Goal: Task Accomplishment & Management: Use online tool/utility

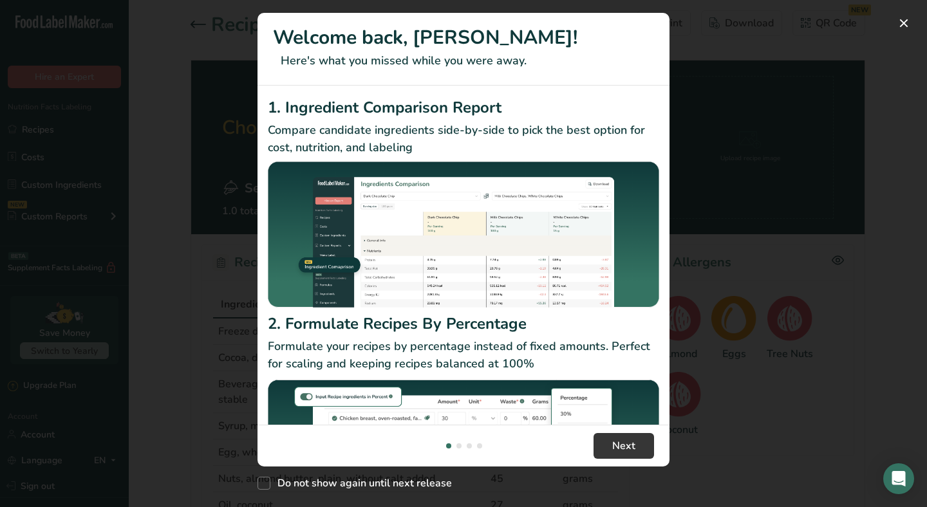
click at [746, 400] on div "New Features" at bounding box center [463, 253] width 927 height 507
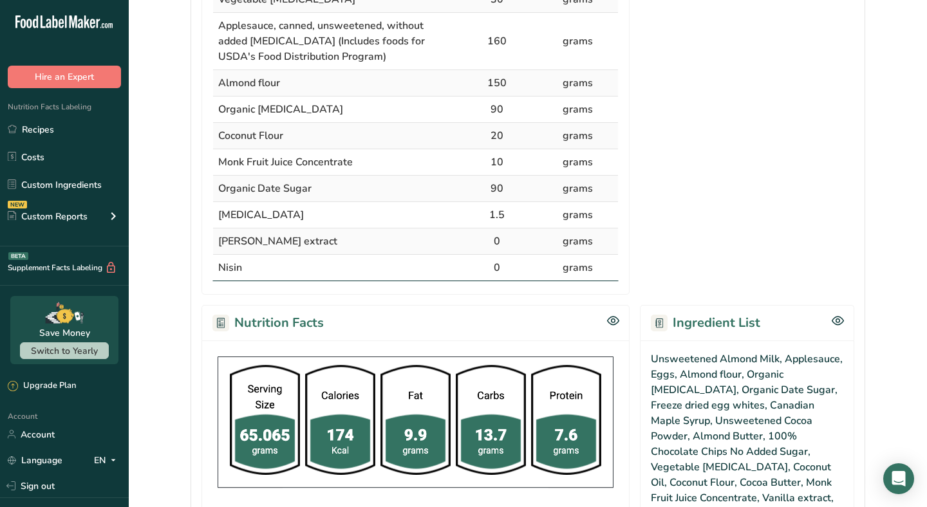
scroll to position [633, 0]
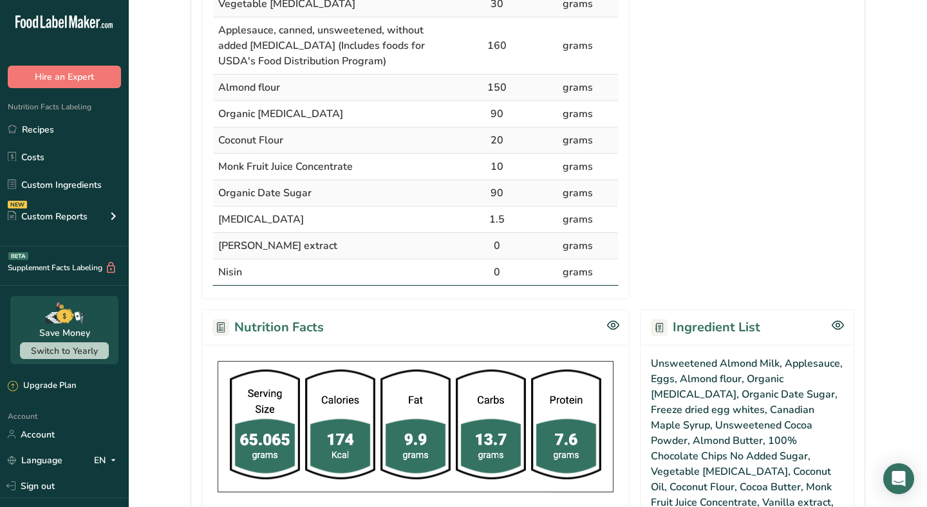
click at [552, 272] on td "grams" at bounding box center [577, 272] width 81 height 26
click at [71, 128] on link "Recipes" at bounding box center [64, 129] width 129 height 24
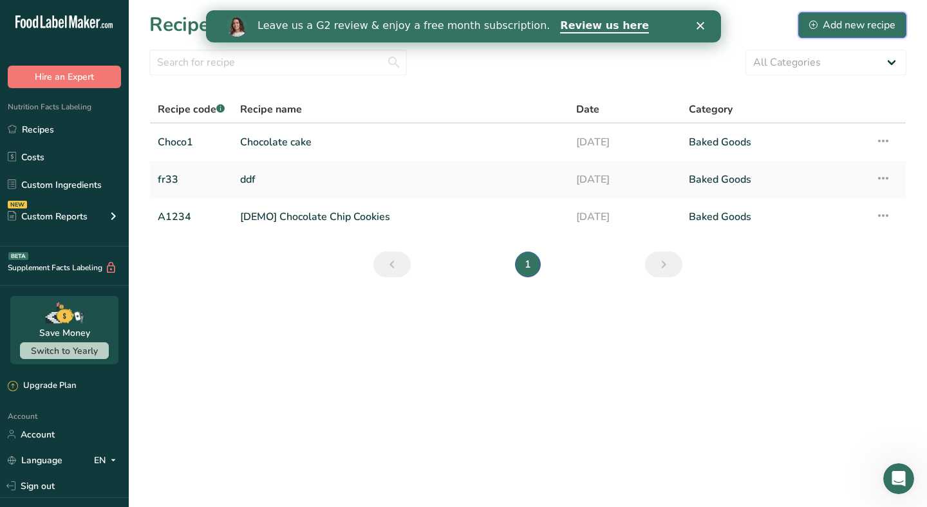
click at [823, 27] on div "Add new recipe" at bounding box center [852, 24] width 86 height 15
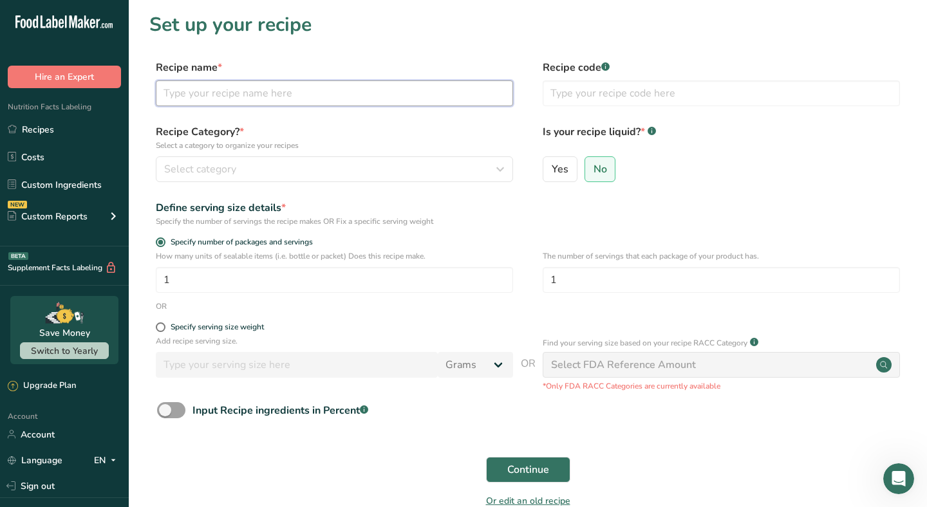
click at [264, 92] on input "text" at bounding box center [334, 93] width 357 height 26
type input "Lemon ckae"
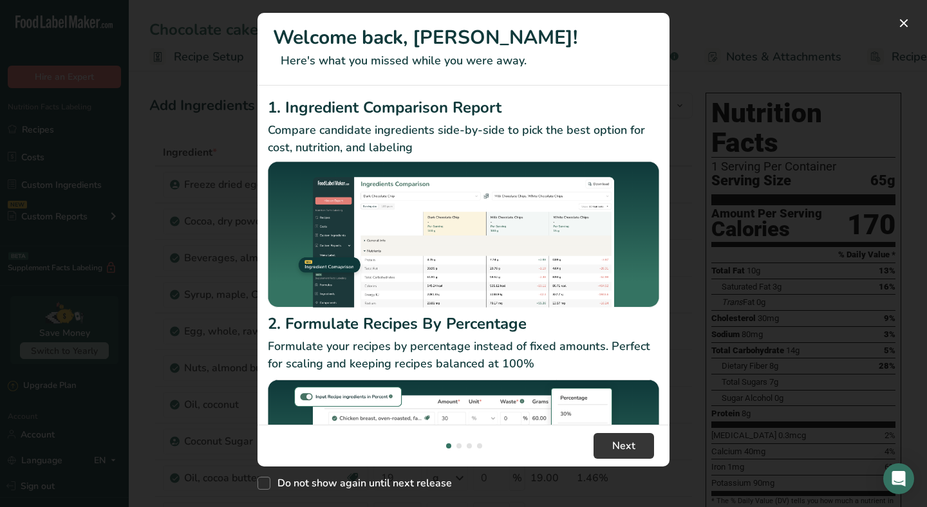
click at [736, 65] on div "New Features" at bounding box center [463, 253] width 927 height 507
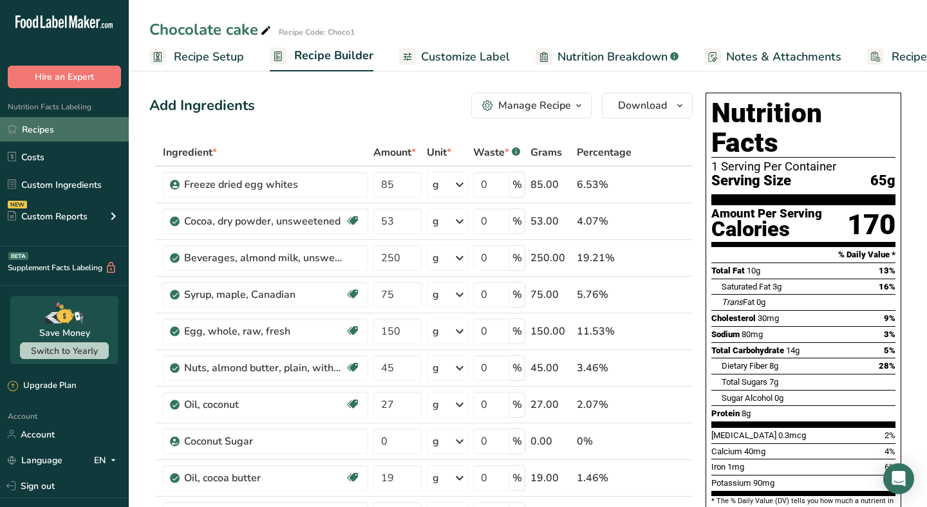
click at [44, 124] on link "Recipes" at bounding box center [64, 129] width 129 height 24
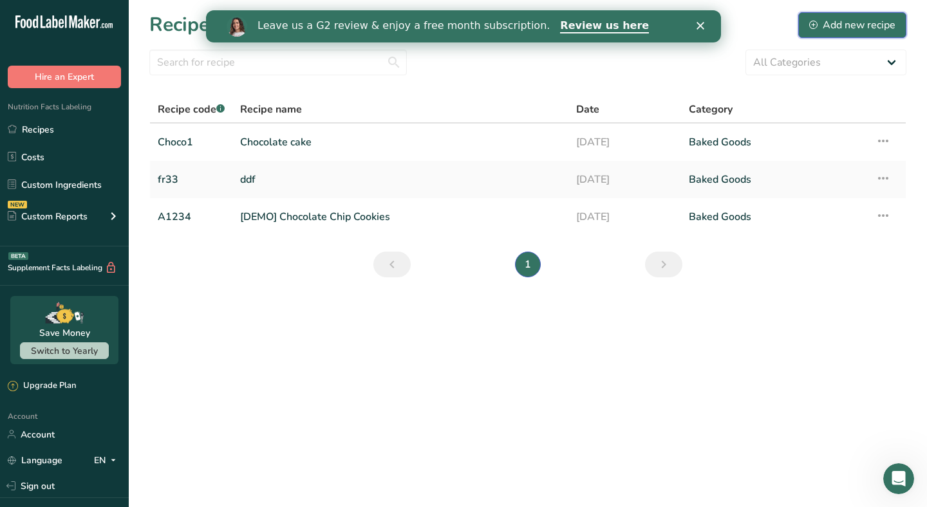
click at [834, 22] on div "Add new recipe" at bounding box center [852, 24] width 86 height 15
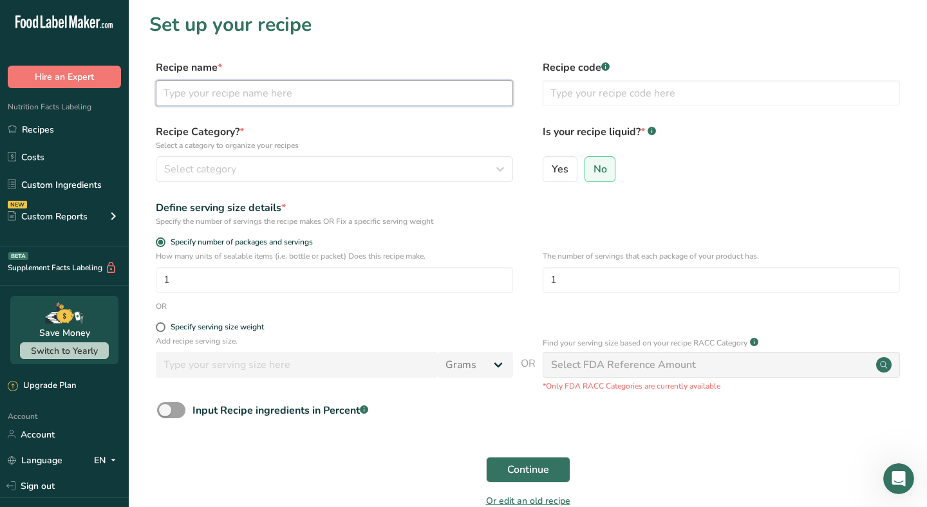
click at [236, 93] on input "text" at bounding box center [334, 93] width 357 height 26
drag, startPoint x: 224, startPoint y: 95, endPoint x: 208, endPoint y: 95, distance: 15.4
click at [223, 95] on input "Lemon cake" at bounding box center [334, 93] width 357 height 26
drag, startPoint x: 252, startPoint y: 91, endPoint x: 19, endPoint y: 52, distance: 236.2
click at [23, 52] on div ".a-20{fill:#fff;} Hire an Expert Nutrition Facts Labeling Recipes Costs Custom …" at bounding box center [463, 289] width 927 height 578
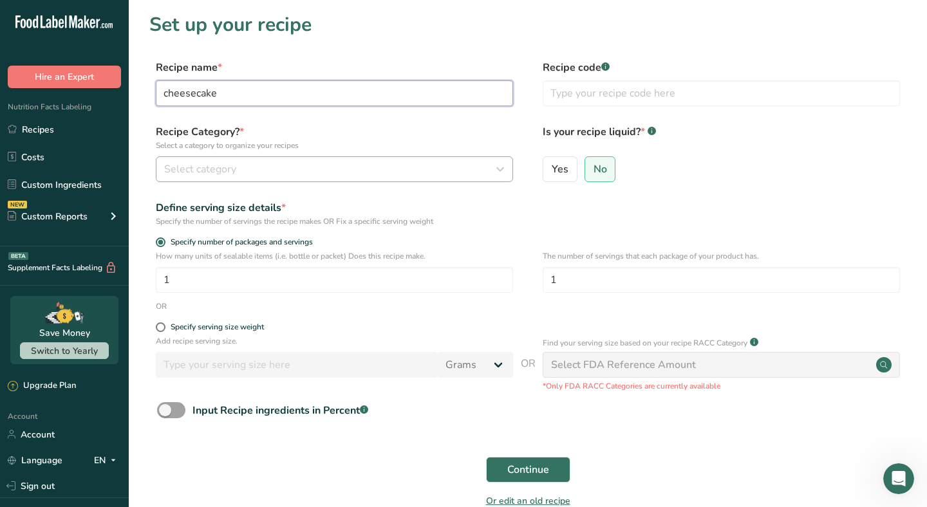
type input "cheesecake"
click at [176, 162] on span "Select category" at bounding box center [200, 168] width 72 height 15
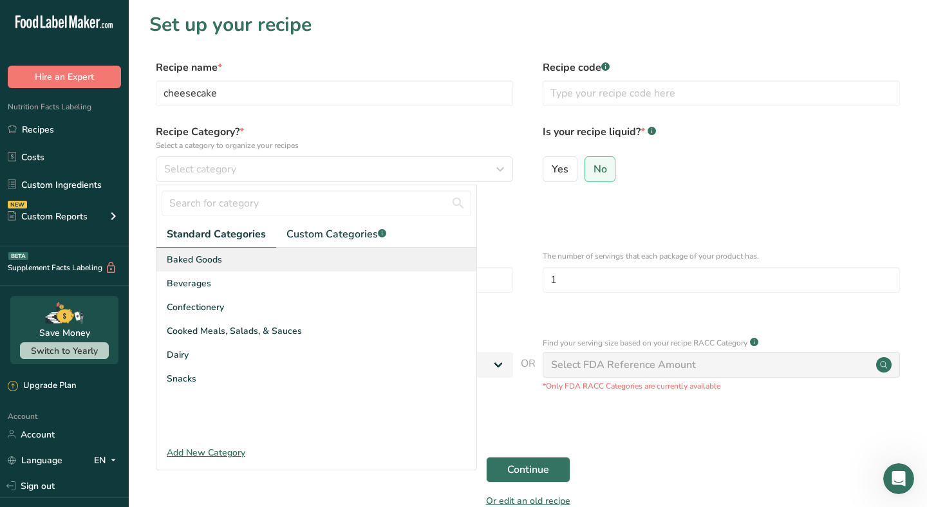
click at [215, 265] on span "Baked Goods" at bounding box center [194, 260] width 55 height 14
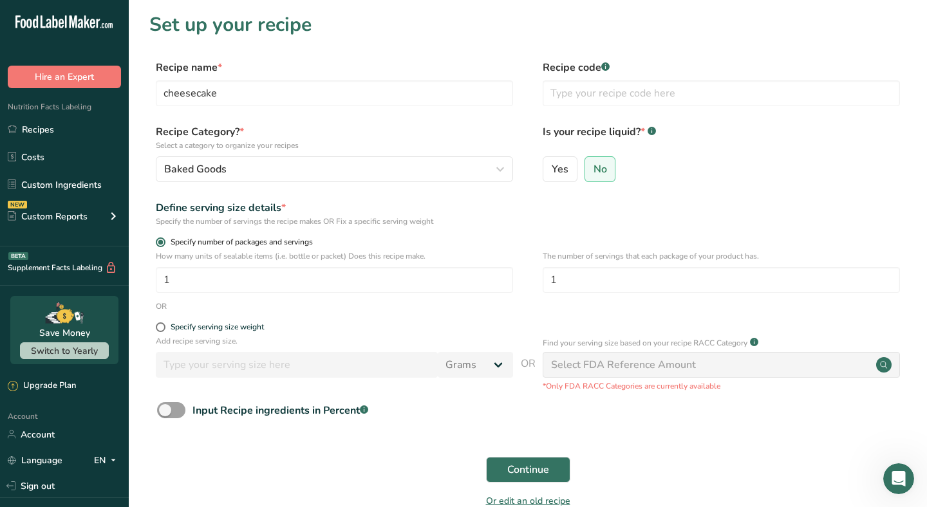
scroll to position [57, 0]
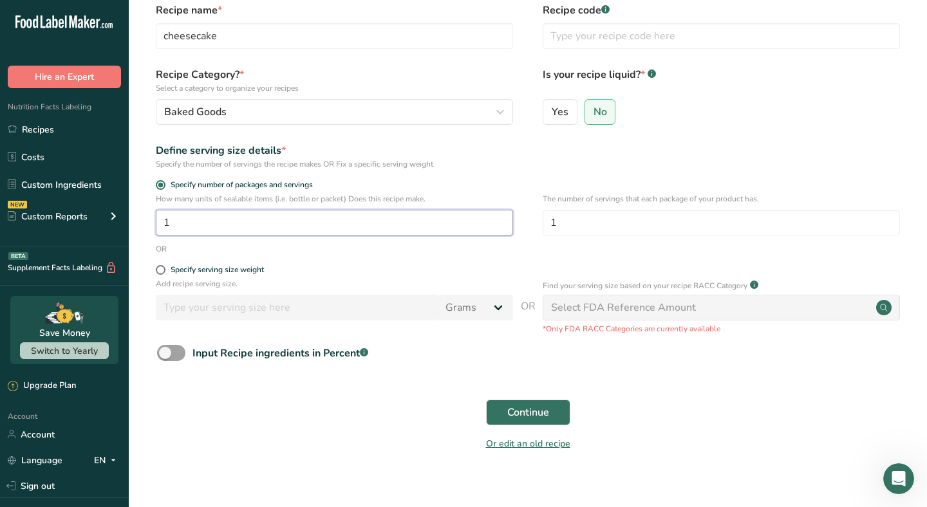
click at [207, 217] on input "1" at bounding box center [334, 223] width 357 height 26
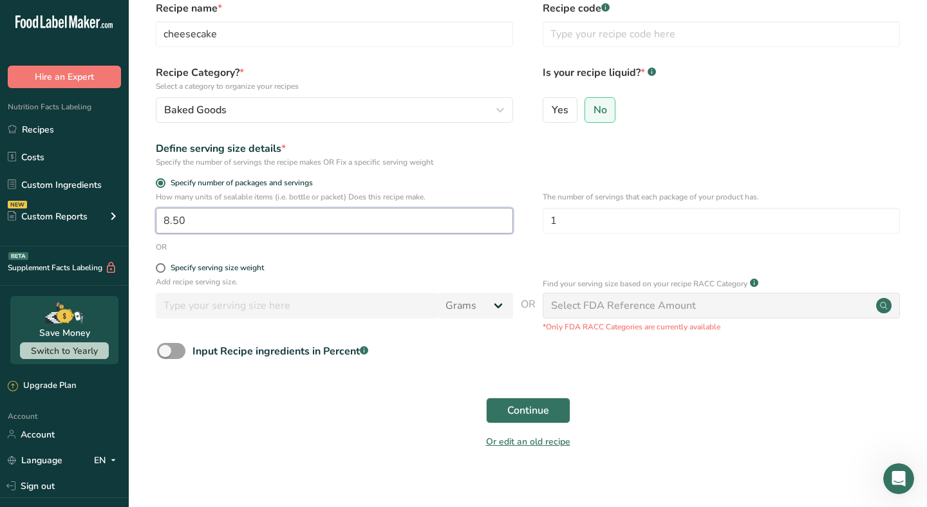
scroll to position [71, 0]
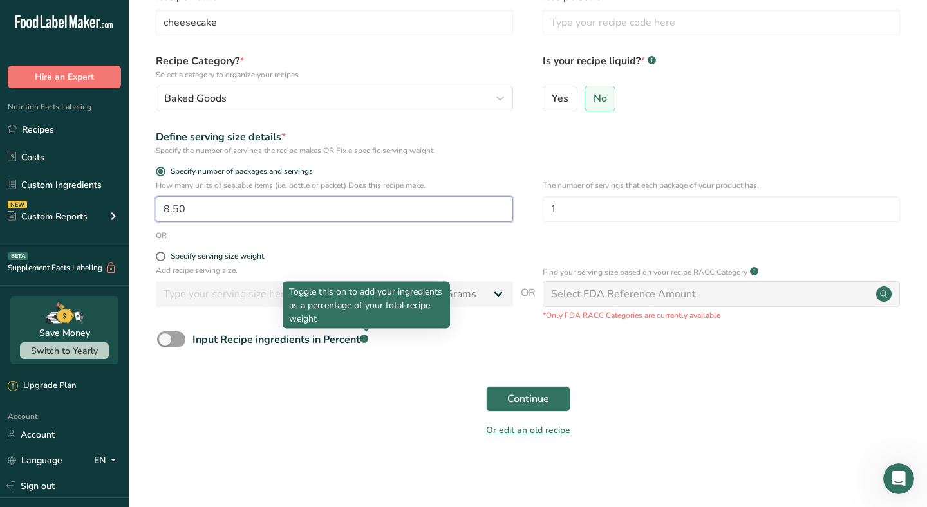
type input "8.50"
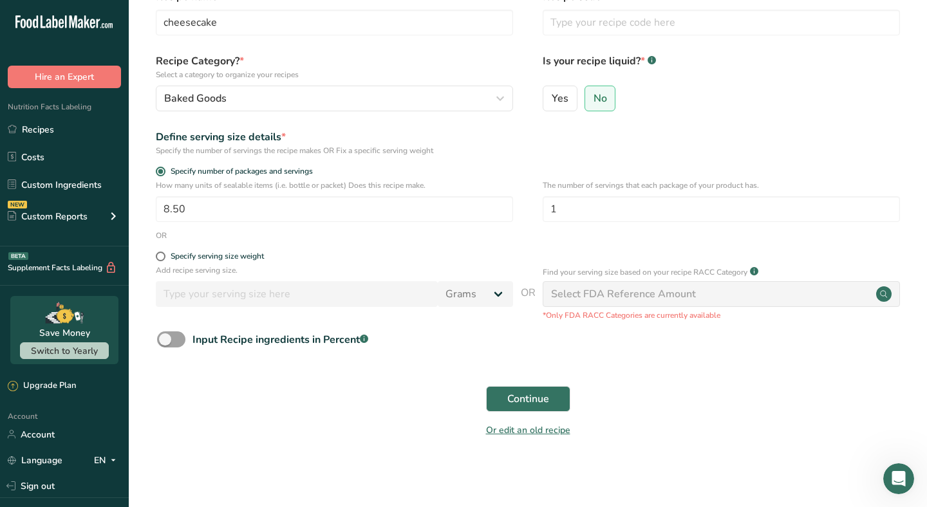
click at [402, 362] on form "Recipe name * cheesecake Recipe code .a-a{fill:#347362;}.b-a{fill:#fff;} Recipe…" at bounding box center [527, 217] width 757 height 456
click at [527, 400] on span "Continue" at bounding box center [528, 398] width 42 height 15
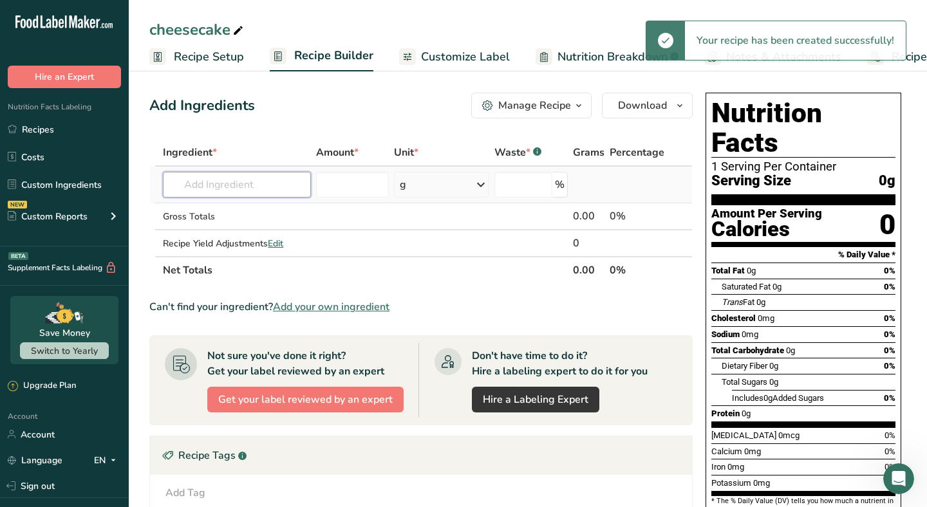
click at [264, 185] on input "text" at bounding box center [237, 185] width 148 height 26
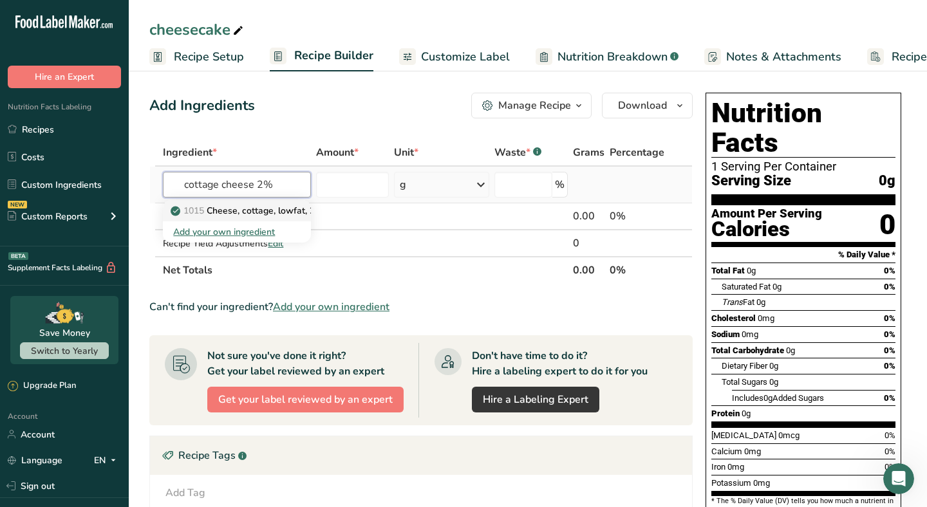
type input "cottage cheese 2%"
click at [250, 214] on p "1015 Cheese, cottage, lowfat, 2% milkfat" at bounding box center [263, 211] width 181 height 14
type input "Cheese, cottage, lowfat, 2% milkfat"
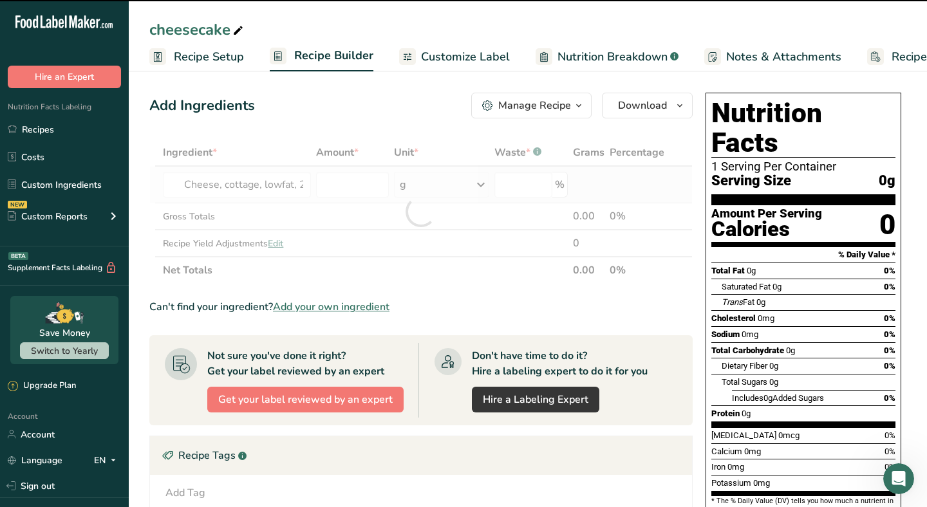
type input "0"
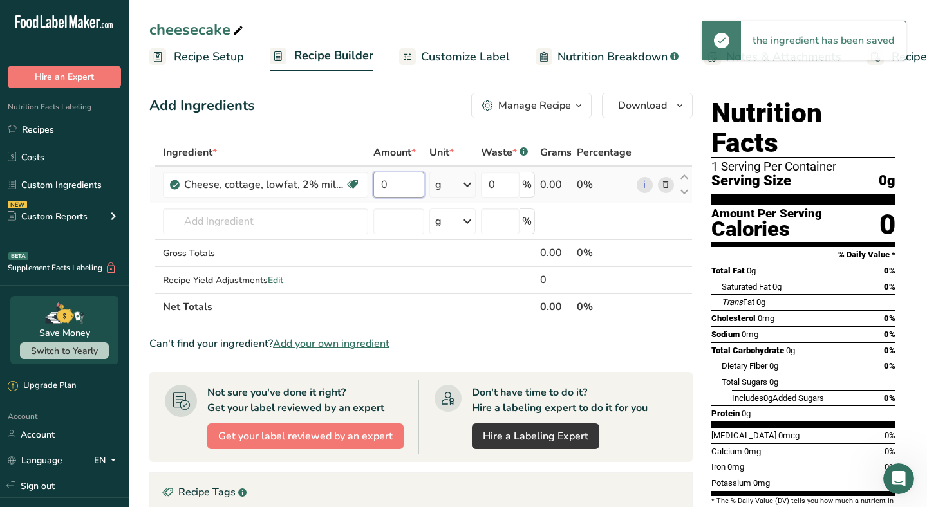
click at [392, 184] on input "0" at bounding box center [398, 185] width 51 height 26
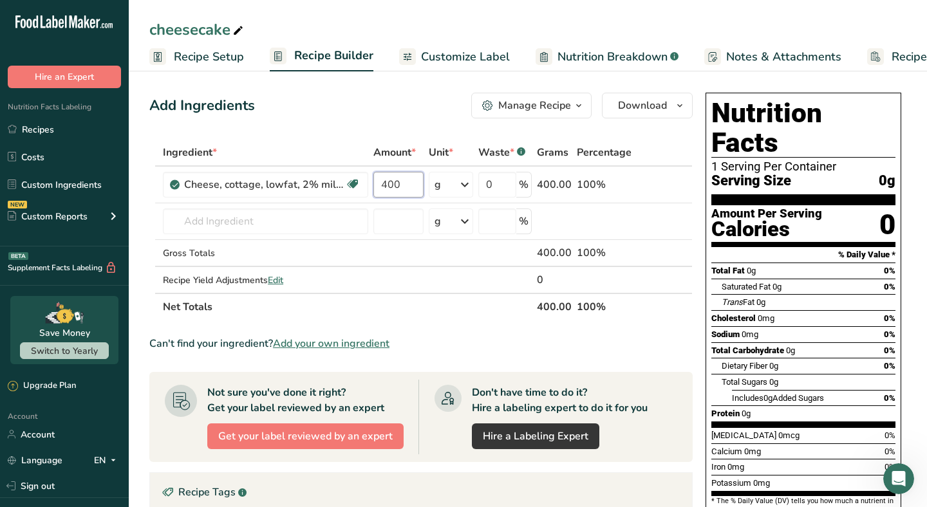
type input "400"
click at [399, 110] on div "Add Ingredients Manage Recipe Delete Recipe Duplicate Recipe Scale Recipe Save …" at bounding box center [420, 106] width 543 height 26
click at [246, 203] on td "Cheese, cottage, lowfat, 2% milkfat Gluten free Vegetarian Soy free" at bounding box center [265, 185] width 210 height 37
click at [246, 214] on input "text" at bounding box center [265, 221] width 205 height 26
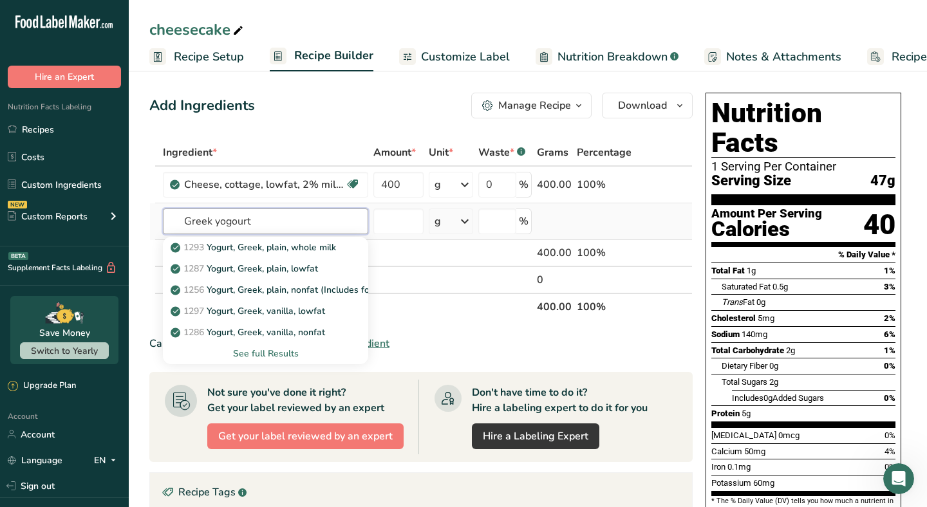
type input "Greek yogourt"
drag, startPoint x: 271, startPoint y: 219, endPoint x: 135, endPoint y: 214, distance: 135.9
click at [135, 214] on section "Add Ingredients Manage Recipe Delete Recipe Duplicate Recipe Scale Recipe Save …" at bounding box center [528, 421] width 798 height 708
type input "vanilla extract"
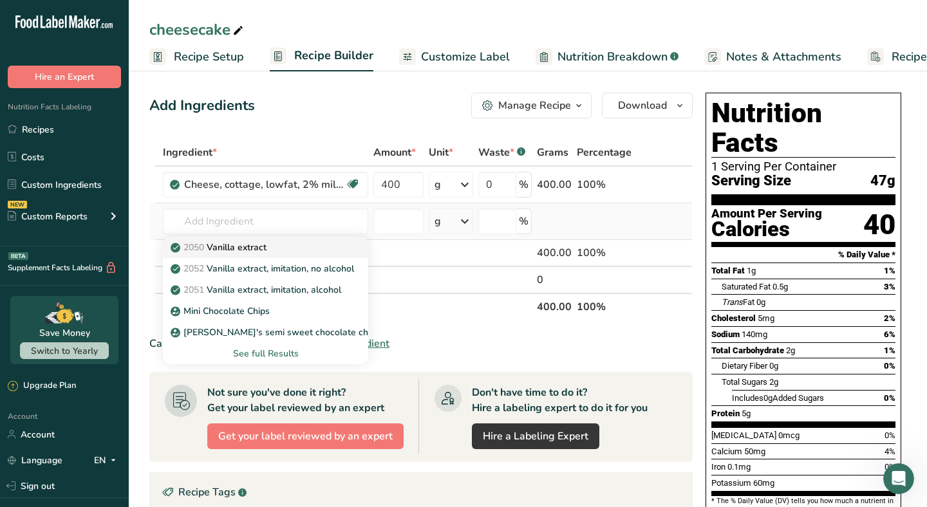
click at [248, 245] on p "2050 Vanilla extract" at bounding box center [219, 248] width 93 height 14
type input "Vanilla extract"
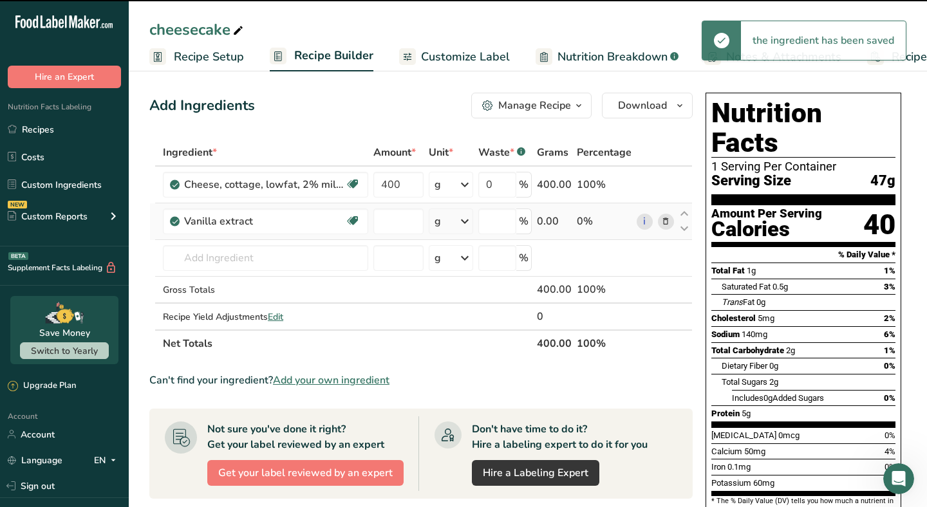
type input "0"
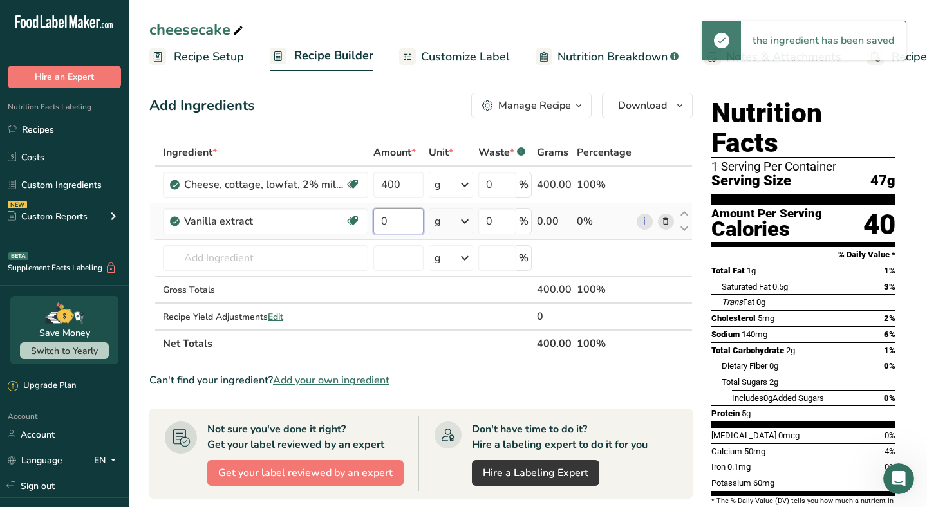
click at [418, 230] on input "0" at bounding box center [398, 221] width 50 height 26
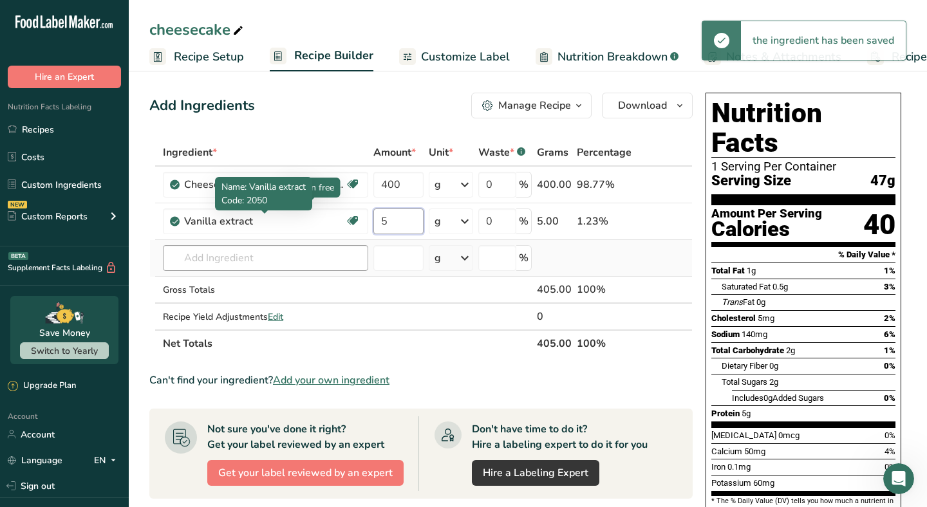
type input "5"
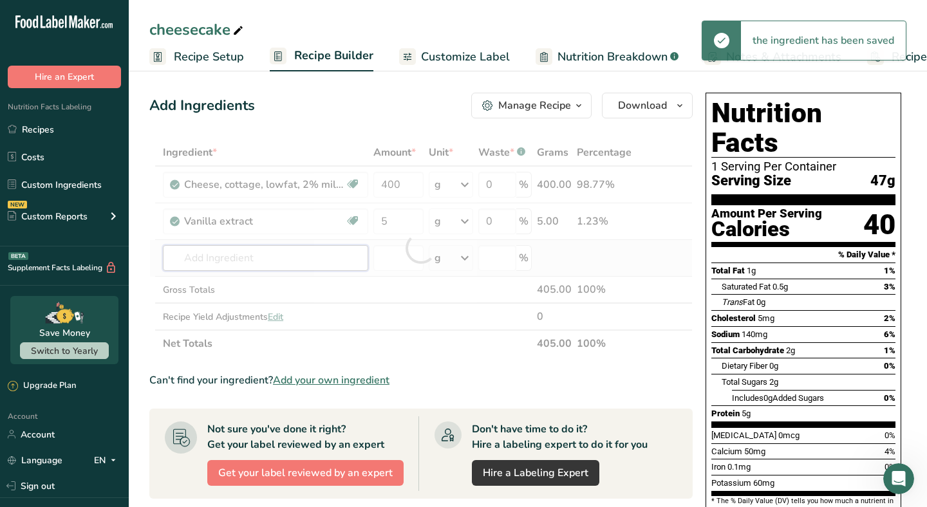
click at [248, 261] on div "Ingredient * Amount * Unit * Waste * .a-a{fill:#347362;}.b-a{fill:#fff;} Grams …" at bounding box center [420, 248] width 543 height 218
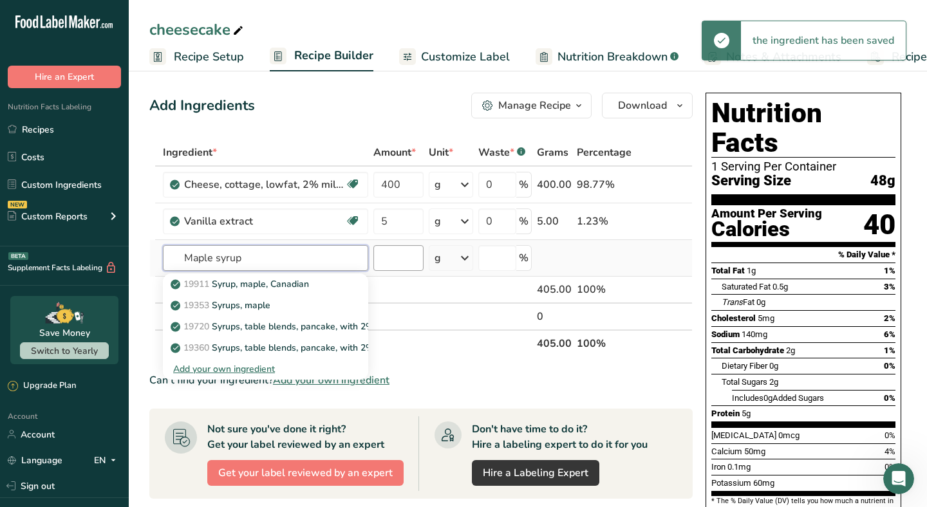
type input "Maple syrup"
click at [411, 255] on input "number" at bounding box center [398, 258] width 50 height 26
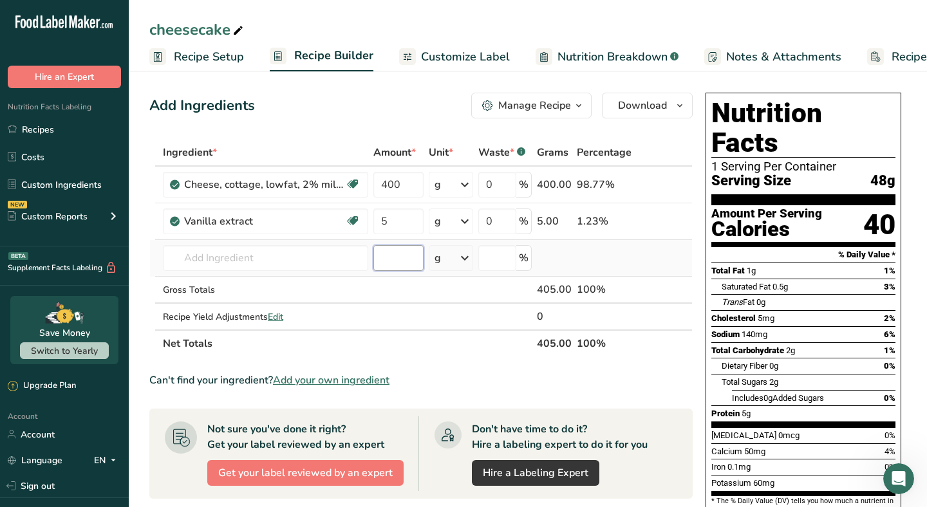
type input "6"
type input "70"
click at [293, 268] on input "text" at bounding box center [265, 258] width 205 height 26
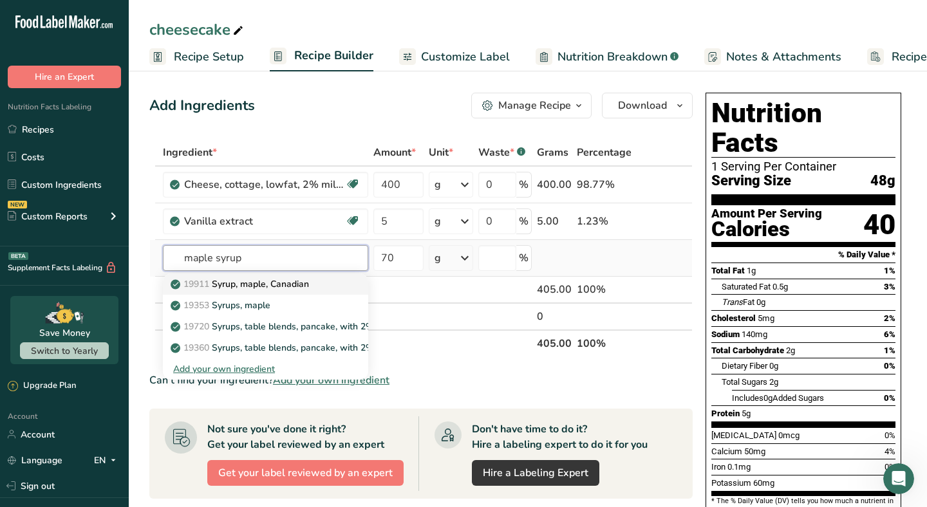
type input "maple syrup"
click at [255, 287] on p "19911 Syrup, maple, [DEMOGRAPHIC_DATA]" at bounding box center [241, 284] width 136 height 14
type input "Syrup, maple, Canadian"
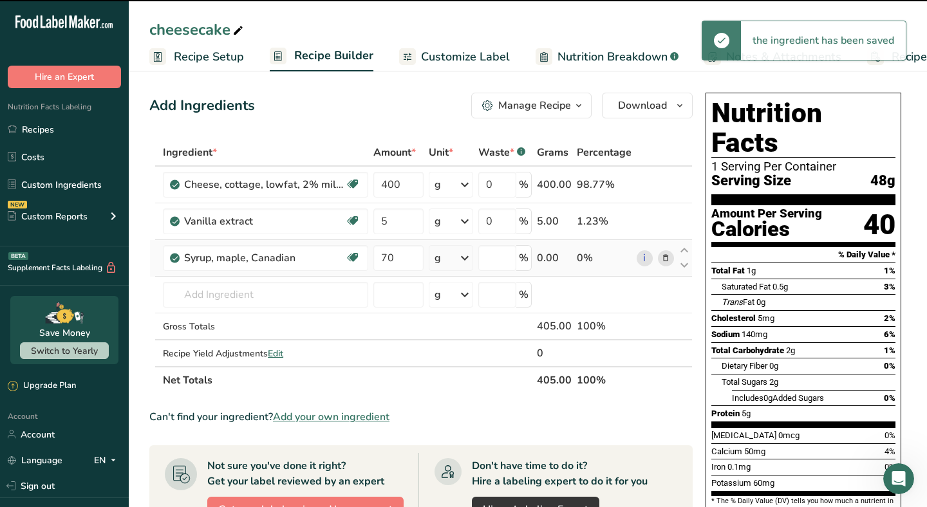
type input "0"
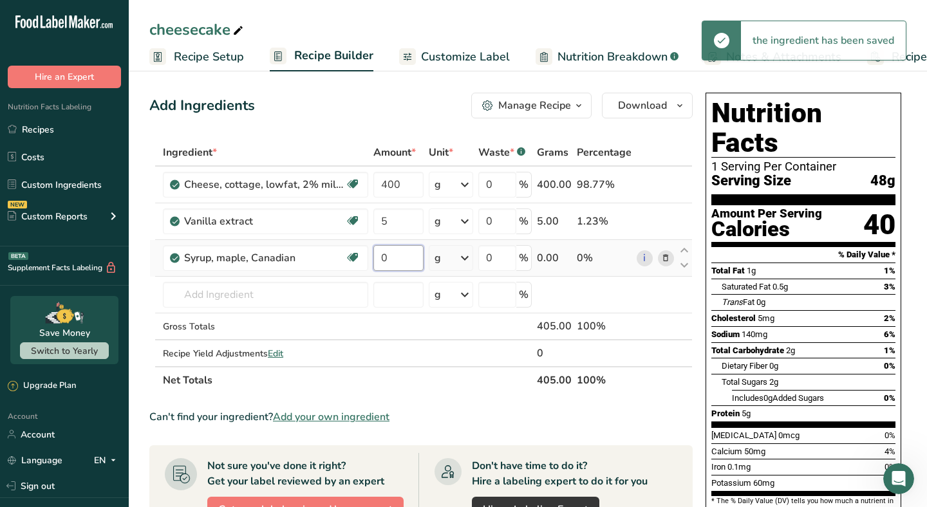
click at [410, 248] on input "0" at bounding box center [398, 258] width 50 height 26
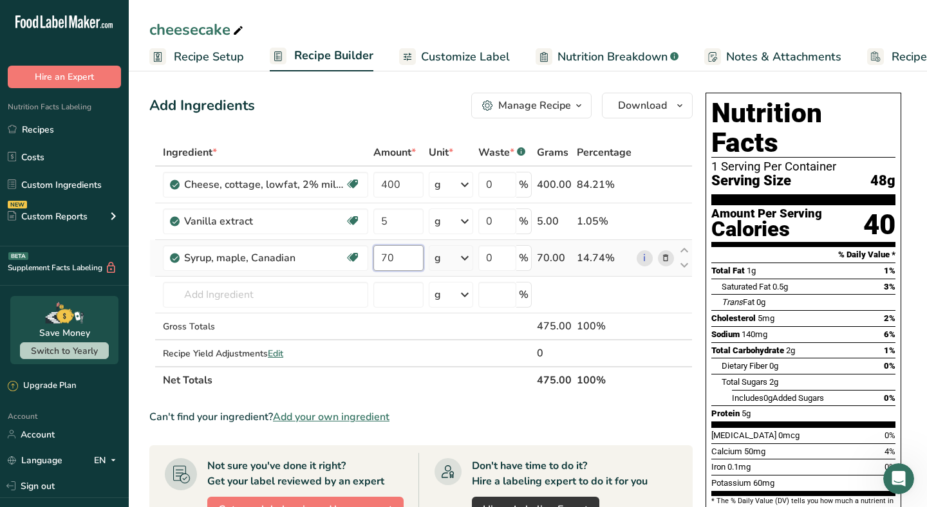
type input "70"
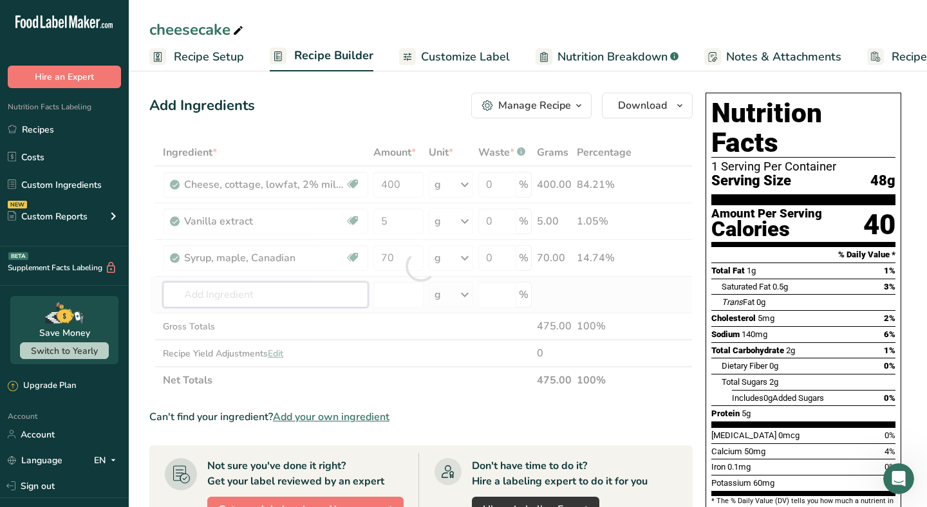
click at [235, 289] on div "Ingredient * Amount * Unit * Waste * .a-a{fill:#347362;}.b-a{fill:#fff;} Grams …" at bounding box center [420, 266] width 543 height 255
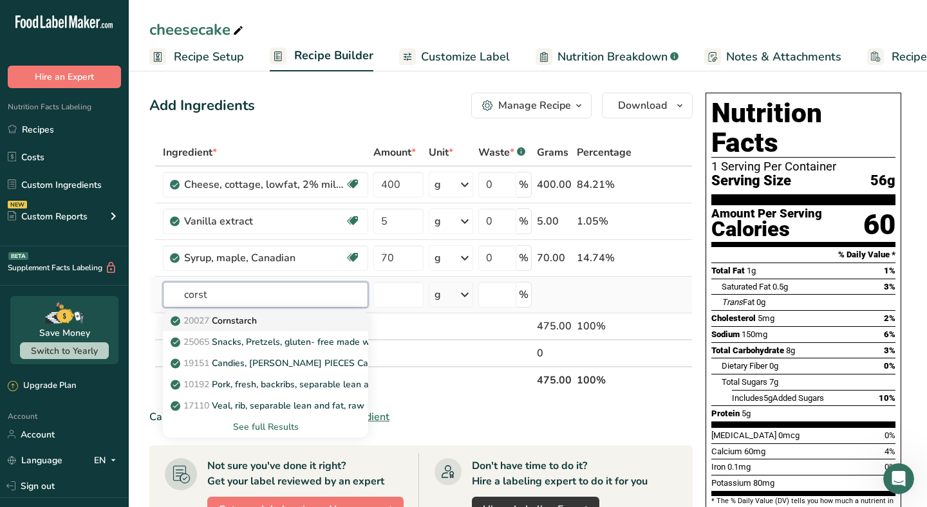
type input "corst"
click at [279, 321] on div "20027 [GEOGRAPHIC_DATA]" at bounding box center [255, 321] width 164 height 14
type input "Cornstarch"
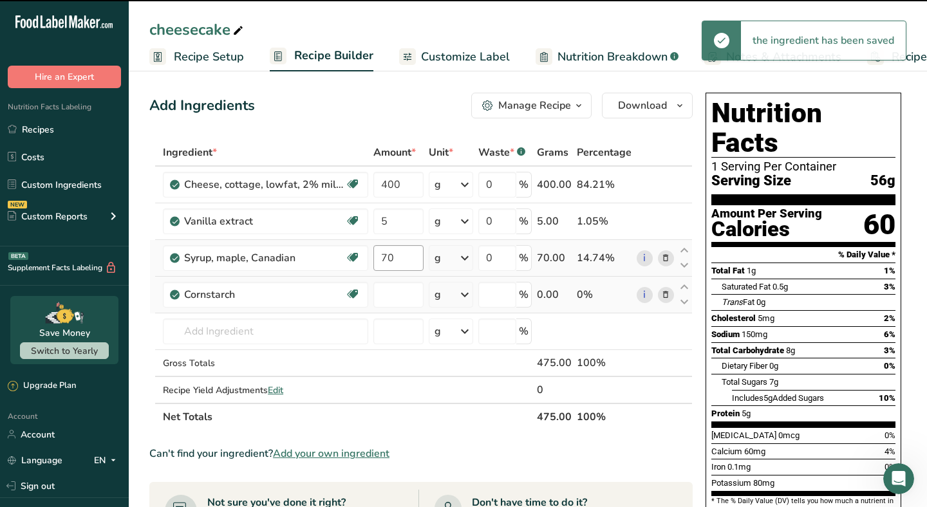
type input "0"
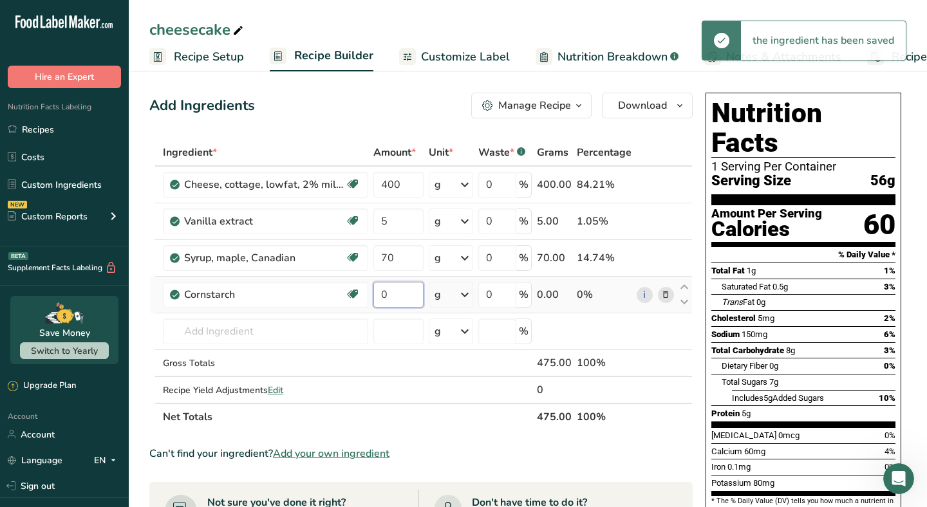
click at [396, 285] on input "0" at bounding box center [398, 295] width 50 height 26
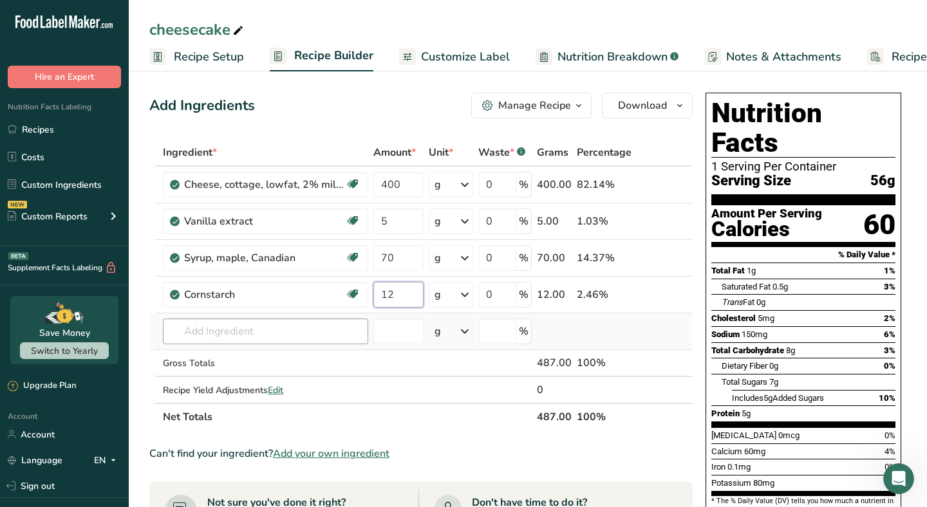
type input "12"
click at [252, 318] on div "Ingredient * Amount * Unit * Waste * .a-a{fill:#347362;}.b-a{fill:#fff;} Grams …" at bounding box center [420, 284] width 543 height 291
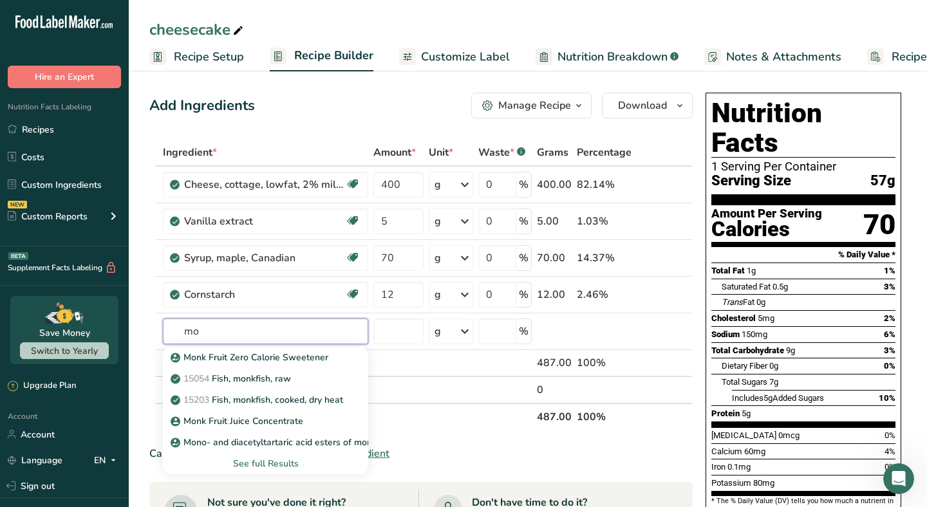
type input "m"
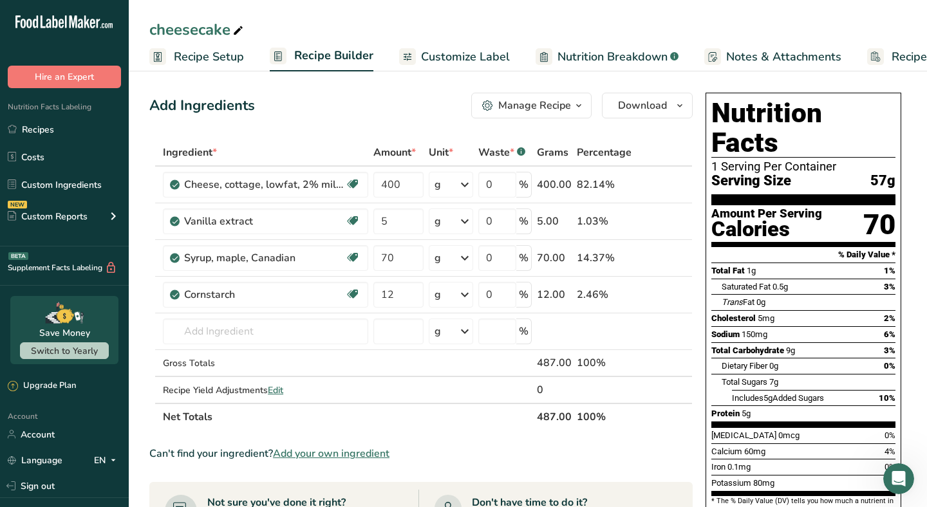
click at [368, 448] on span "Add your own ingredient" at bounding box center [331, 453] width 116 height 15
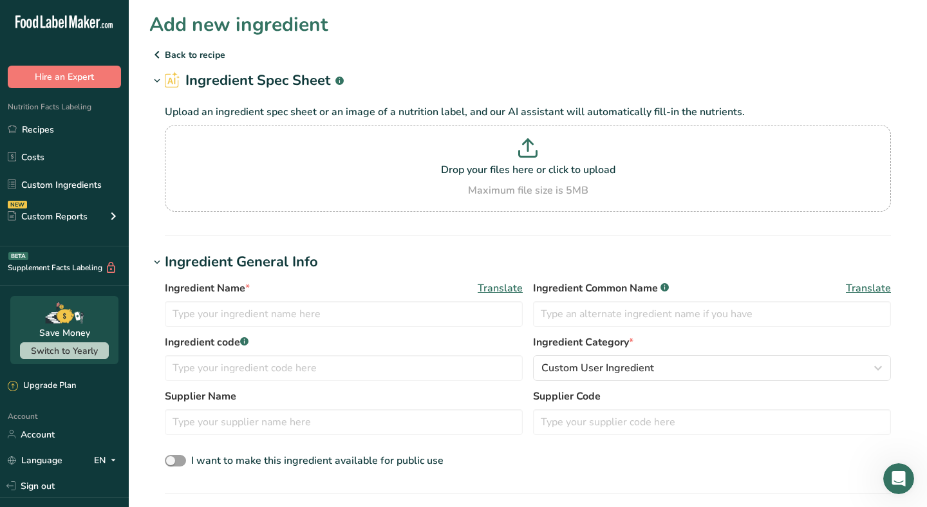
click at [172, 52] on p "Back to recipe" at bounding box center [527, 54] width 757 height 15
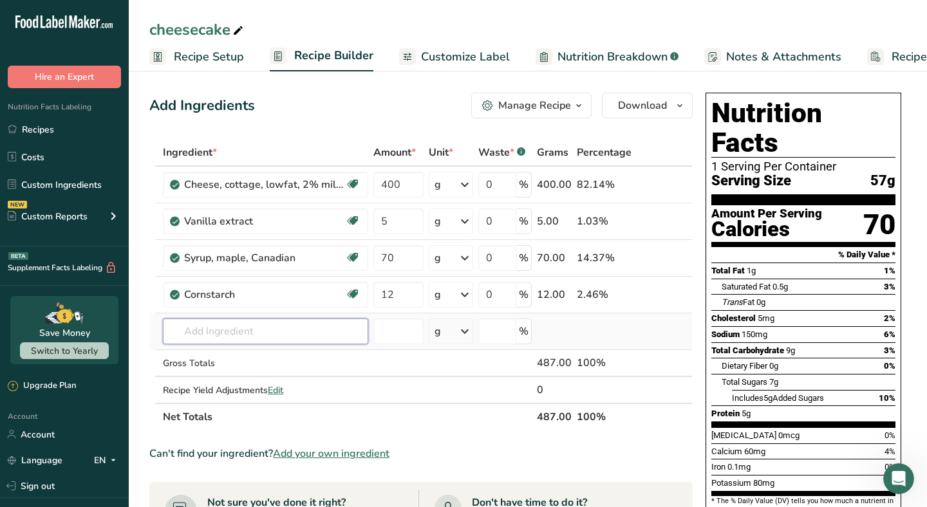
click at [275, 328] on input "text" at bounding box center [265, 331] width 205 height 26
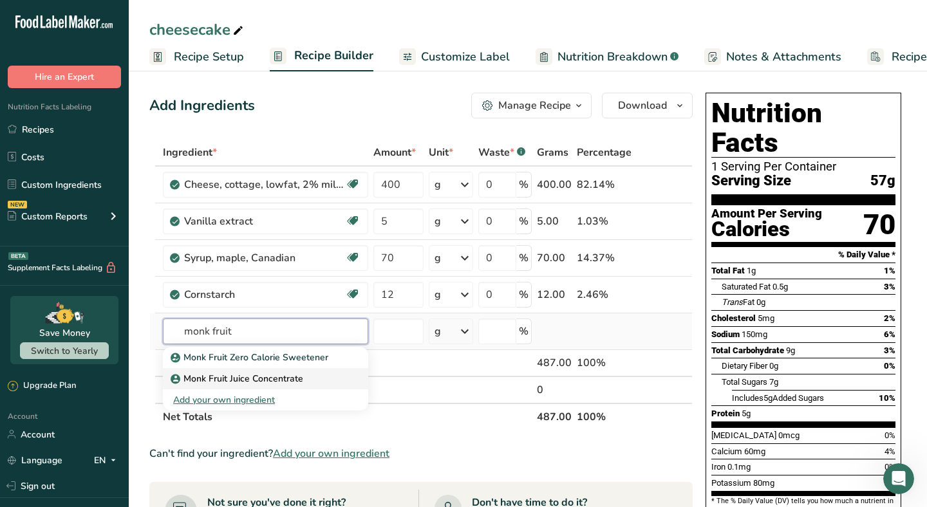
type input "monk fruit"
click at [198, 372] on p "Monk Fruit Juice Concentrate" at bounding box center [238, 379] width 130 height 14
type input "Monk Fruit Juice Concentrate"
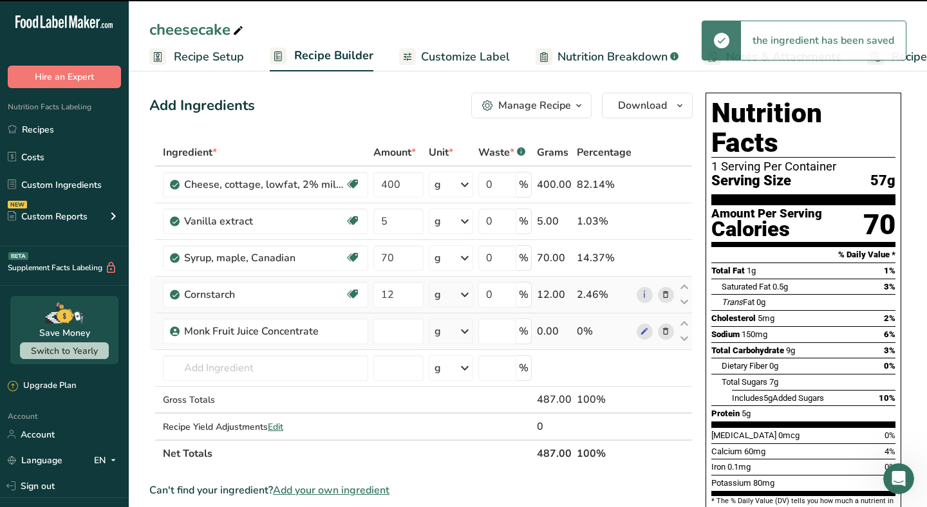
type input "0"
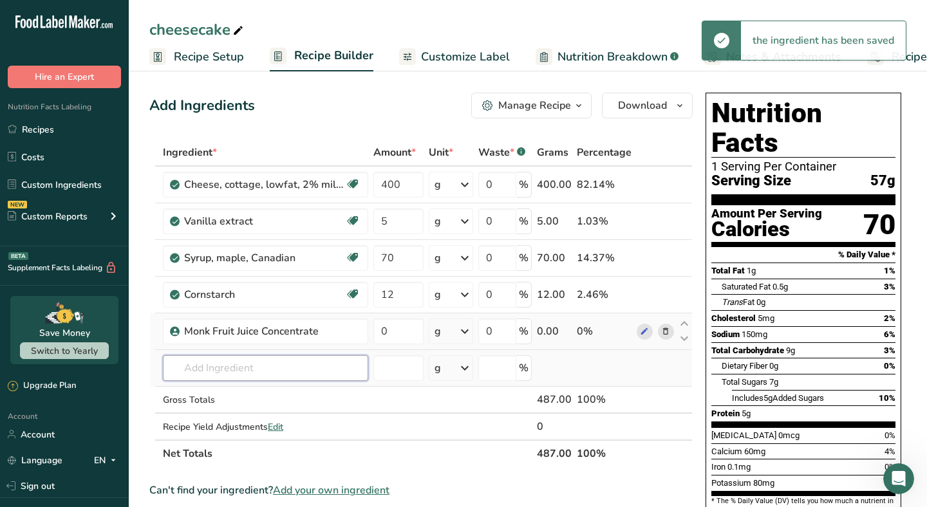
click at [226, 368] on input "text" at bounding box center [265, 368] width 205 height 26
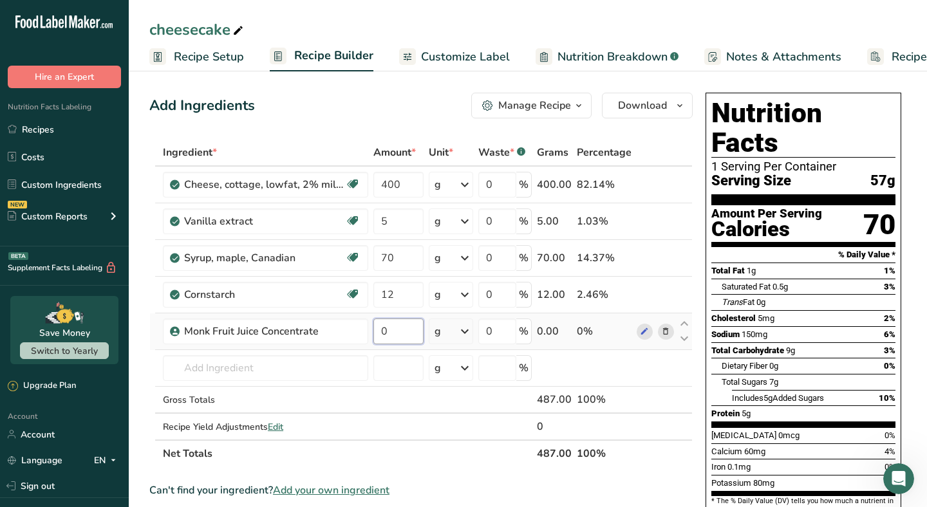
click at [399, 326] on input "0" at bounding box center [398, 331] width 50 height 26
type input "5"
type input "10"
click at [283, 375] on div "Ingredient * Amount * Unit * Waste * .a-a{fill:#347362;}.b-a{fill:#fff;} Grams …" at bounding box center [420, 303] width 543 height 328
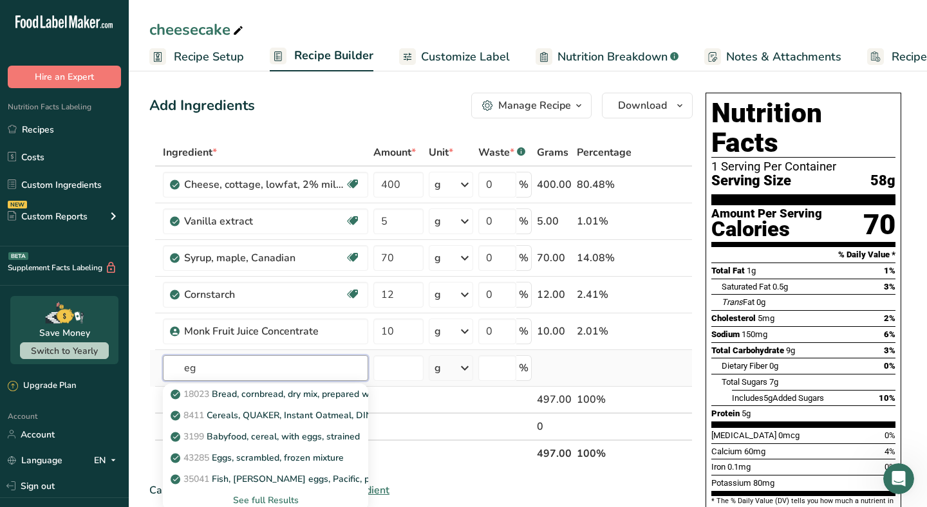
type input "e"
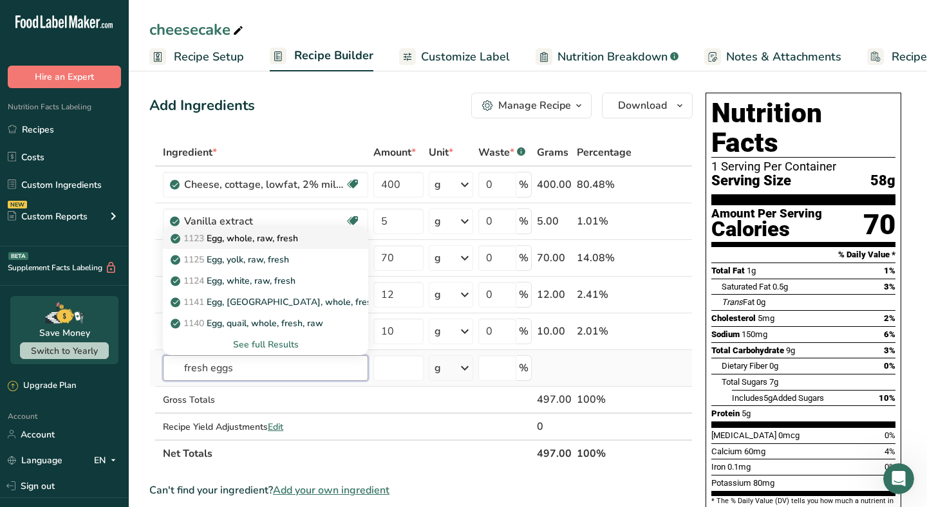
type input "fresh eggs"
click at [236, 238] on p "1123 Egg, whole, raw, fresh" at bounding box center [235, 239] width 125 height 14
type input "Egg, whole, raw, fresh"
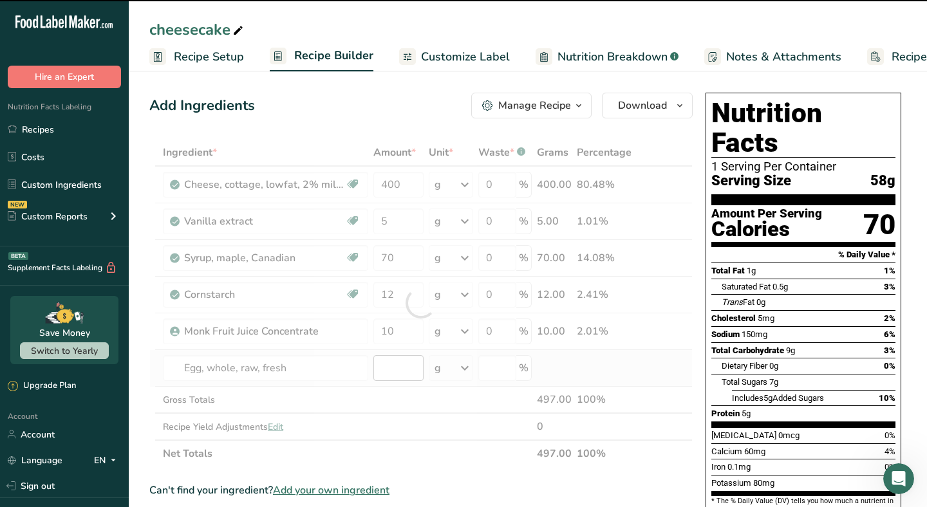
type input "0"
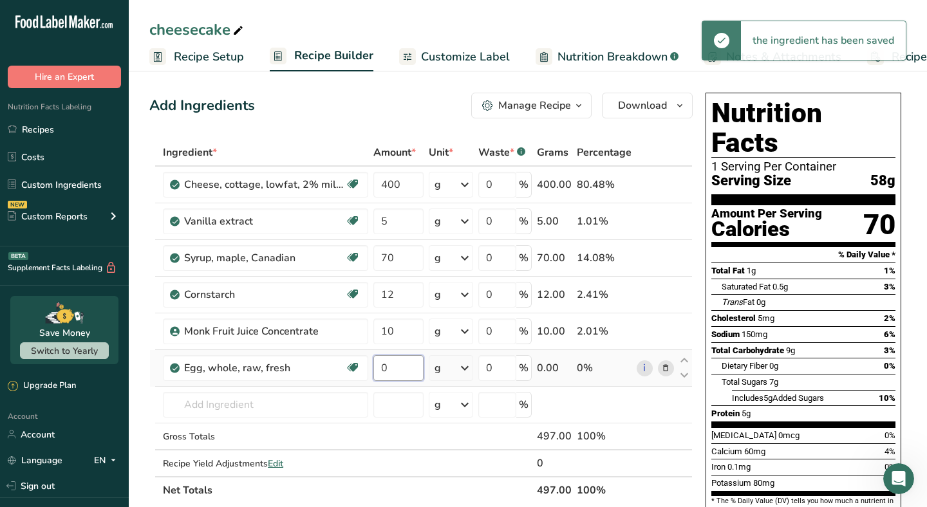
click at [391, 371] on input "0" at bounding box center [398, 368] width 50 height 26
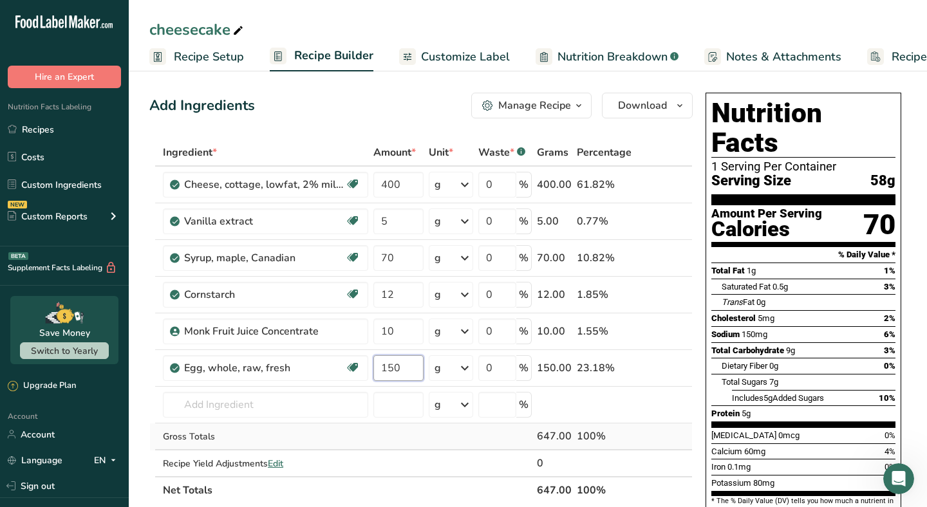
type input "150"
click at [268, 438] on div "Ingredient * Amount * Unit * Waste * .a-a{fill:#347362;}.b-a{fill:#fff;} Grams …" at bounding box center [420, 321] width 543 height 365
click at [183, 57] on span "Recipe Setup" at bounding box center [209, 56] width 70 height 17
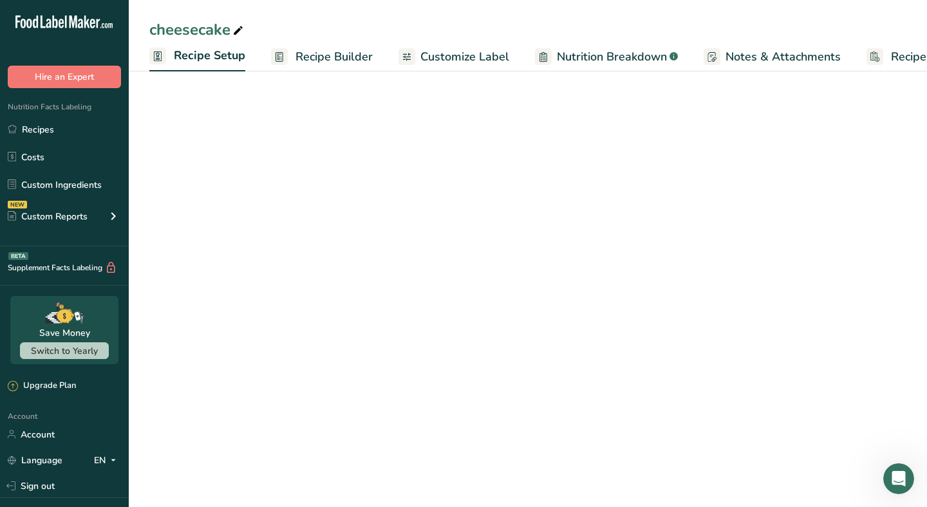
scroll to position [0, 5]
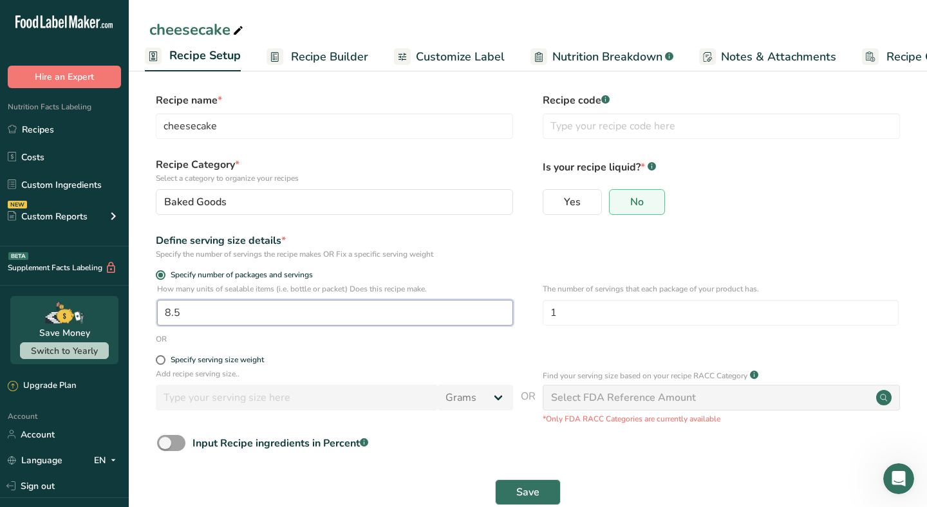
click at [203, 310] on input "8.5" at bounding box center [335, 313] width 356 height 26
type input "1"
type input "10.12"
click at [350, 344] on div "OR" at bounding box center [527, 339] width 757 height 12
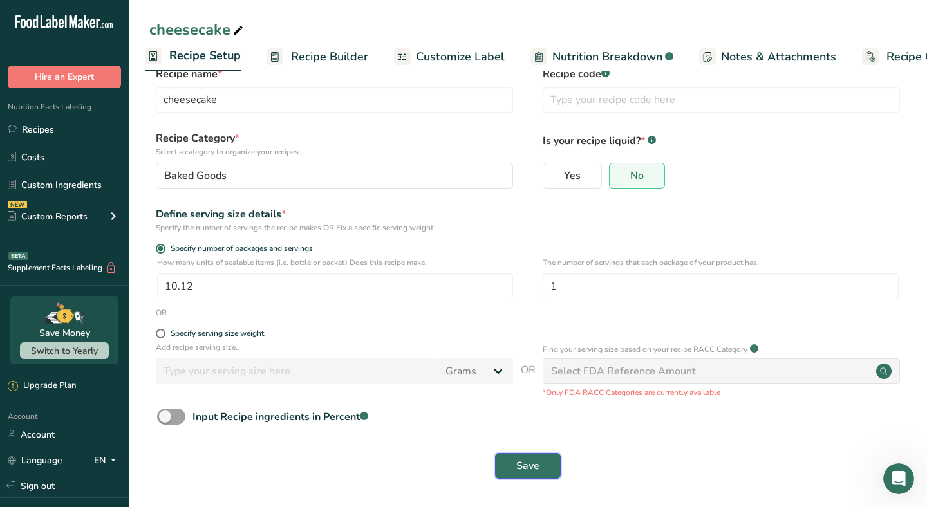
click at [532, 463] on span "Save" at bounding box center [527, 465] width 23 height 15
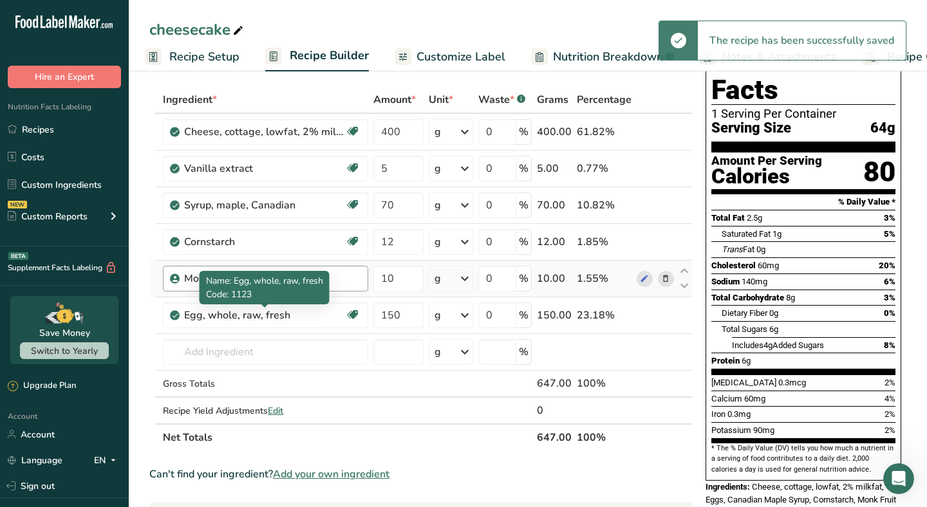
scroll to position [71, 0]
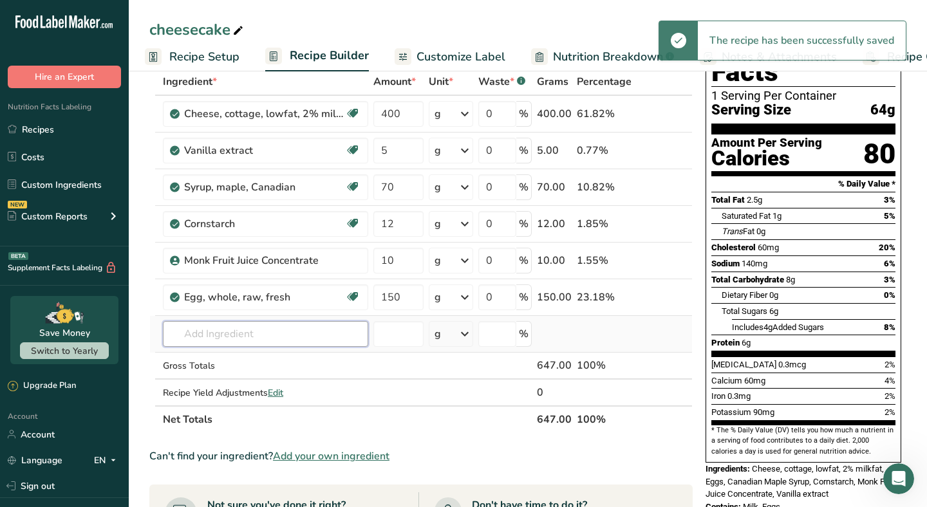
click at [238, 323] on input "text" at bounding box center [265, 334] width 205 height 26
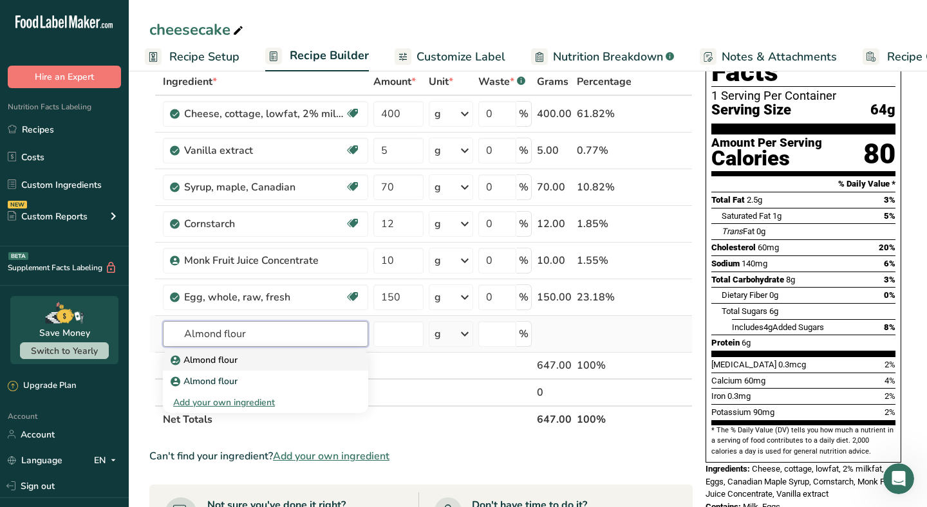
type input "Almond flour"
click at [200, 364] on p "Almond flour" at bounding box center [205, 360] width 64 height 14
type input "Almond flour"
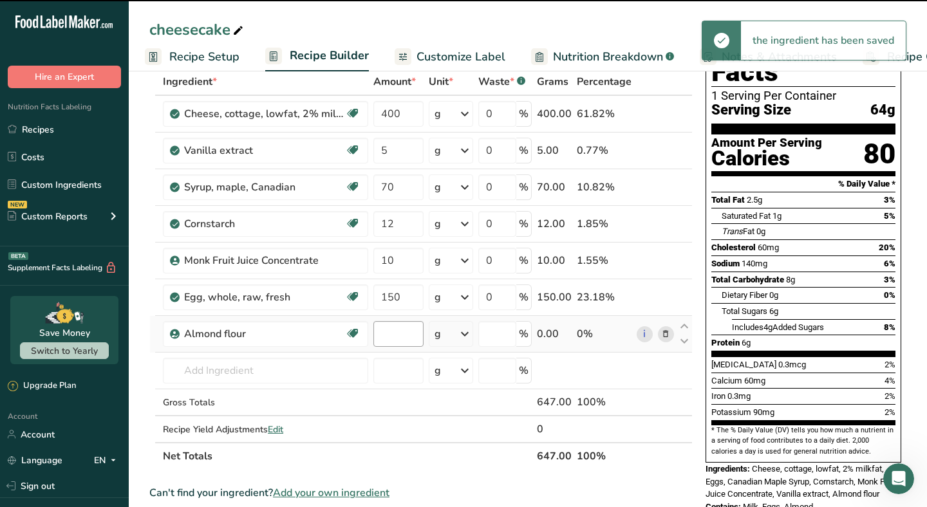
type input "0"
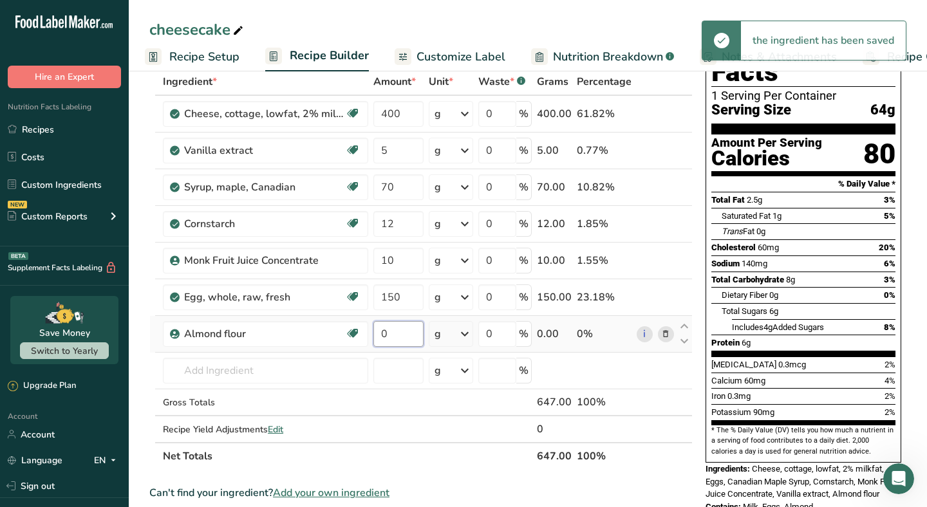
click at [386, 332] on input "0" at bounding box center [398, 334] width 50 height 26
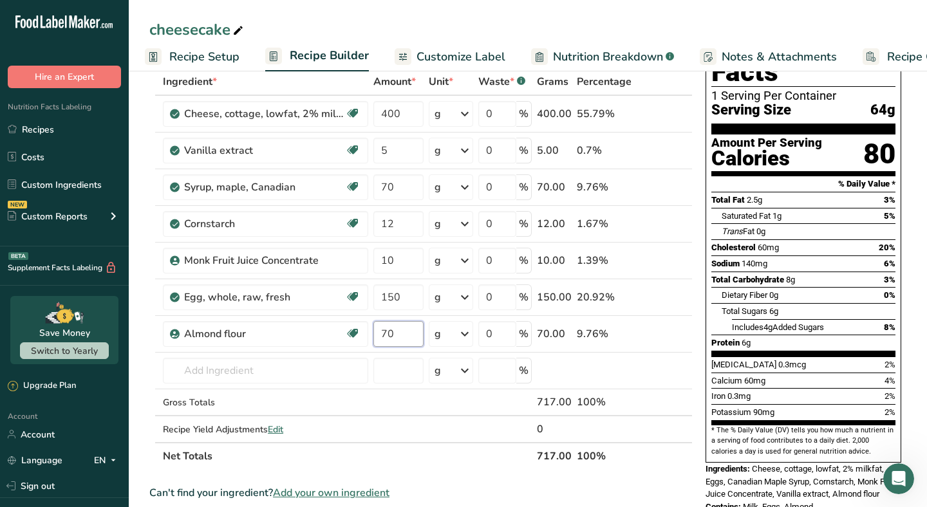
type input "70"
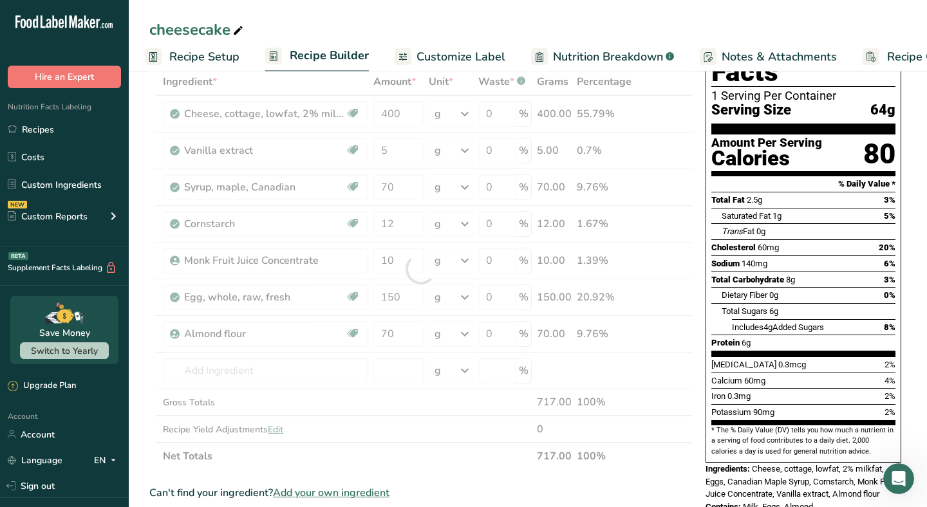
click at [146, 358] on section "Add Ingredients Manage Recipe Delete Recipe Duplicate Recipe Scale Recipe Save …" at bounding box center [528, 460] width 798 height 928
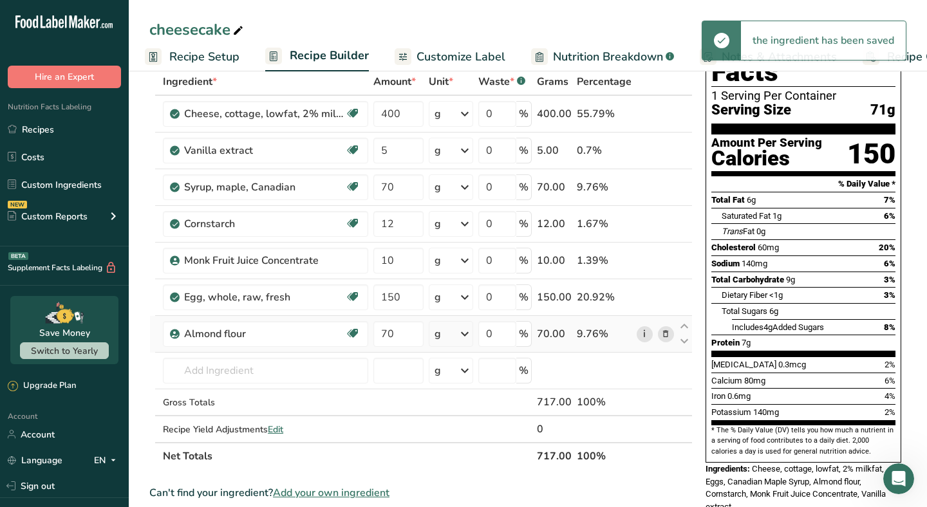
click at [649, 330] on link "i" at bounding box center [644, 334] width 16 height 16
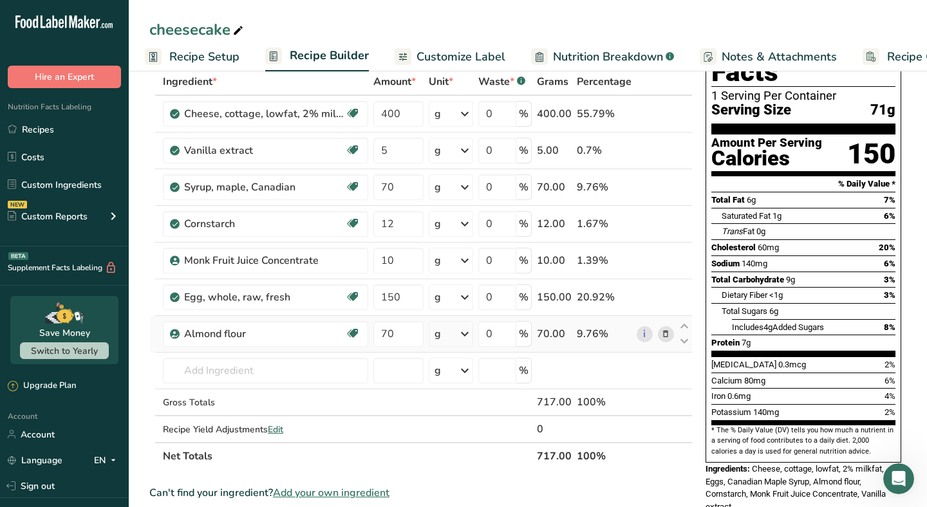
click at [663, 332] on icon at bounding box center [665, 335] width 9 height 14
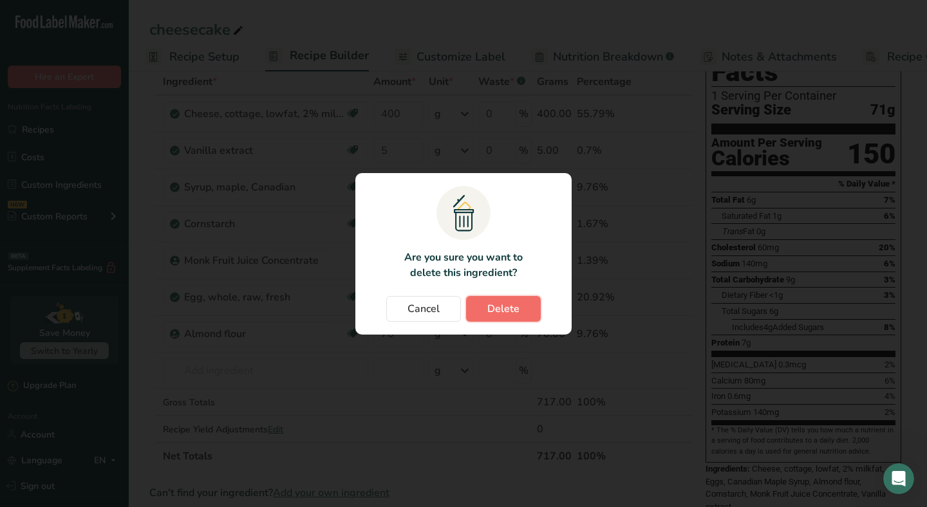
click at [506, 316] on button "Delete" at bounding box center [503, 309] width 75 height 26
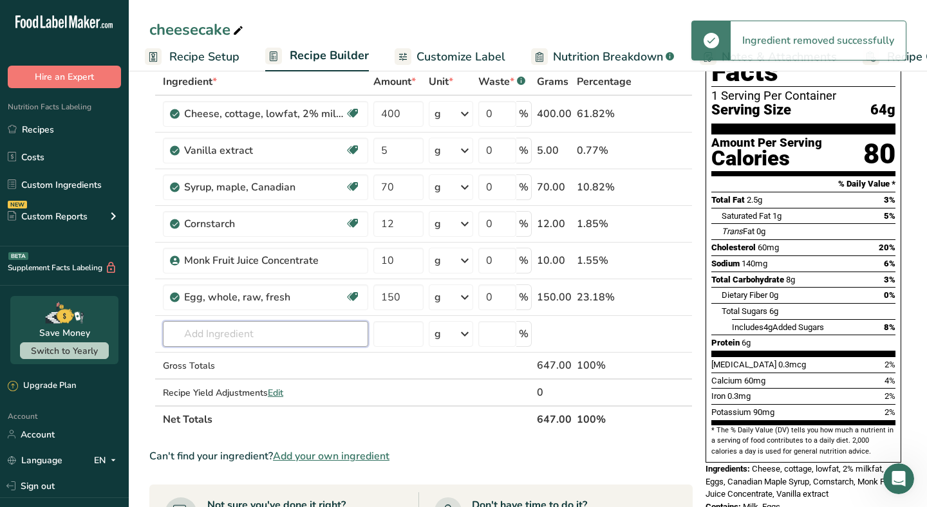
click at [192, 340] on input "text" at bounding box center [265, 334] width 205 height 26
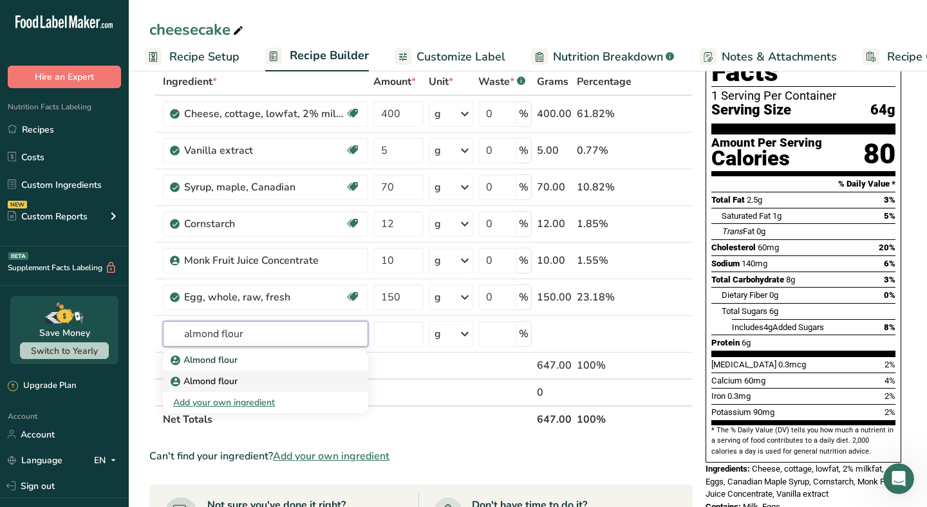
type input "almond flour"
click at [192, 374] on link "Almond flour" at bounding box center [265, 381] width 205 height 21
type input "Almond flour"
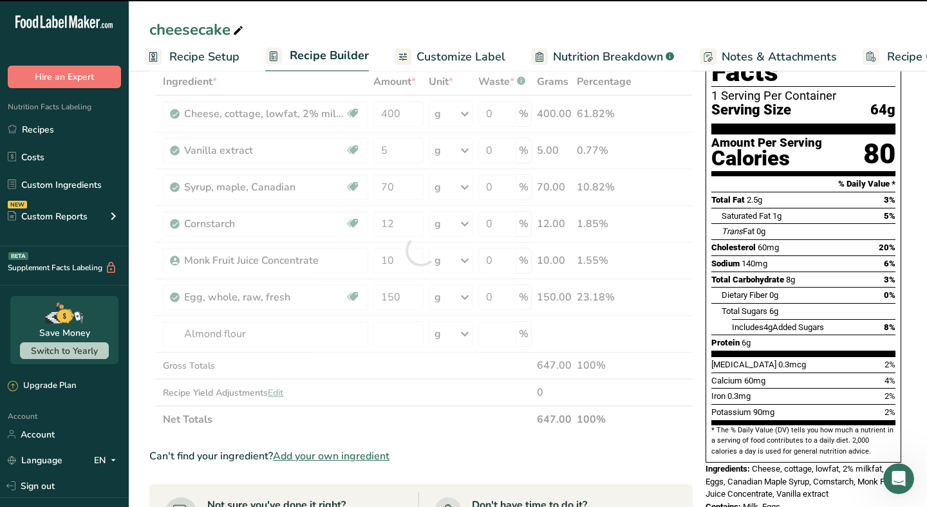
type input "0"
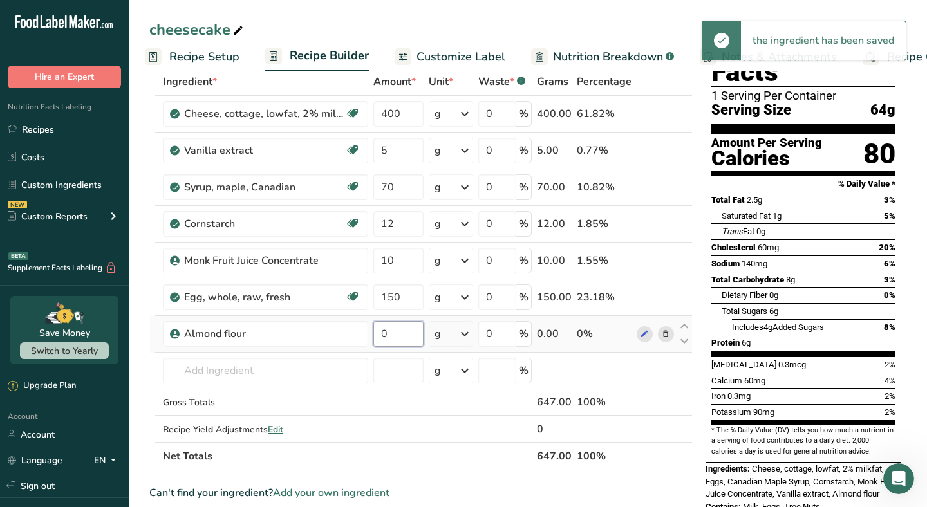
click at [405, 335] on input "0" at bounding box center [398, 334] width 50 height 26
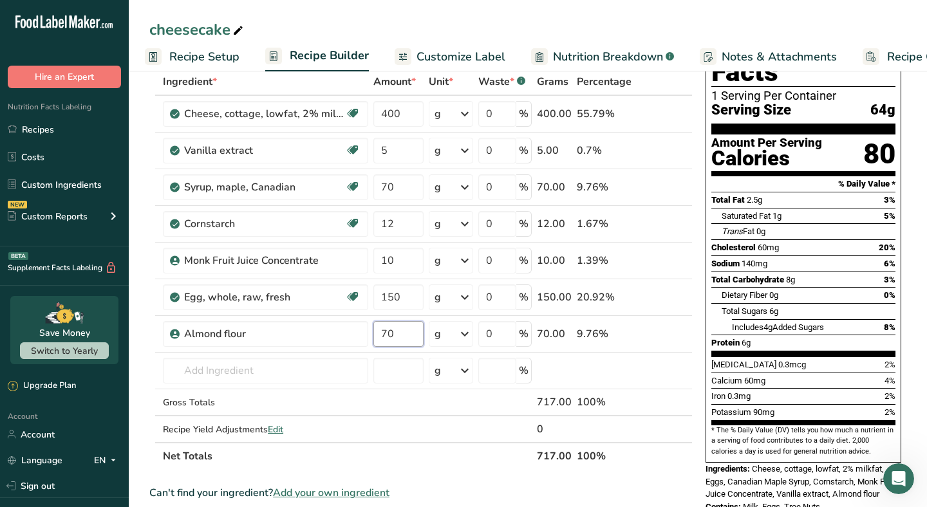
type input "70"
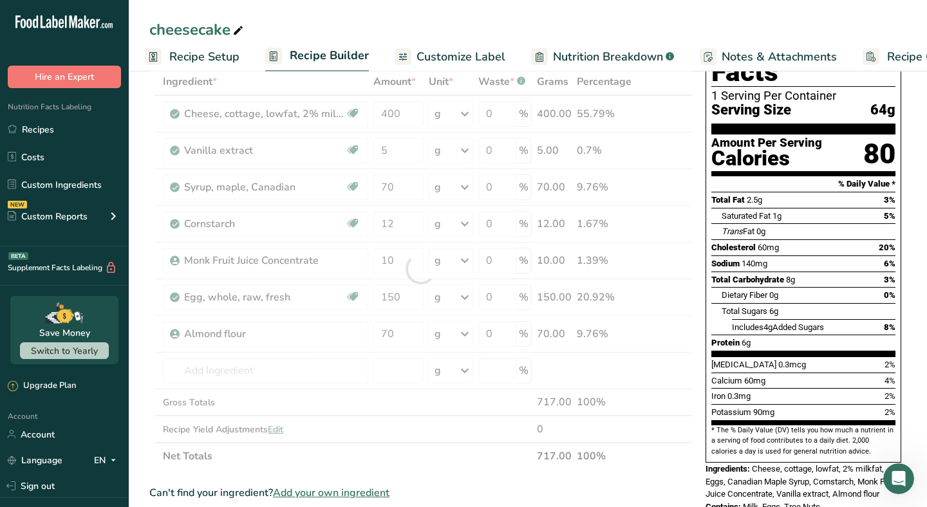
click at [138, 392] on section "Add Ingredients Manage Recipe Delete Recipe Duplicate Recipe Scale Recipe Save …" at bounding box center [528, 460] width 798 height 928
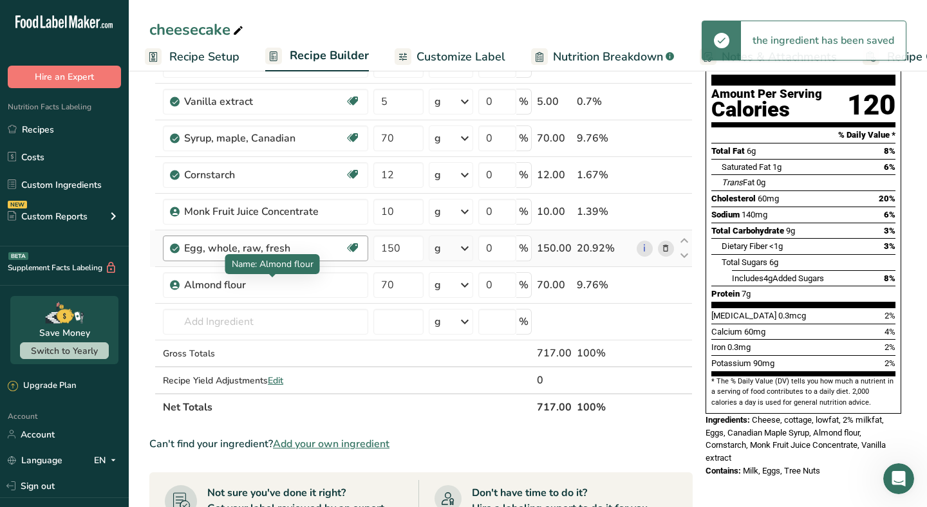
scroll to position [134, 0]
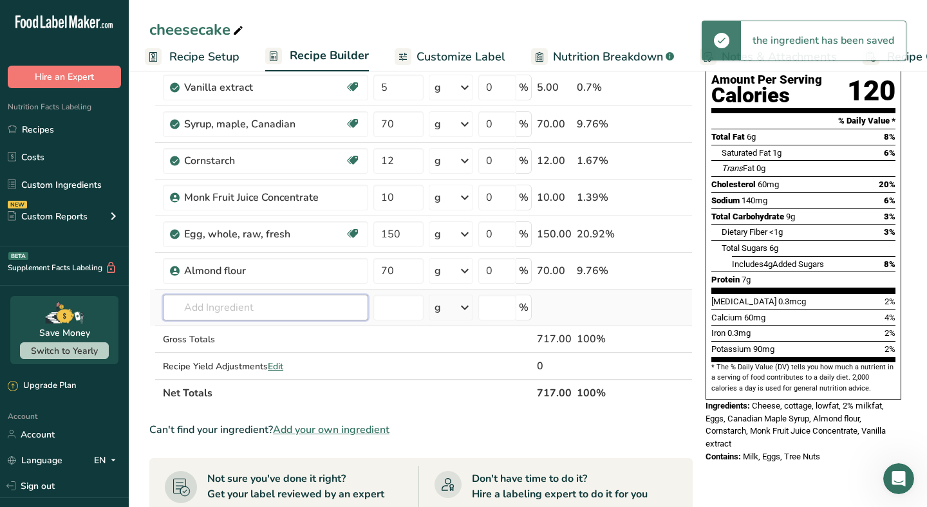
click at [266, 307] on input "text" at bounding box center [265, 308] width 205 height 26
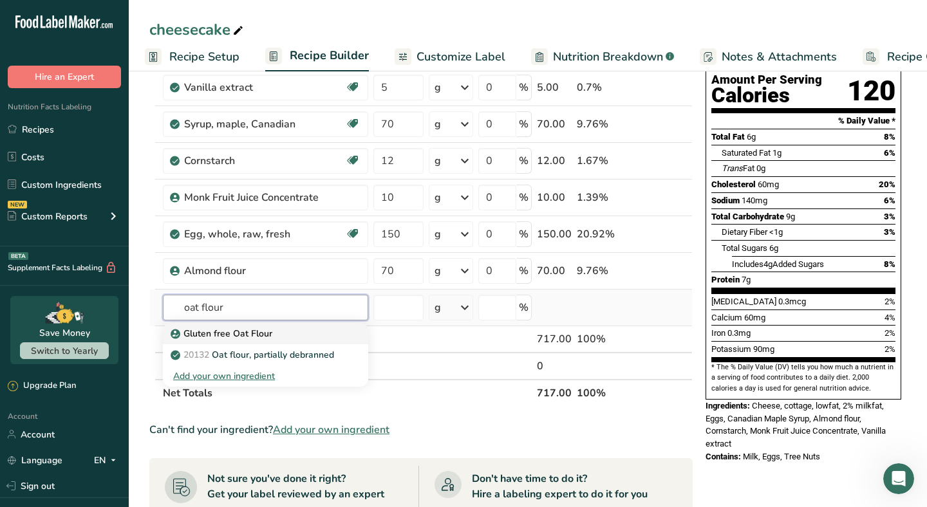
type input "oat flour"
click at [245, 331] on p "Gluten free Oat Flour" at bounding box center [222, 334] width 99 height 14
type input "Gluten free Oat Flour"
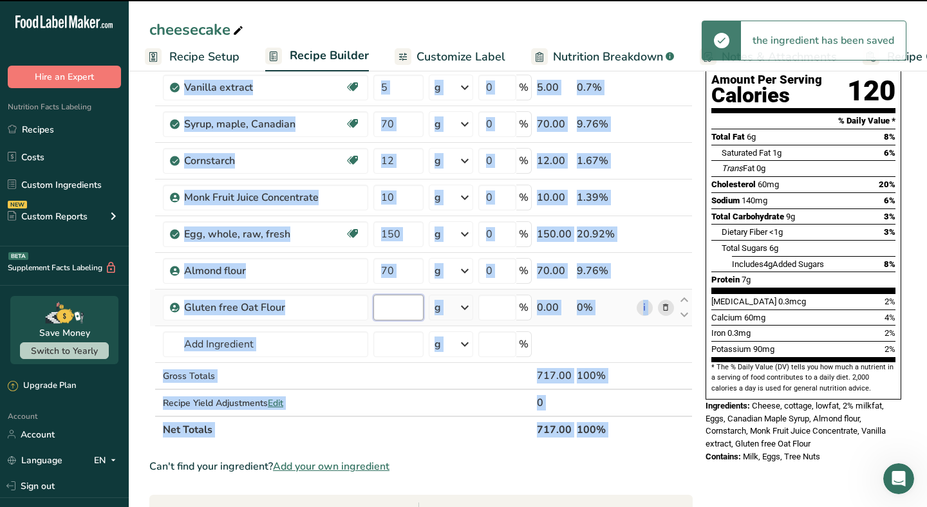
type input "0"
click at [401, 302] on input "0" at bounding box center [398, 308] width 50 height 26
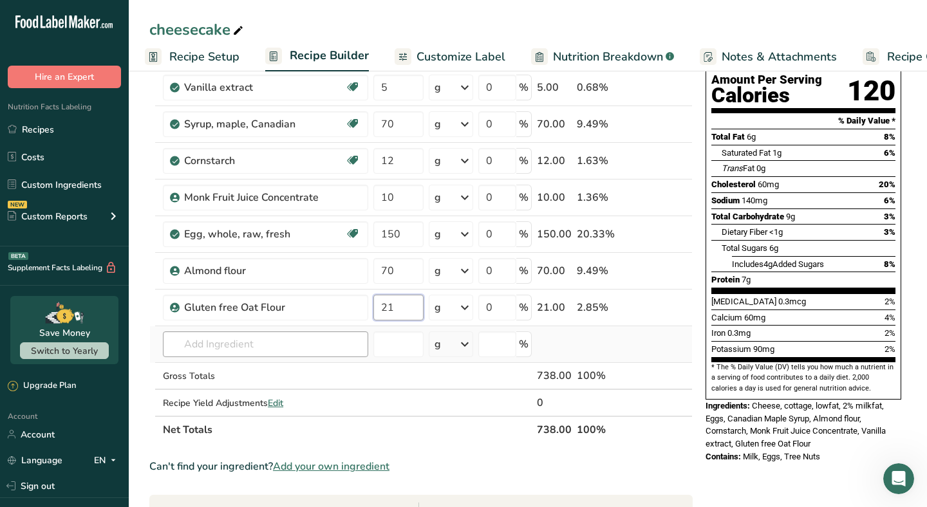
type input "21"
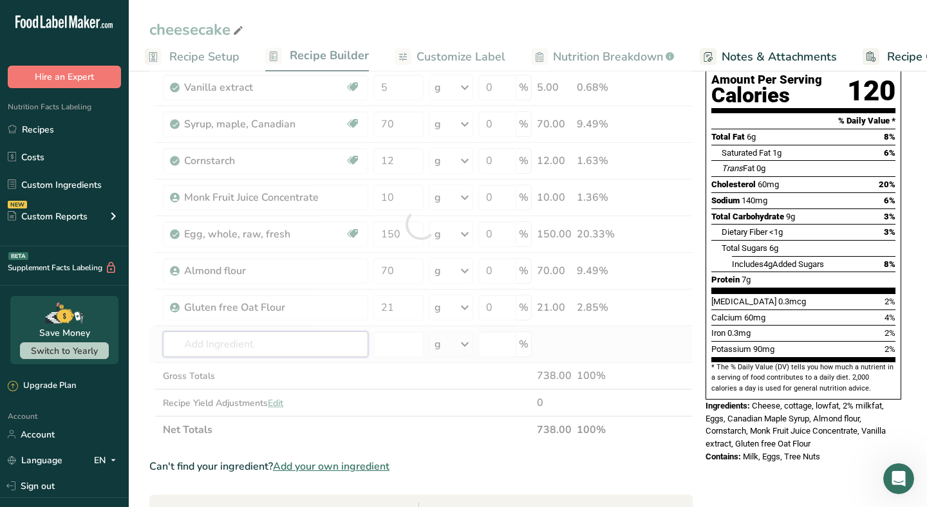
click at [300, 344] on div "Ingredient * Amount * Unit * Waste * .a-a{fill:#347362;}.b-a{fill:#fff;} Grams …" at bounding box center [420, 224] width 543 height 438
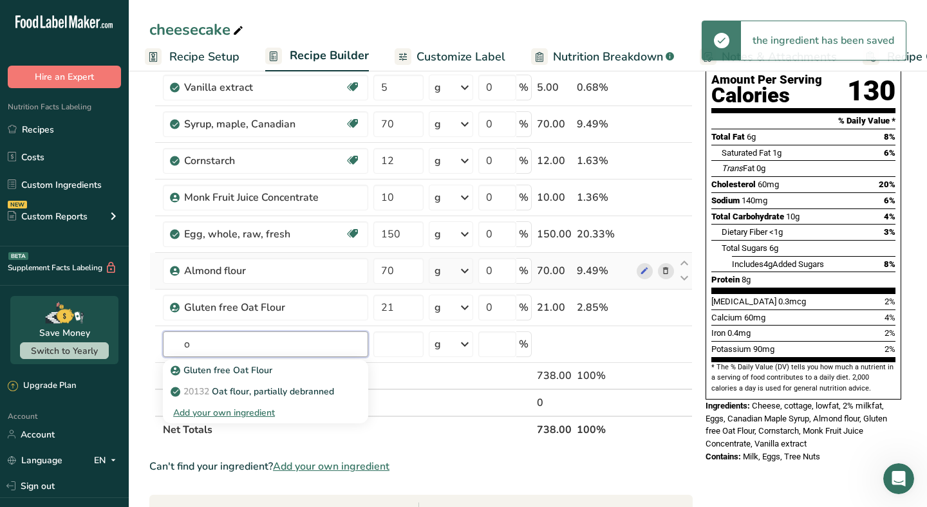
type input "o"
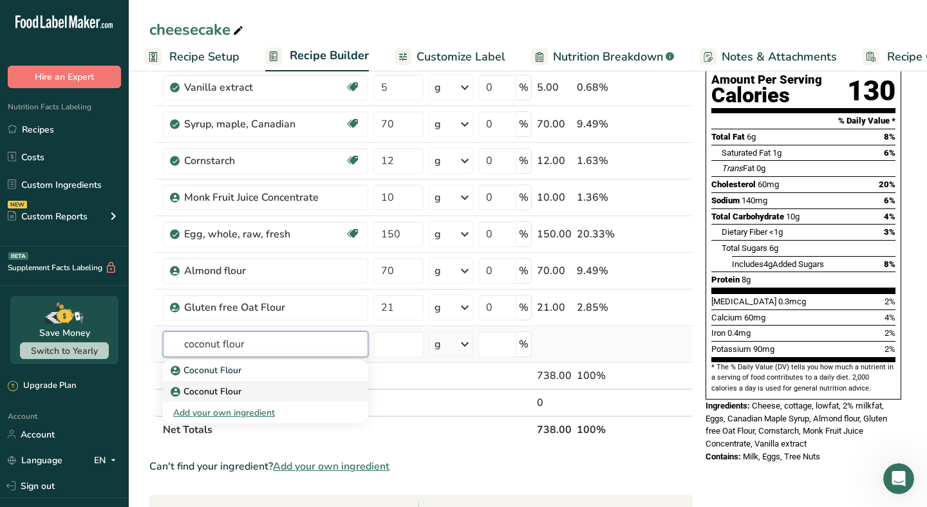
type input "coconut flour"
click at [245, 382] on link "Coconut Flour" at bounding box center [265, 391] width 205 height 21
type input "Coconut Flour"
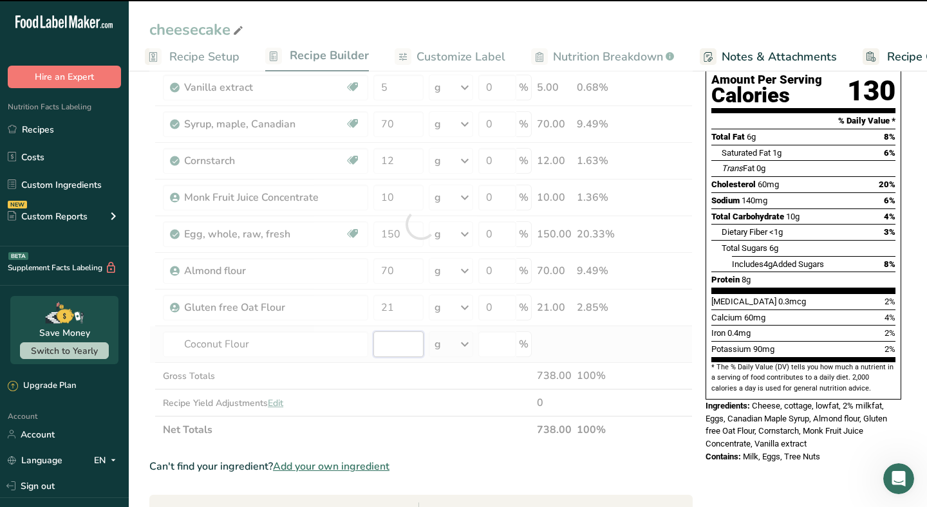
type input "0"
click at [400, 339] on input "0" at bounding box center [398, 344] width 50 height 26
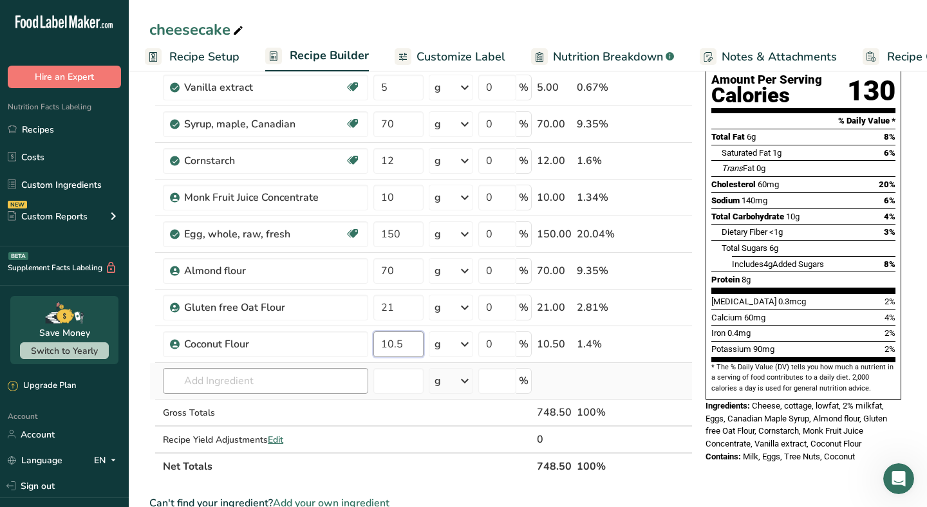
type input "10.5"
click at [276, 391] on div "Ingredient * Amount * Unit * Waste * .a-a{fill:#347362;}.b-a{fill:#fff;} Grams …" at bounding box center [420, 242] width 543 height 475
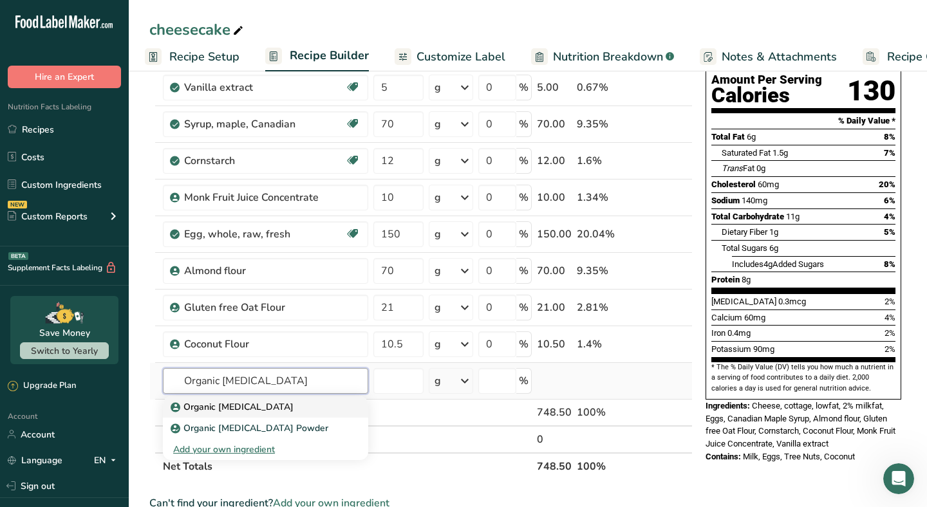
type input "Organic [MEDICAL_DATA]"
click at [237, 410] on p "Organic [MEDICAL_DATA]" at bounding box center [233, 407] width 120 height 14
type input "Organic [MEDICAL_DATA]"
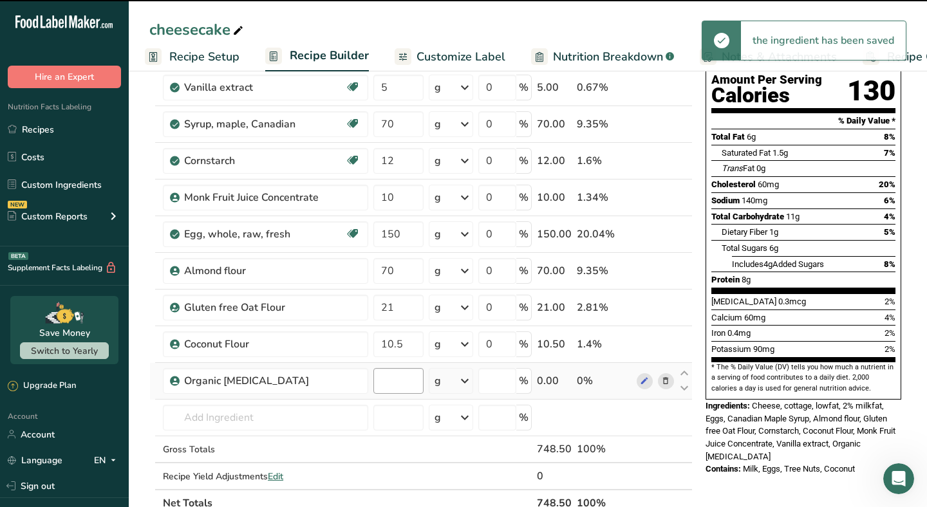
type input "0"
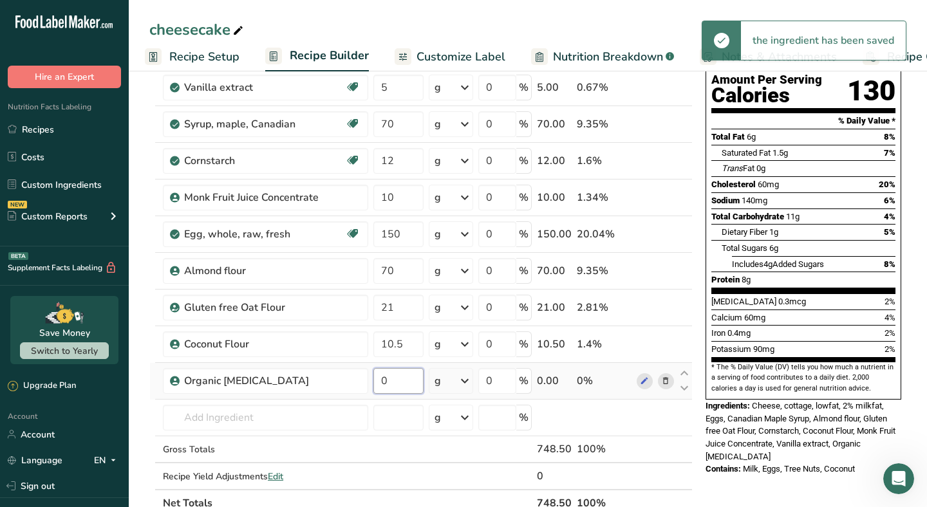
click at [409, 380] on input "0" at bounding box center [398, 381] width 50 height 26
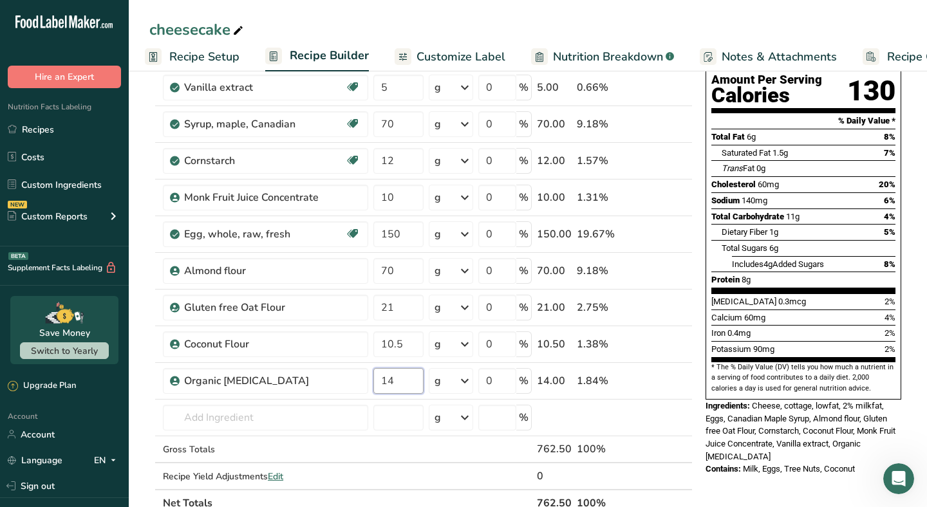
type input "14"
click at [147, 404] on section "Add Ingredients Manage Recipe Delete Recipe Duplicate Recipe Scale Recipe Save …" at bounding box center [528, 452] width 798 height 1038
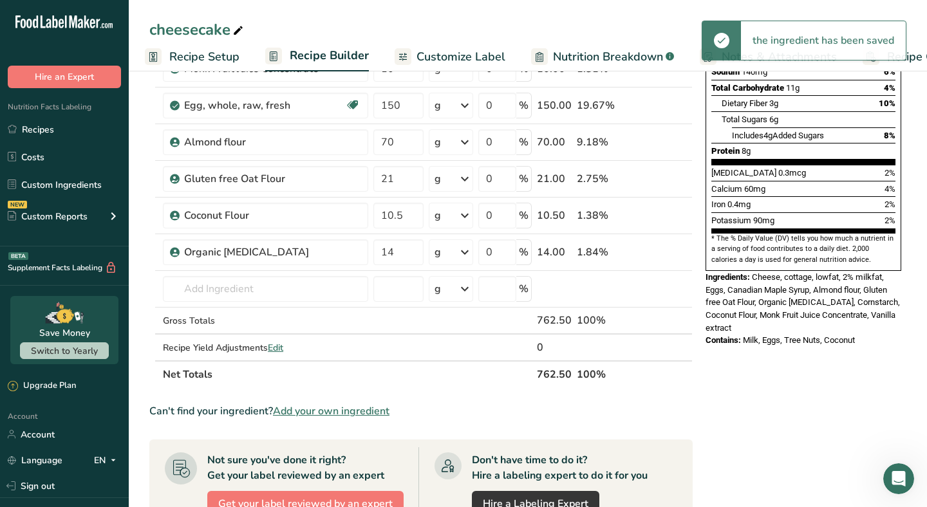
scroll to position [290, 0]
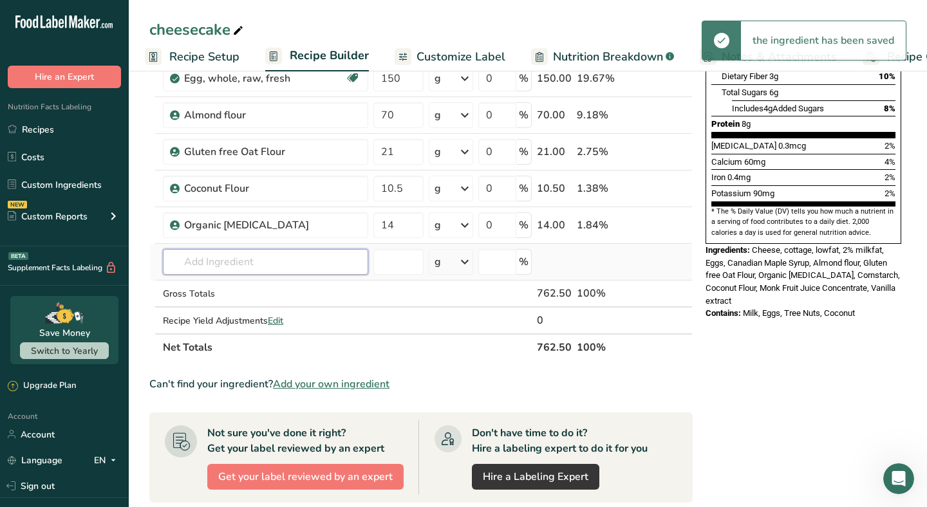
click at [226, 265] on input "text" at bounding box center [265, 262] width 205 height 26
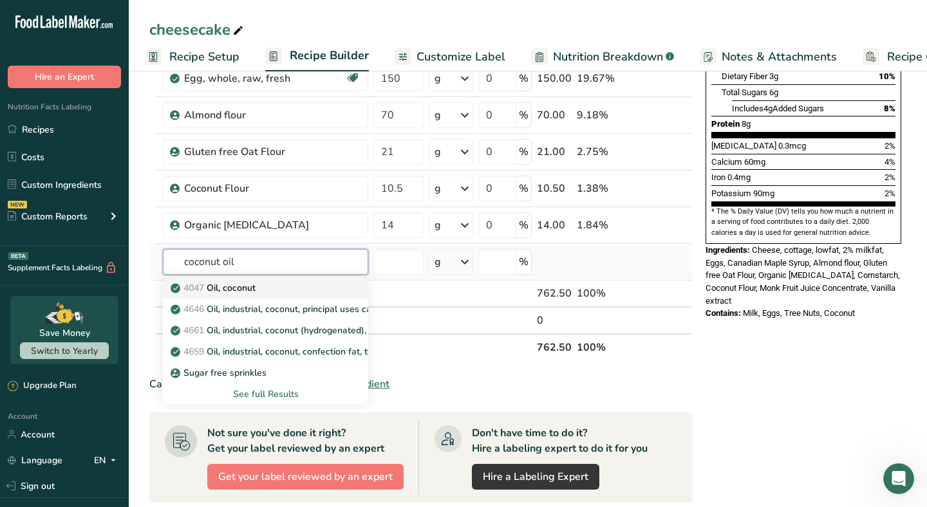
type input "coconut oil"
click at [228, 284] on p "4047 Oil, coconut" at bounding box center [214, 288] width 82 height 14
type input "Oil, coconut"
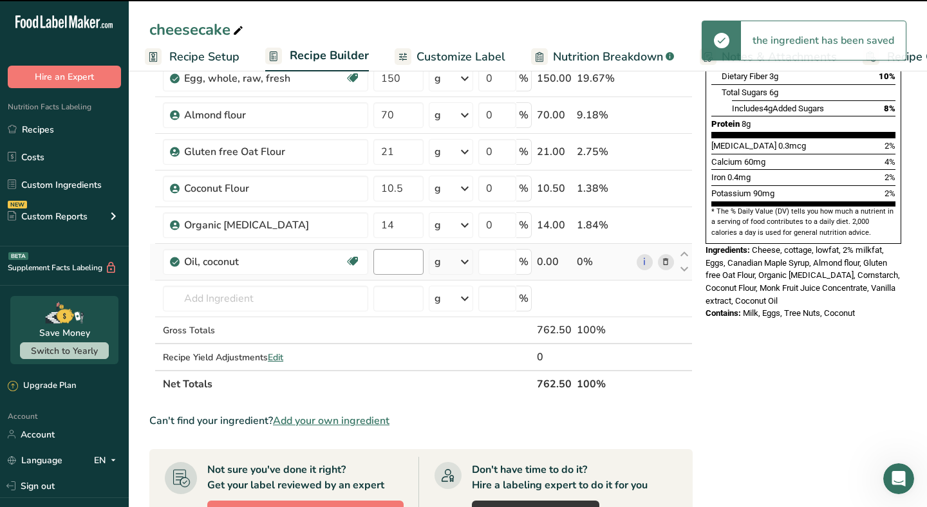
type input "0"
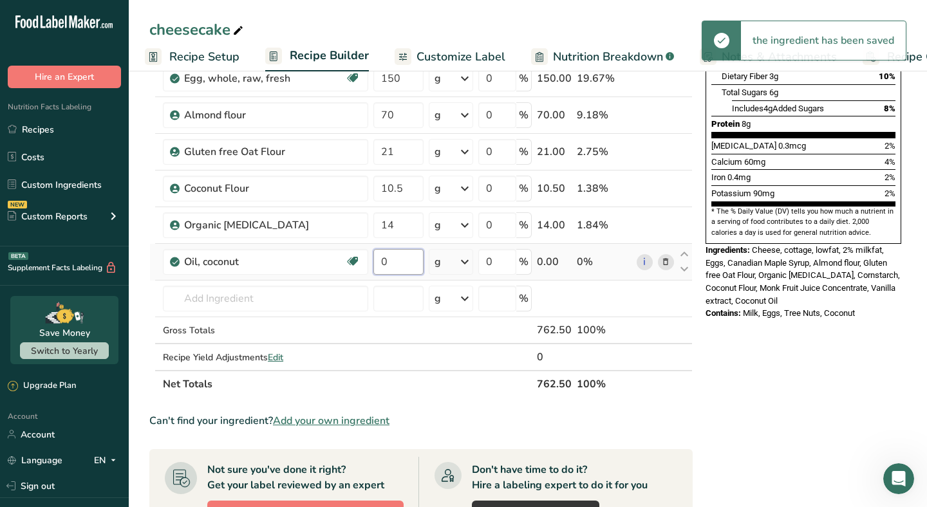
click at [409, 265] on input "0" at bounding box center [398, 262] width 50 height 26
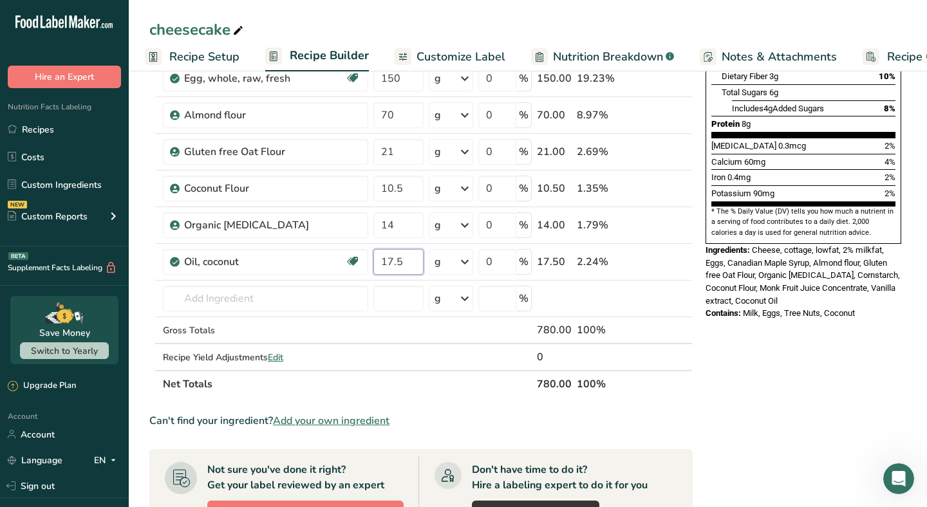
type input "17.5"
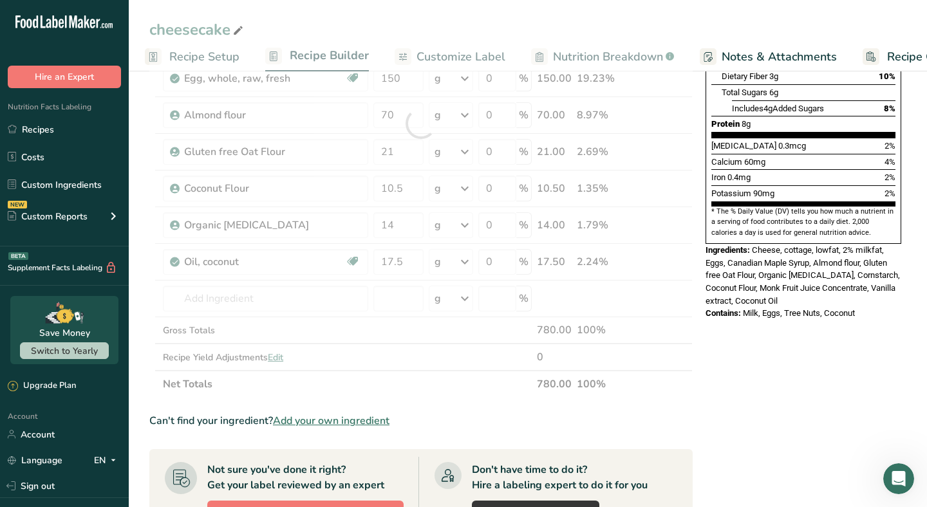
click at [149, 314] on section "Add Ingredients Manage Recipe Delete Recipe Duplicate Recipe Scale Recipe Save …" at bounding box center [528, 314] width 798 height 1075
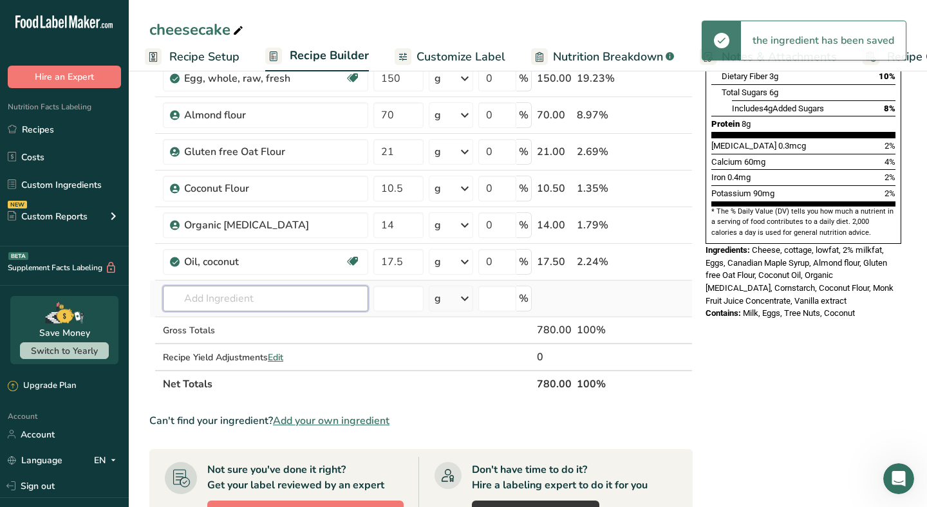
click at [234, 305] on input "text" at bounding box center [265, 299] width 205 height 26
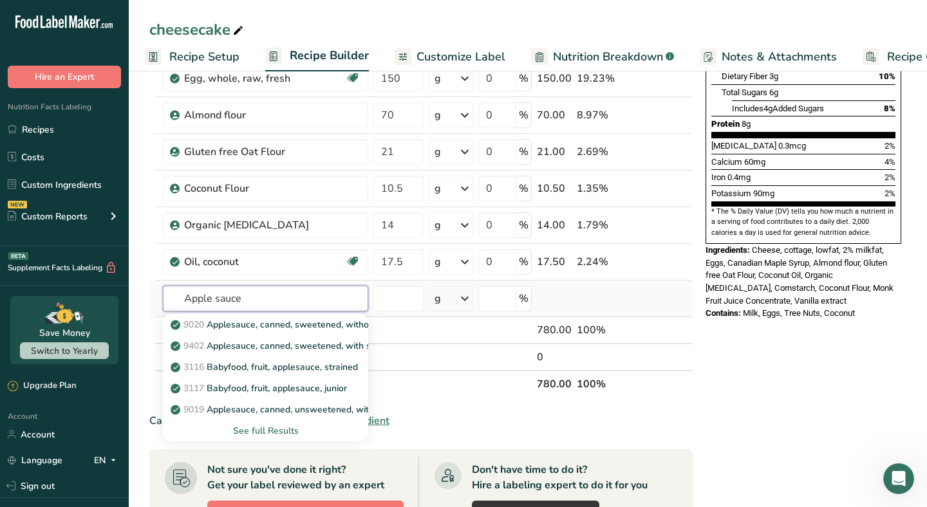
type input "Apple sauce"
click at [243, 431] on div "See full Results" at bounding box center [265, 431] width 185 height 14
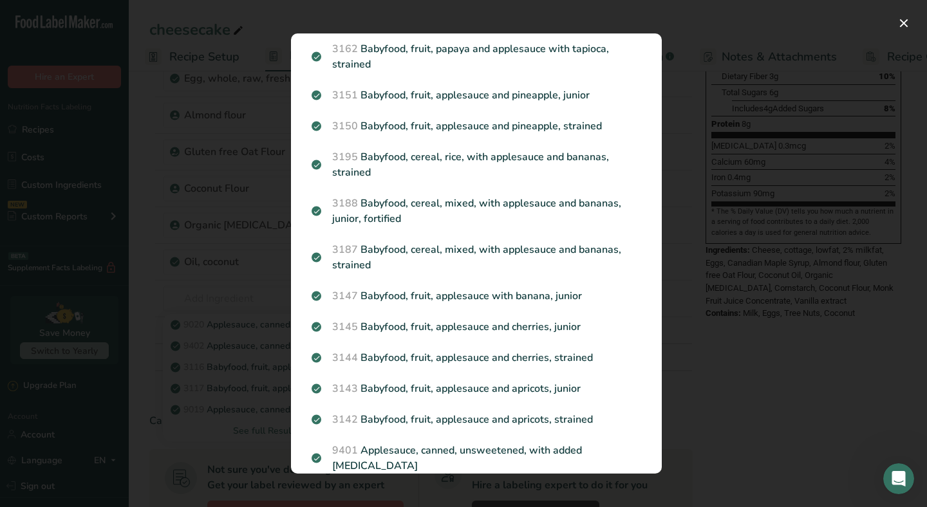
scroll to position [322, 0]
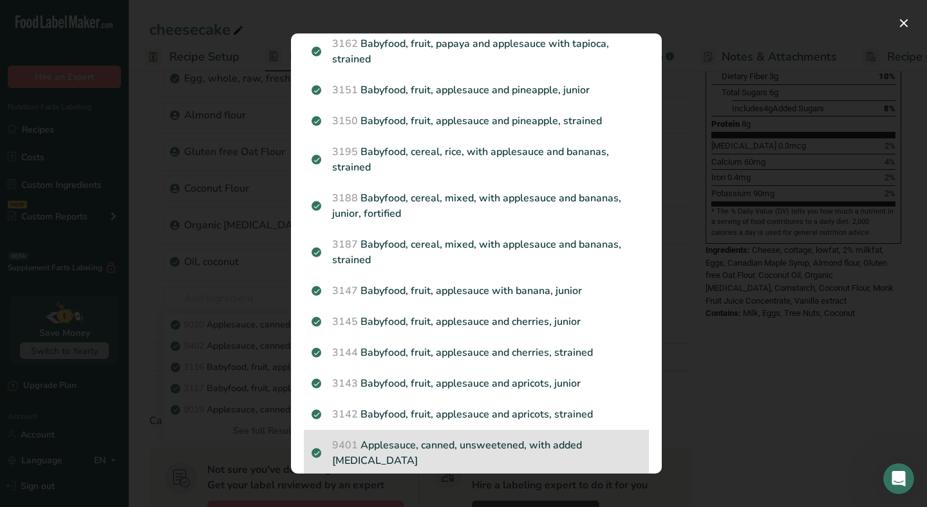
click at [377, 440] on p "9401 Applesauce, canned, unsweetened, with added [MEDICAL_DATA]" at bounding box center [475, 453] width 329 height 31
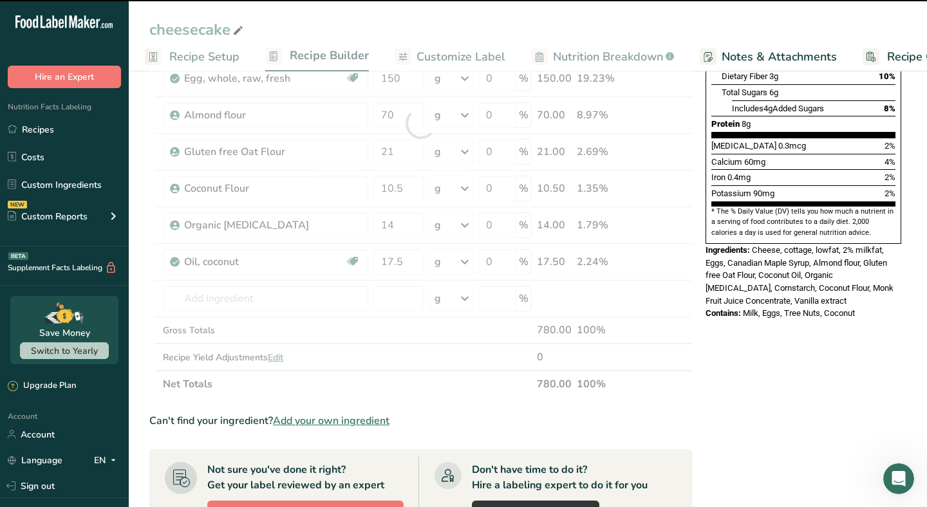
type input "0"
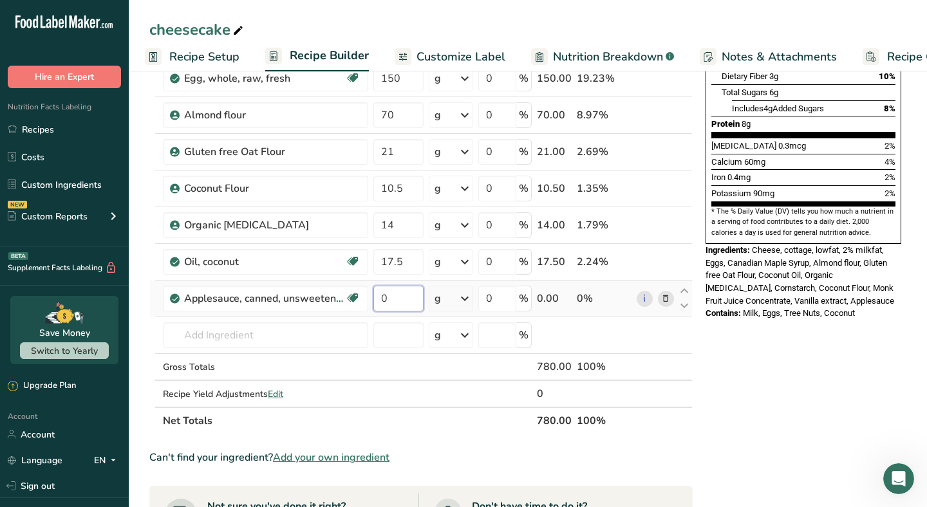
click at [400, 298] on input "0" at bounding box center [398, 299] width 50 height 26
type input "21"
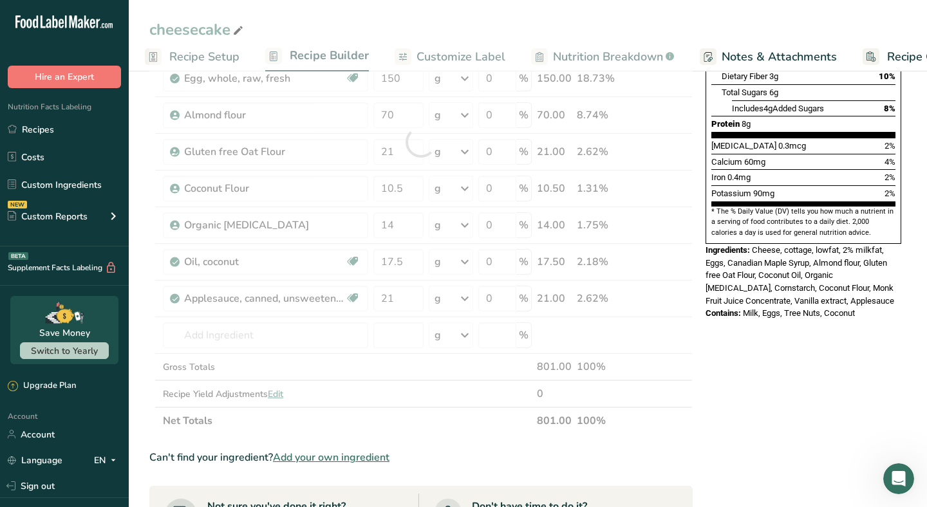
click at [502, 436] on section "Ingredient * Amount * Unit * Waste * .a-a{fill:#347362;}.b-a{fill:#fff;} Grams …" at bounding box center [420, 348] width 543 height 999
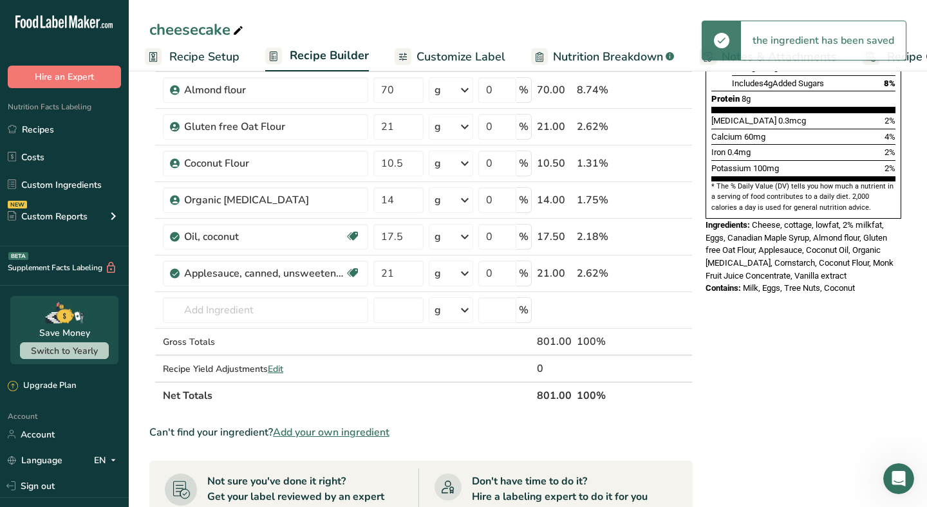
scroll to position [315, 0]
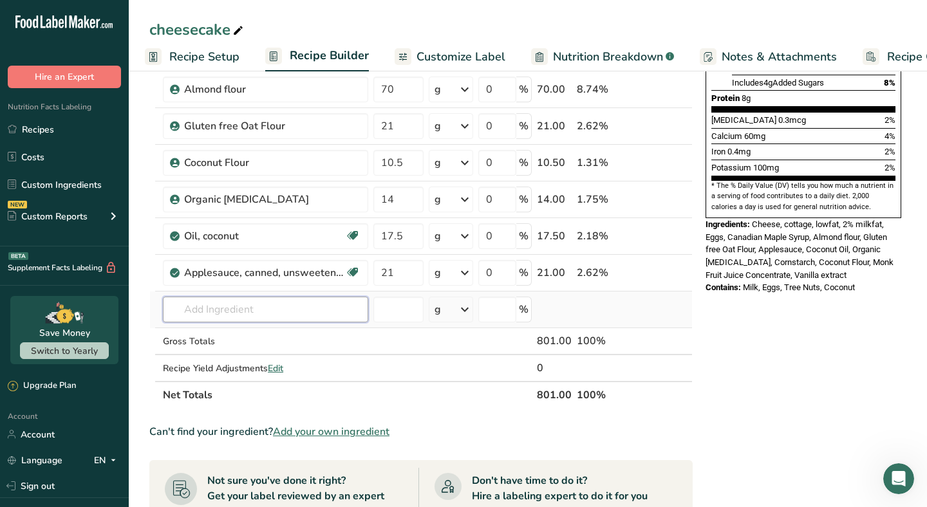
click at [304, 302] on input "text" at bounding box center [265, 310] width 205 height 26
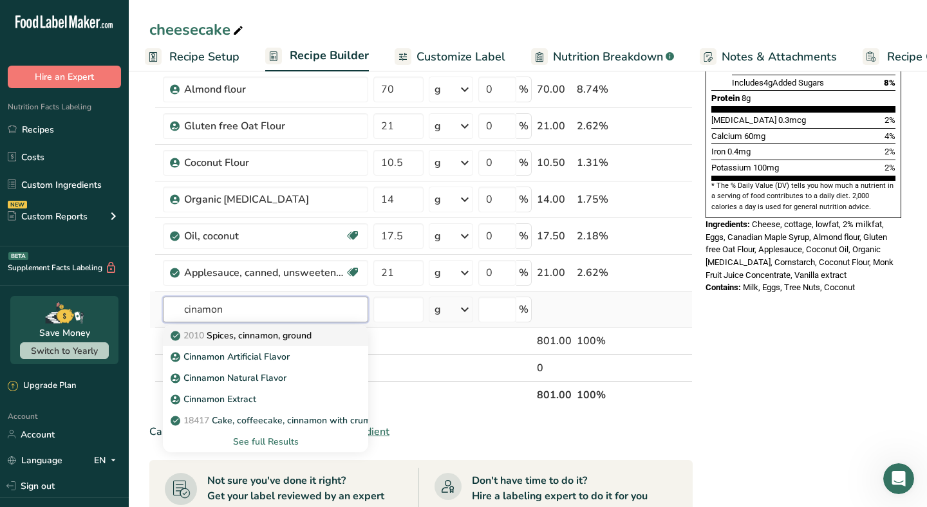
type input "cinamon"
click at [235, 338] on p "2010 Spices, cinnamon, ground" at bounding box center [242, 336] width 138 height 14
type input "Spices, cinnamon, ground"
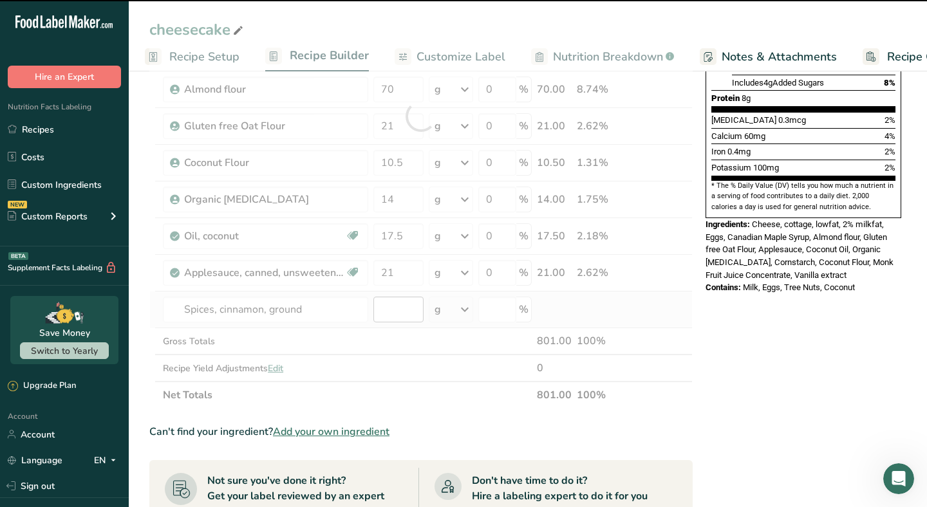
type input "0"
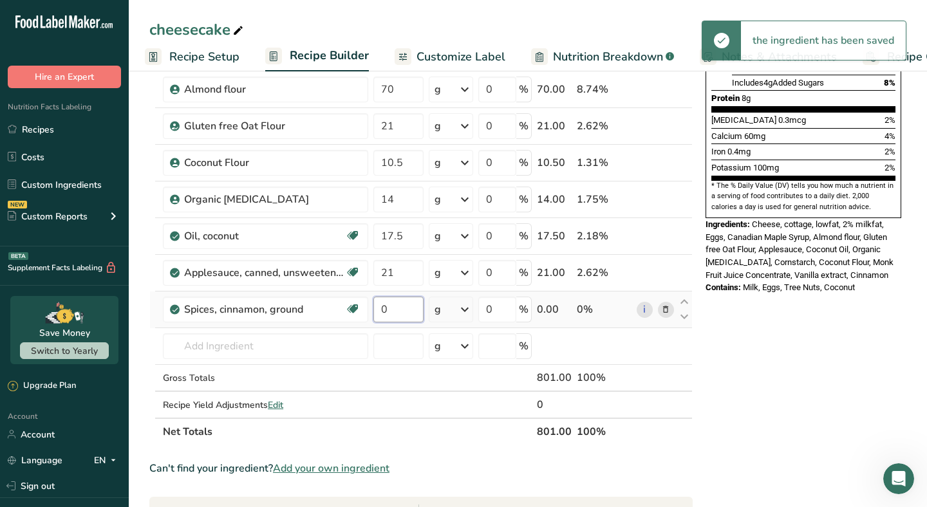
click at [397, 308] on input "0" at bounding box center [398, 310] width 50 height 26
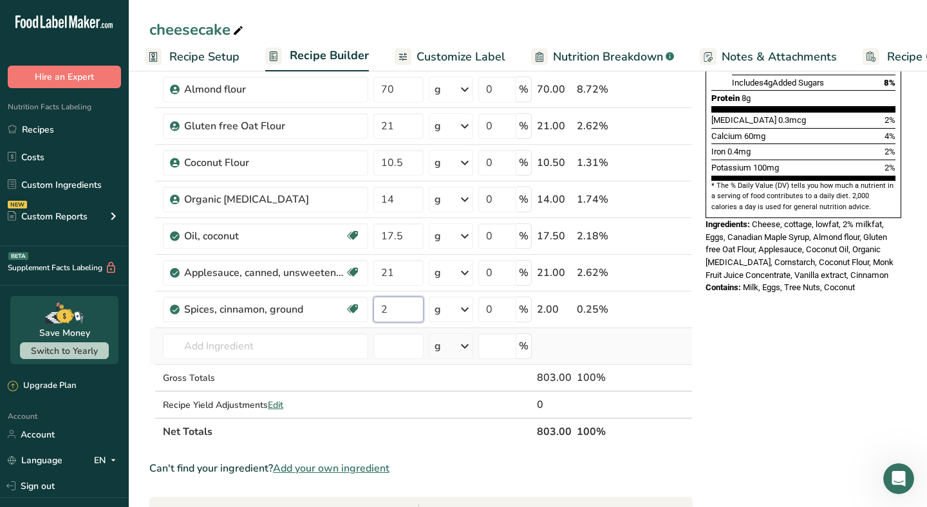
type input "2"
click at [154, 344] on div "Ingredient * Amount * Unit * Waste * .a-a{fill:#347362;}.b-a{fill:#fff;} Grams …" at bounding box center [420, 135] width 543 height 622
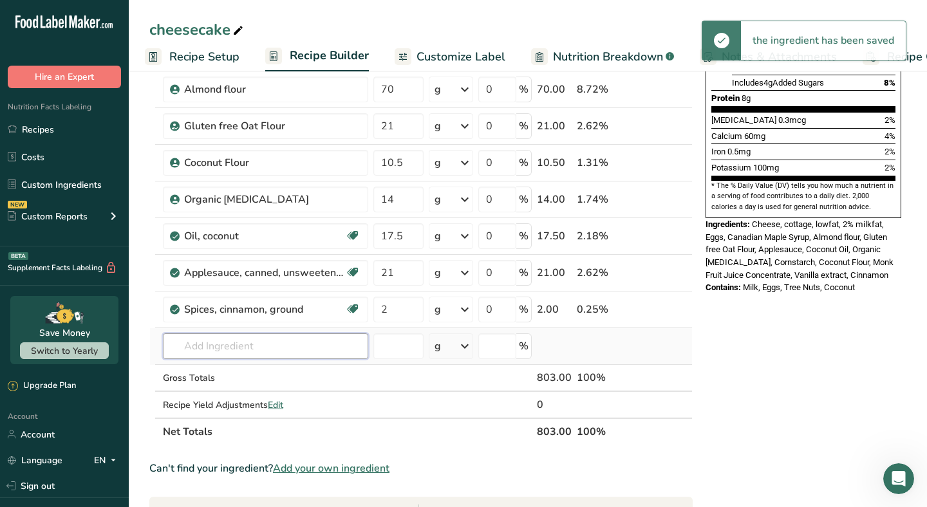
click at [194, 346] on input "text" at bounding box center [265, 346] width 205 height 26
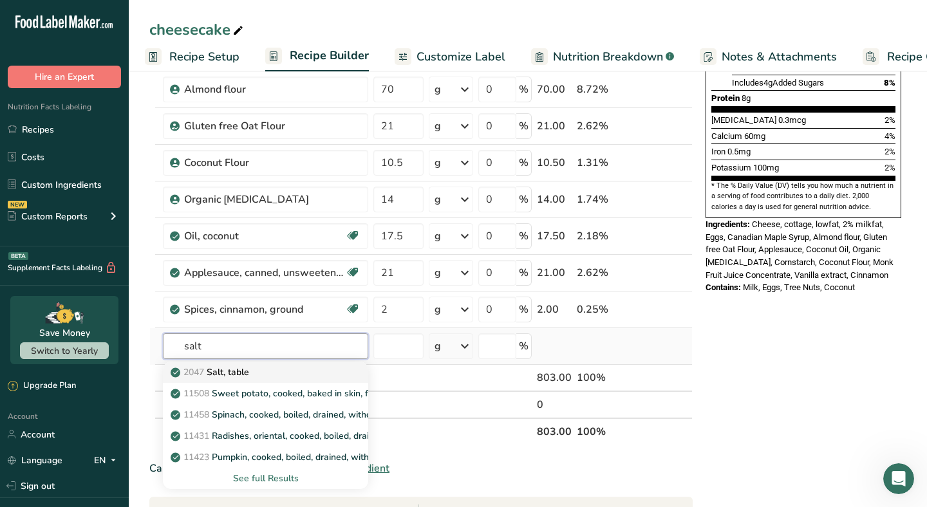
type input "salt"
click at [232, 373] on p "2047 Salt, table" at bounding box center [211, 372] width 76 height 14
type input "Salt, table"
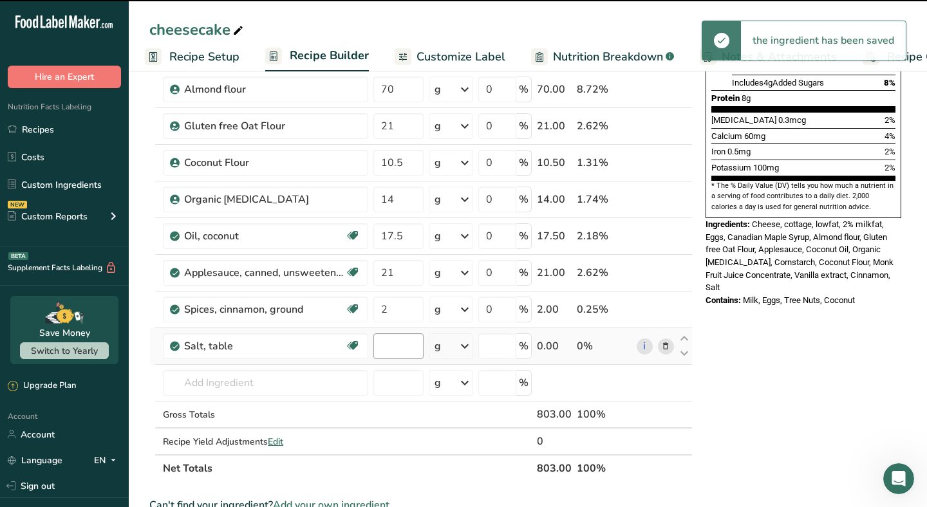
type input "0"
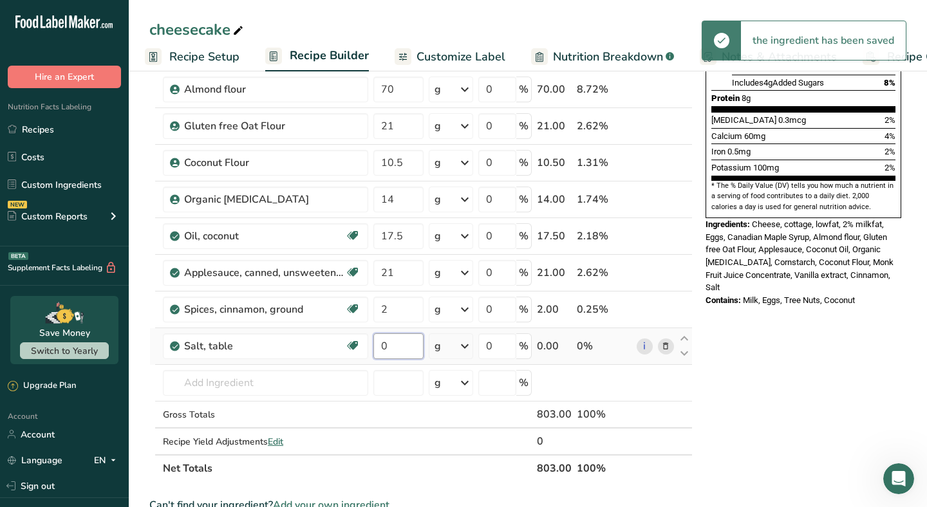
click at [403, 344] on input "0" at bounding box center [398, 346] width 50 height 26
type input "2"
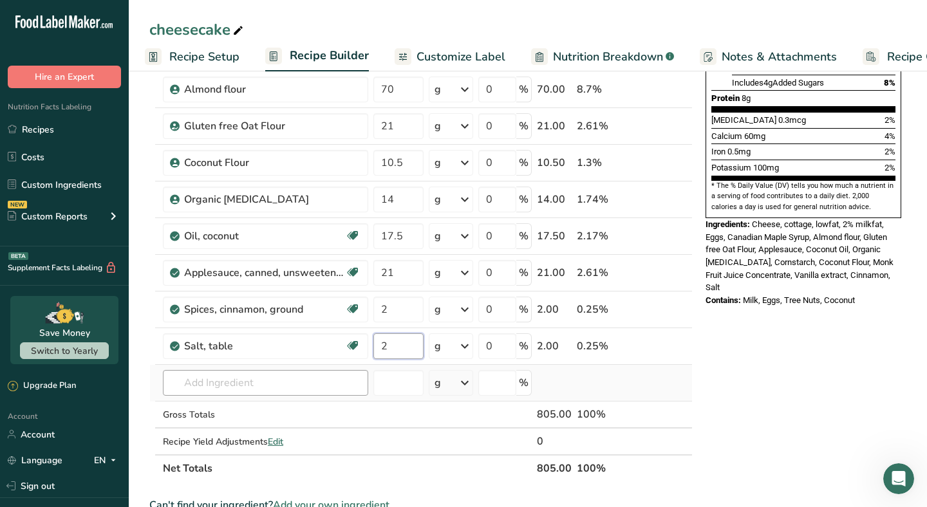
type input "2"
click at [204, 385] on div "Ingredient * Amount * Unit * Waste * .a-a{fill:#347362;}.b-a{fill:#fff;} Grams …" at bounding box center [420, 153] width 543 height 658
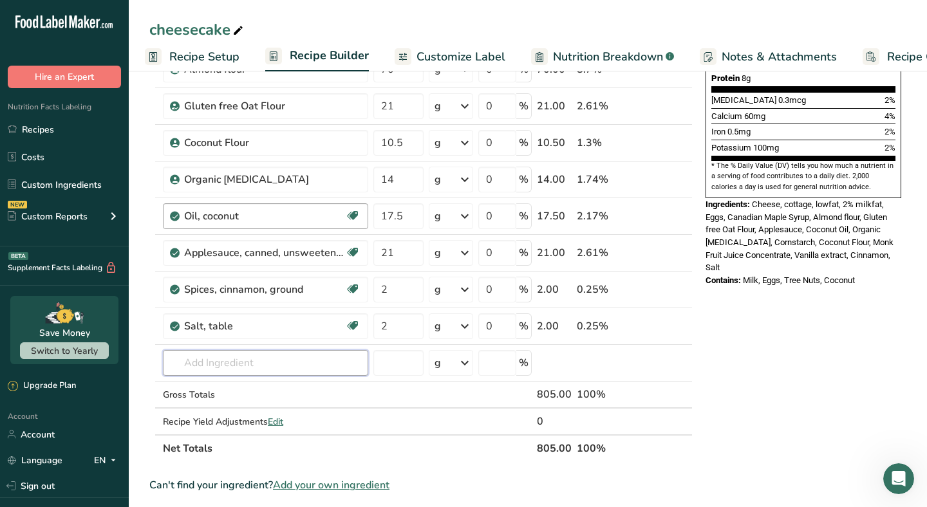
scroll to position [336, 0]
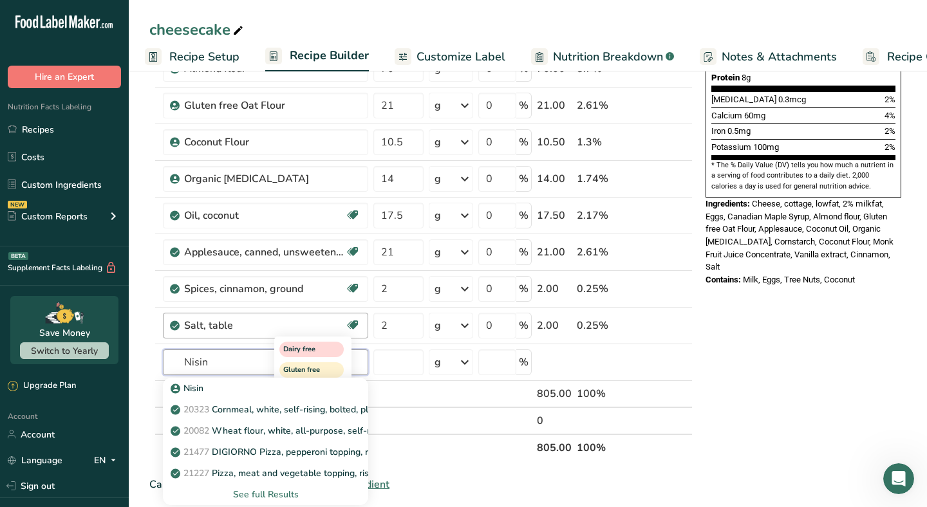
type input "Nisin"
click at [390, 370] on div "Dairy free Gluten free Vegan Vegetarian Soy free" at bounding box center [336, 389] width 124 height 111
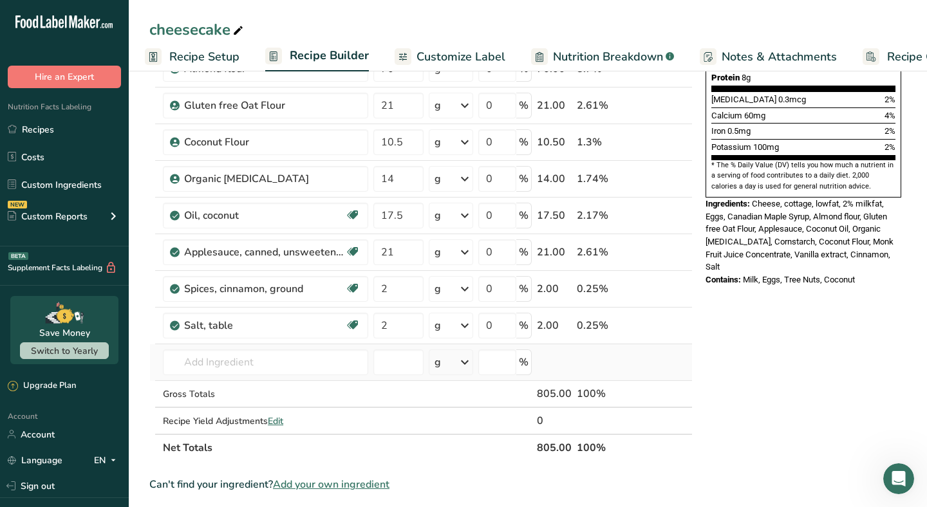
click at [450, 366] on div "g" at bounding box center [451, 362] width 45 height 26
click at [446, 452] on div "mg" at bounding box center [490, 448] width 108 height 19
click at [398, 370] on input "number" at bounding box center [397, 362] width 48 height 26
type input "16.25"
click at [270, 353] on input "text" at bounding box center [265, 362] width 205 height 26
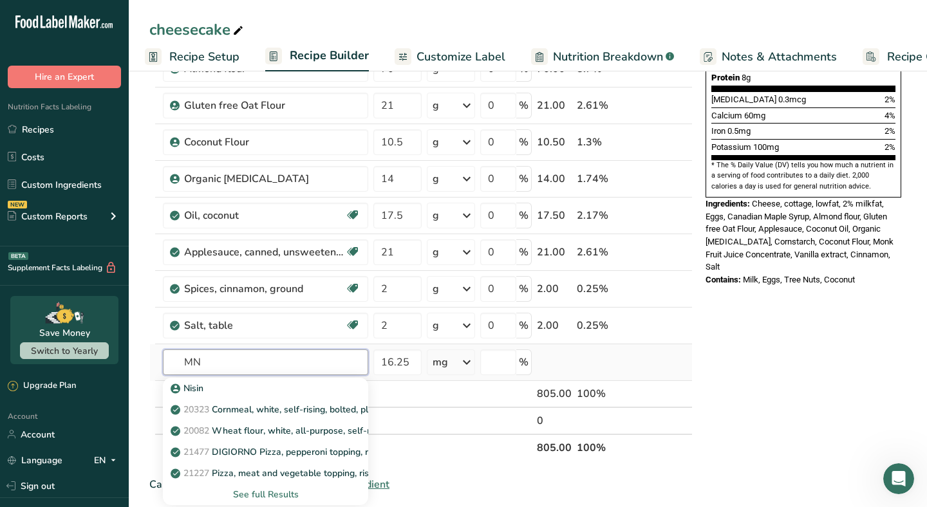
type input "M"
type input "Nisin"
click at [219, 392] on div "Nisin" at bounding box center [255, 389] width 164 height 14
type input "Nisin"
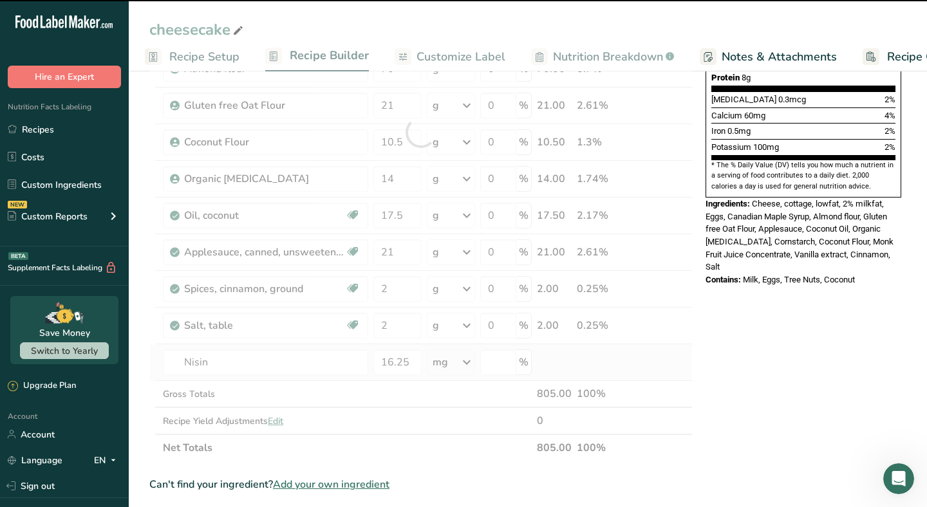
type input "0"
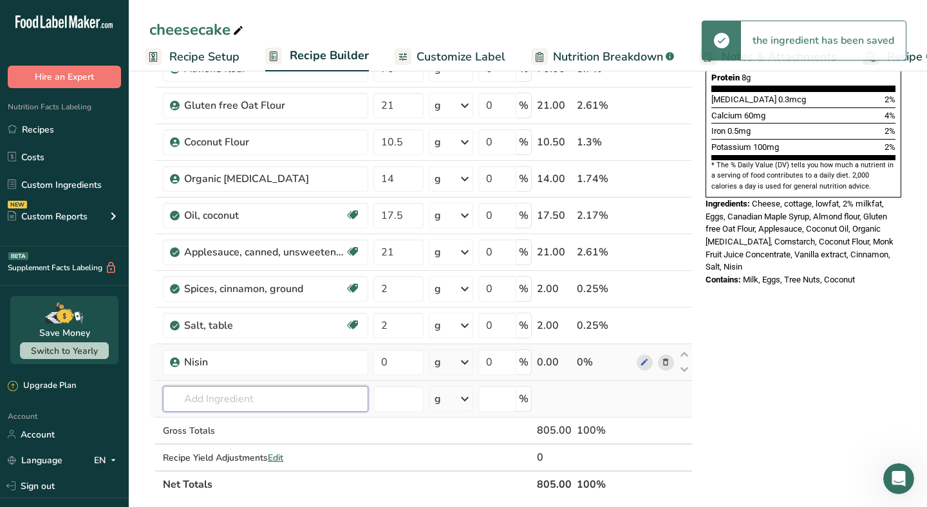
click at [276, 405] on input "text" at bounding box center [265, 399] width 205 height 26
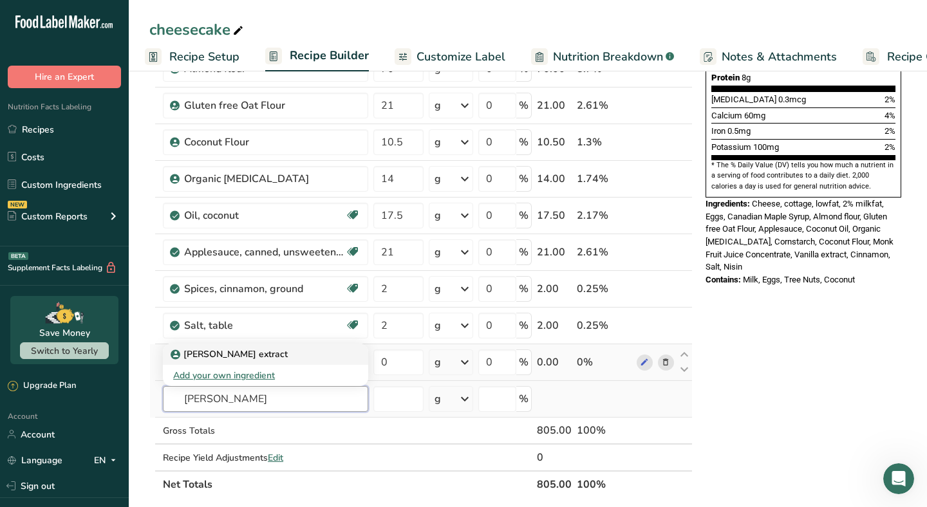
type input "[PERSON_NAME]"
click at [259, 351] on p "[PERSON_NAME] extract" at bounding box center [230, 354] width 115 height 14
type input "[PERSON_NAME] extract"
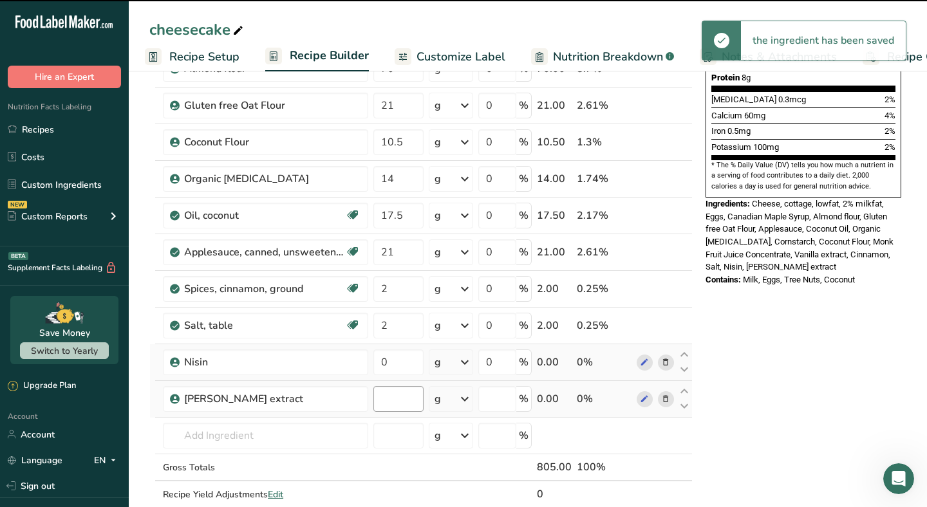
type input "0"
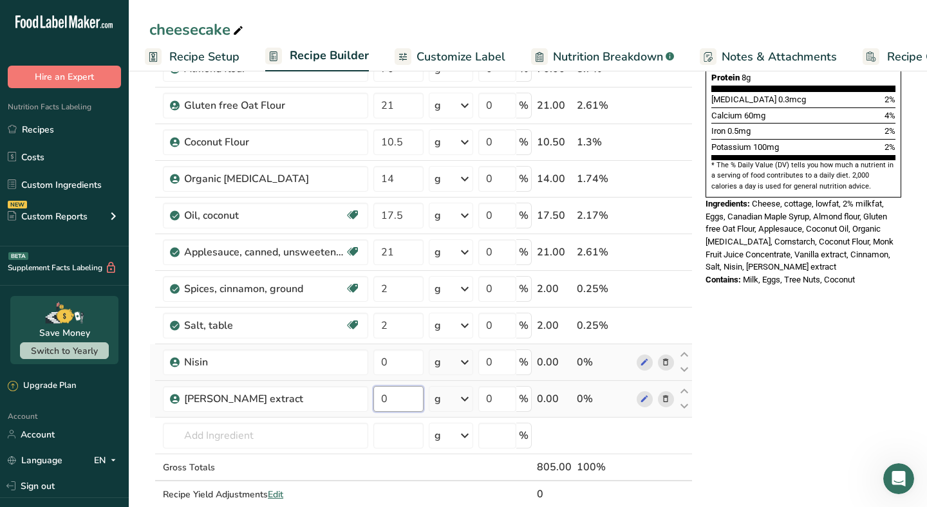
click at [405, 391] on input "0" at bounding box center [398, 399] width 50 height 26
click at [403, 362] on div "Ingredient * Amount * Unit * Waste * .a-a{fill:#347362;}.b-a{fill:#fff;} Grams …" at bounding box center [420, 169] width 543 height 732
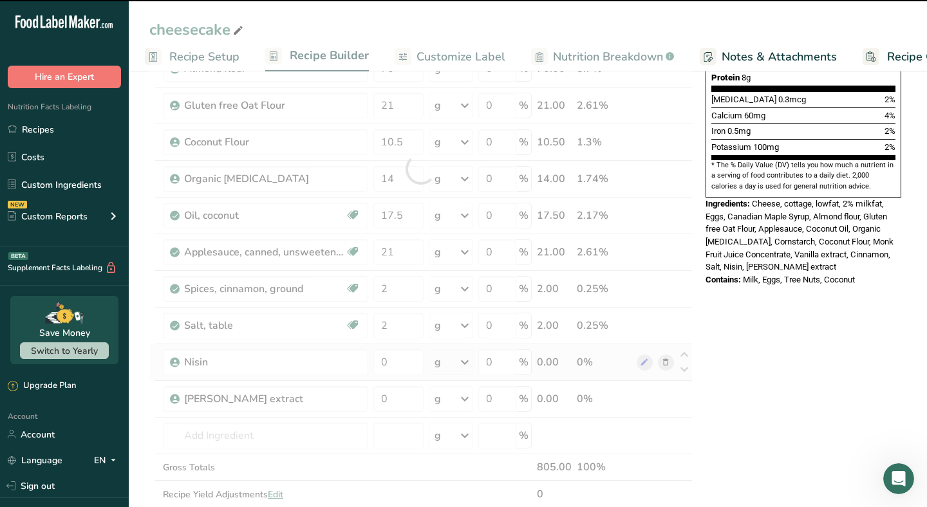
click at [453, 360] on div "Ingredient * Amount * Unit * Waste * .a-a{fill:#347362;}.b-a{fill:#fff;} Grams …" at bounding box center [420, 169] width 543 height 732
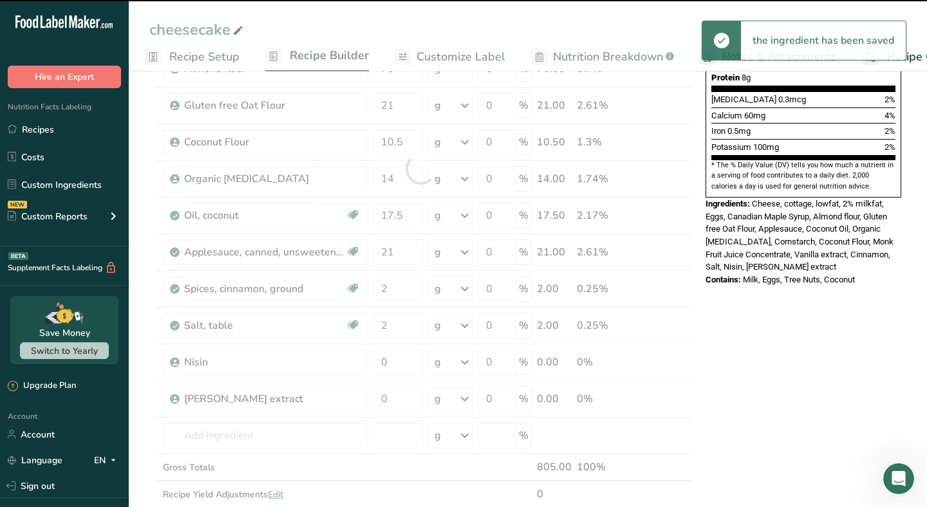
click at [461, 360] on div at bounding box center [420, 169] width 543 height 732
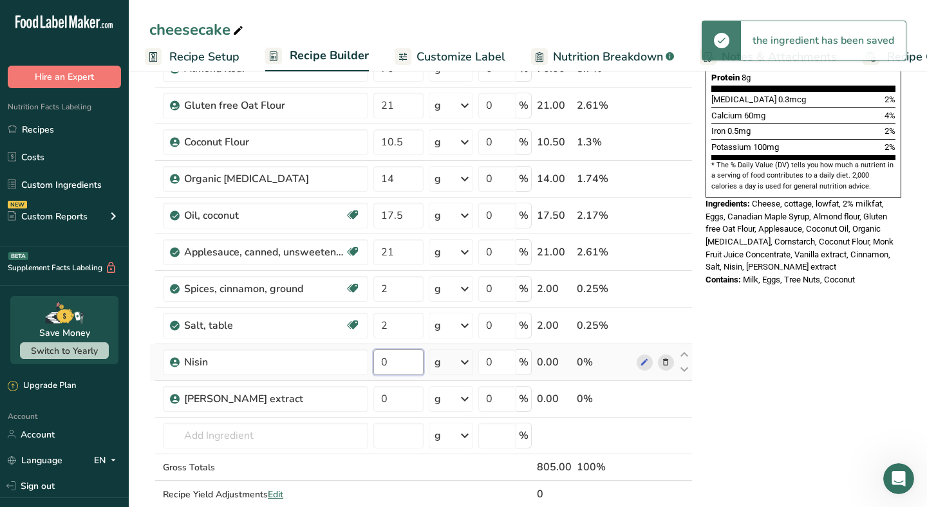
click at [408, 359] on input "0" at bounding box center [398, 362] width 50 height 26
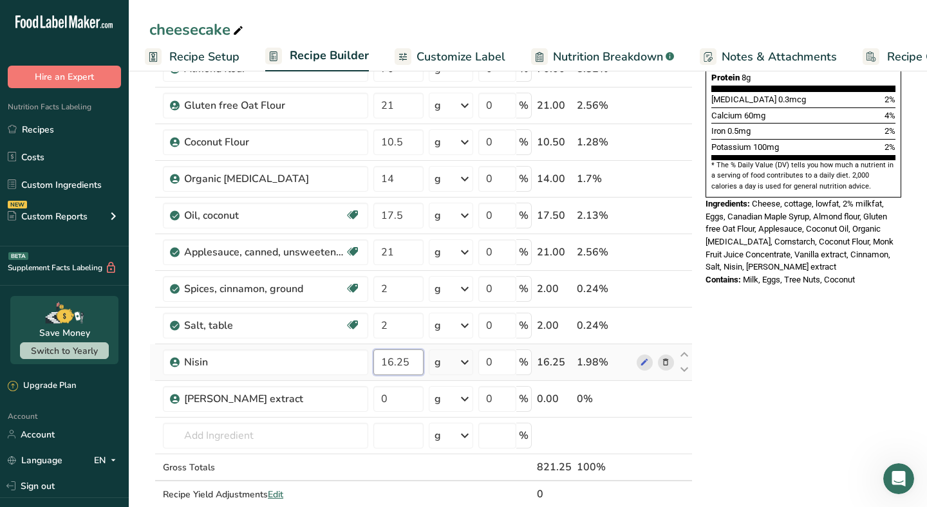
type input "16.25"
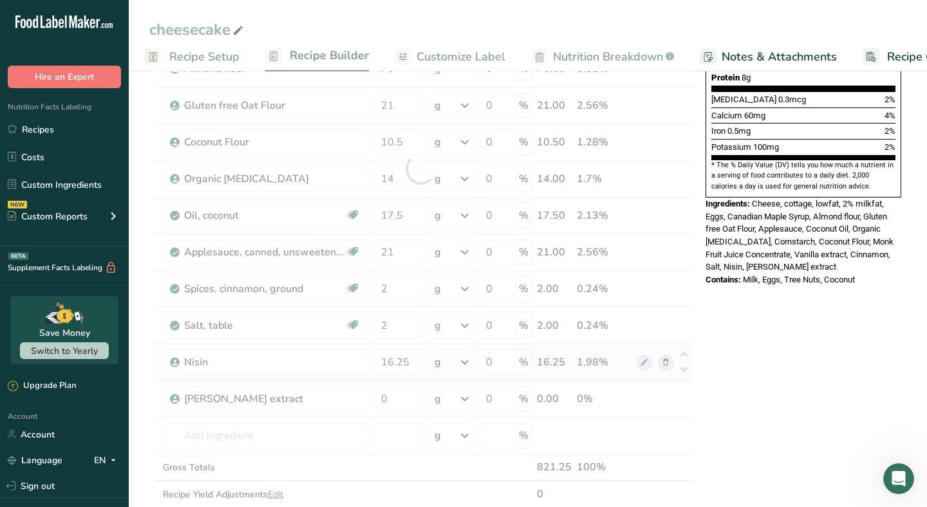
click at [457, 373] on div "Ingredient * Amount * Unit * Waste * .a-a{fill:#347362;}.b-a{fill:#fff;} Grams …" at bounding box center [420, 169] width 543 height 732
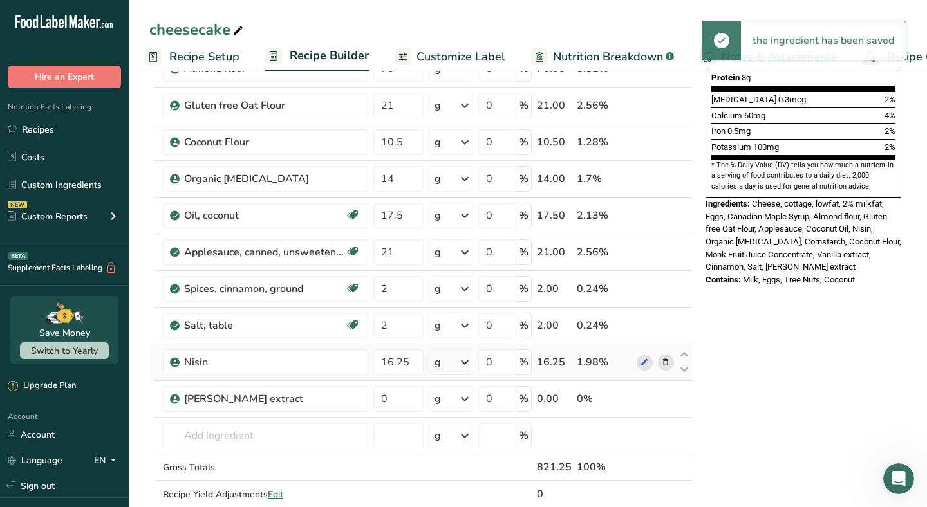
click at [462, 361] on icon at bounding box center [464, 362] width 15 height 23
click at [461, 449] on div "mg" at bounding box center [490, 448] width 108 height 19
click at [400, 398] on input "0" at bounding box center [397, 399] width 48 height 26
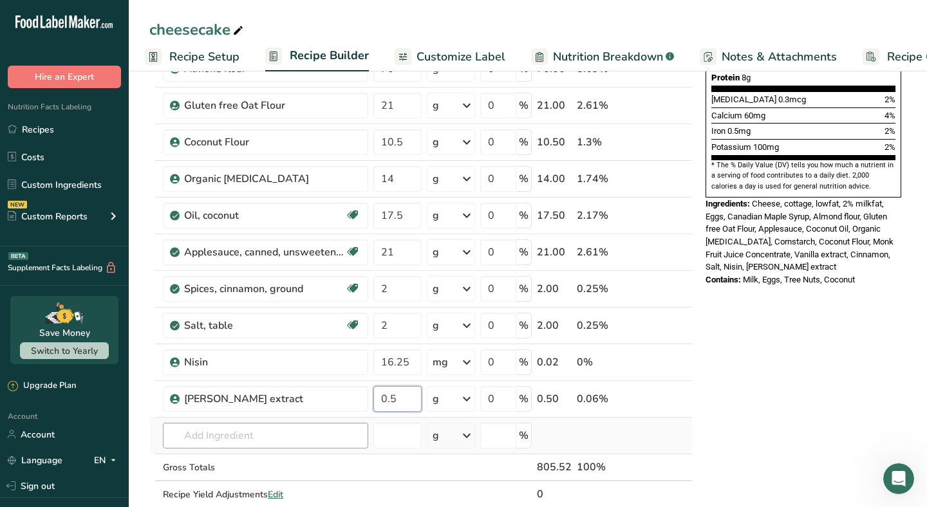
type input "0.5"
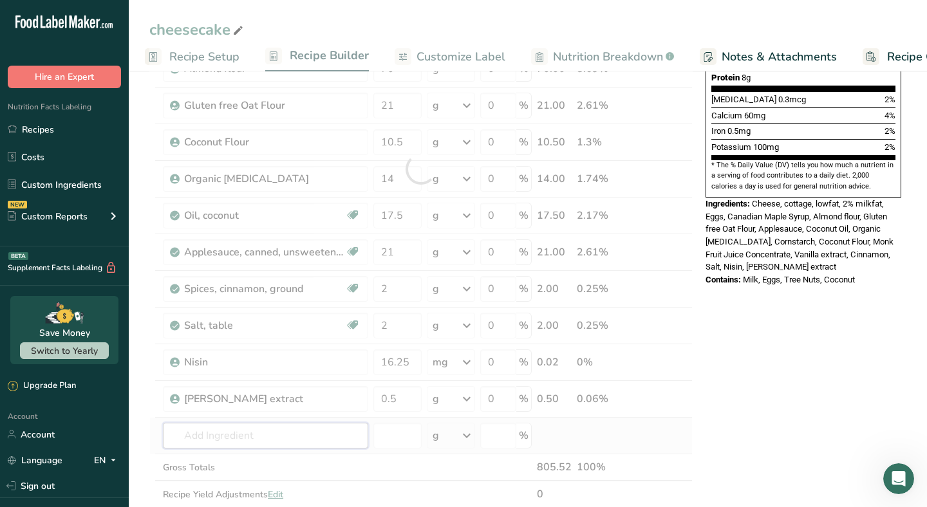
click at [312, 432] on div "Ingredient * Amount * Unit * Waste * .a-a{fill:#347362;}.b-a{fill:#fff;} Grams …" at bounding box center [420, 169] width 543 height 732
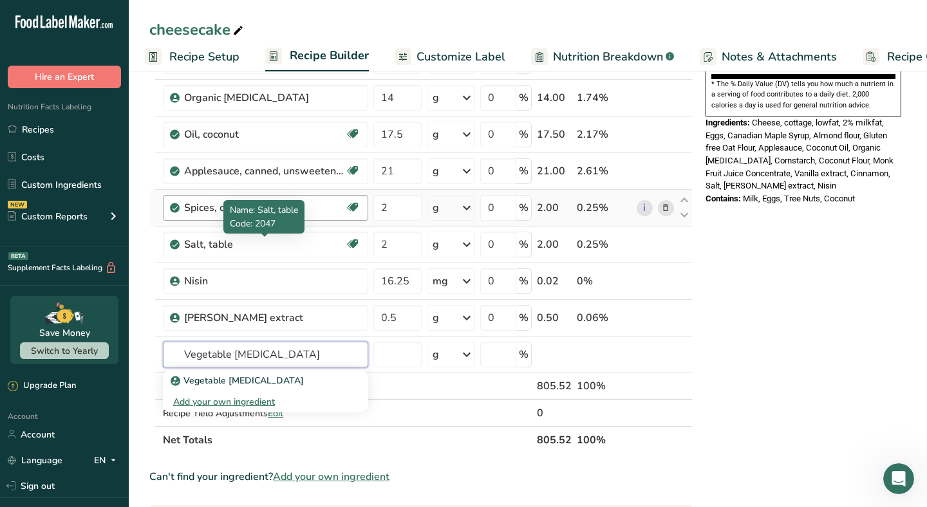
scroll to position [420, 0]
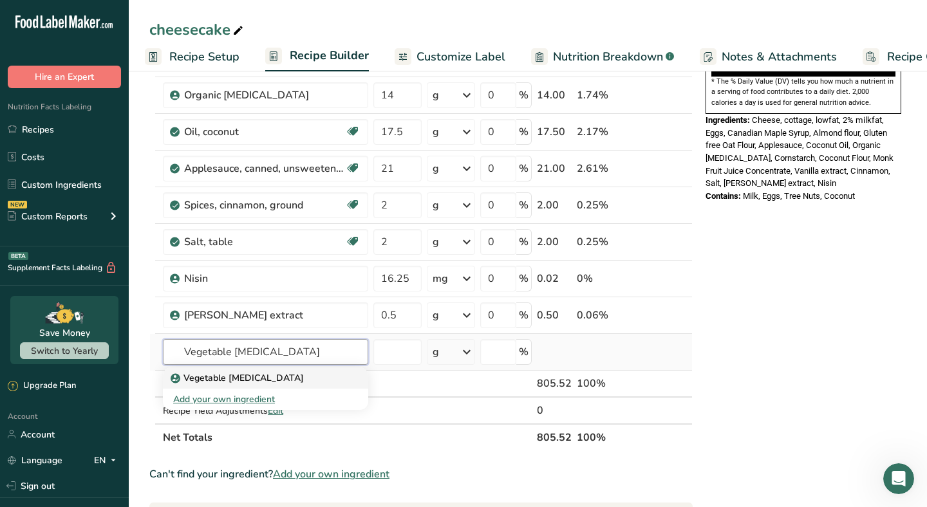
type input "Vegetable [MEDICAL_DATA]"
click at [217, 383] on p "Vegetable [MEDICAL_DATA]" at bounding box center [238, 378] width 131 height 14
type input "Vegetable [MEDICAL_DATA]"
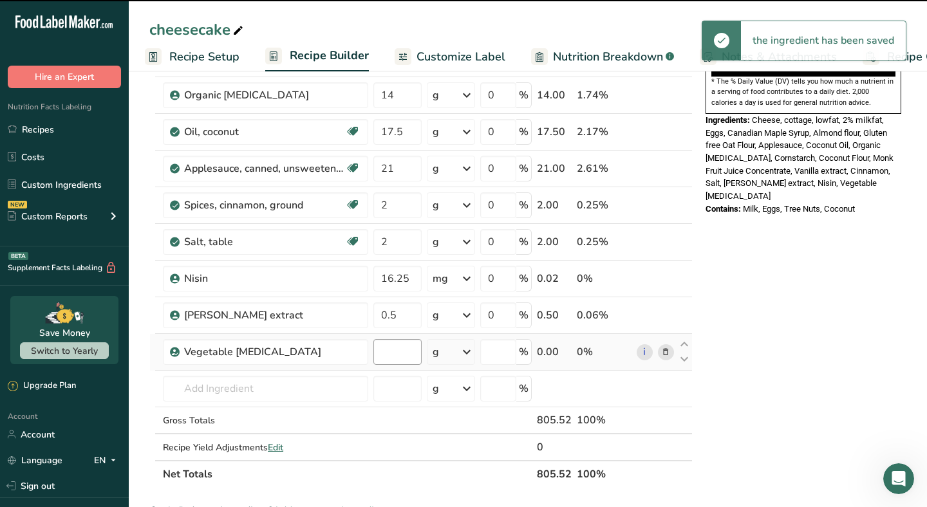
type input "0"
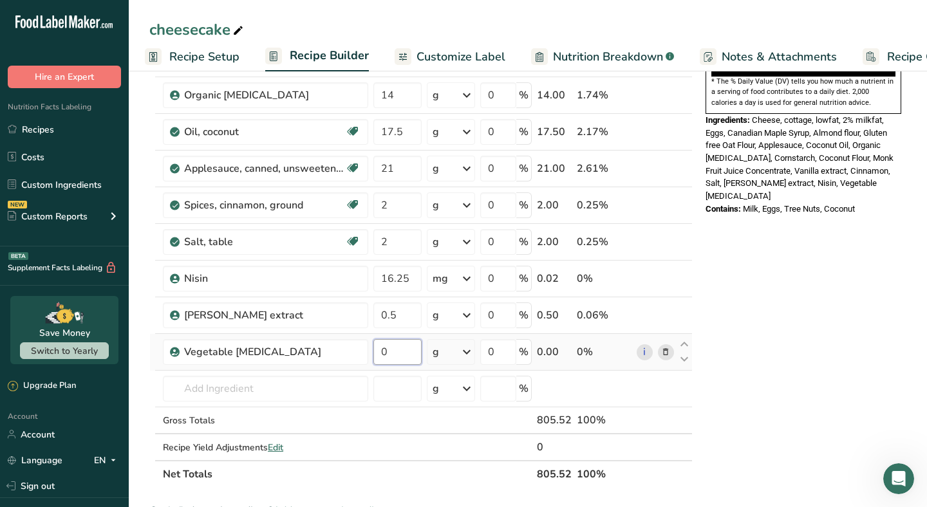
click at [402, 355] on input "0" at bounding box center [397, 352] width 48 height 26
type input "3"
click at [149, 409] on section "Add Ingredients Manage Recipe Delete Recipe Duplicate Recipe Scale Recipe Save …" at bounding box center [528, 294] width 798 height 1295
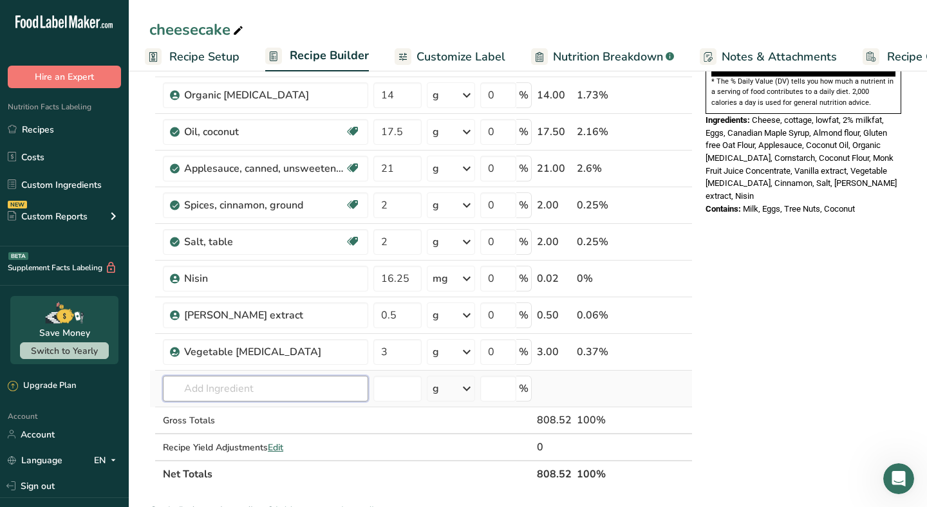
click at [290, 382] on input "text" at bounding box center [265, 389] width 205 height 26
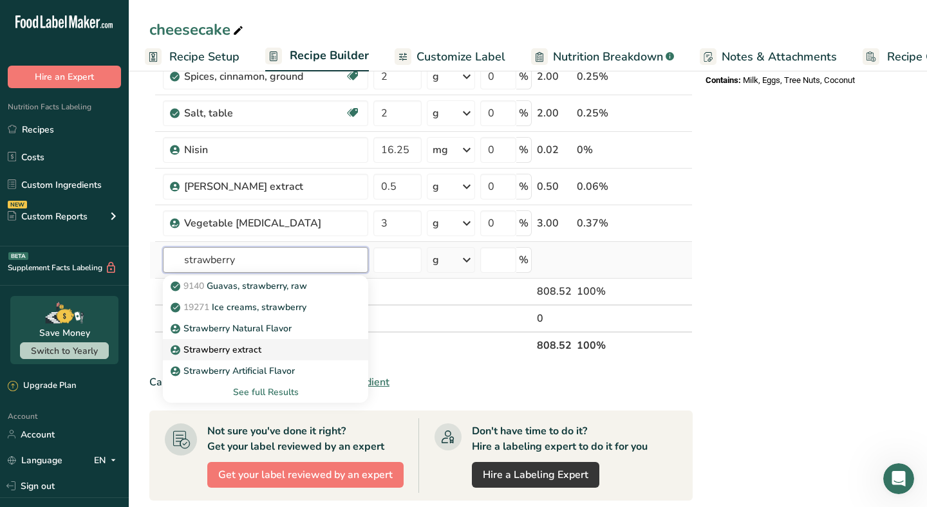
scroll to position [551, 0]
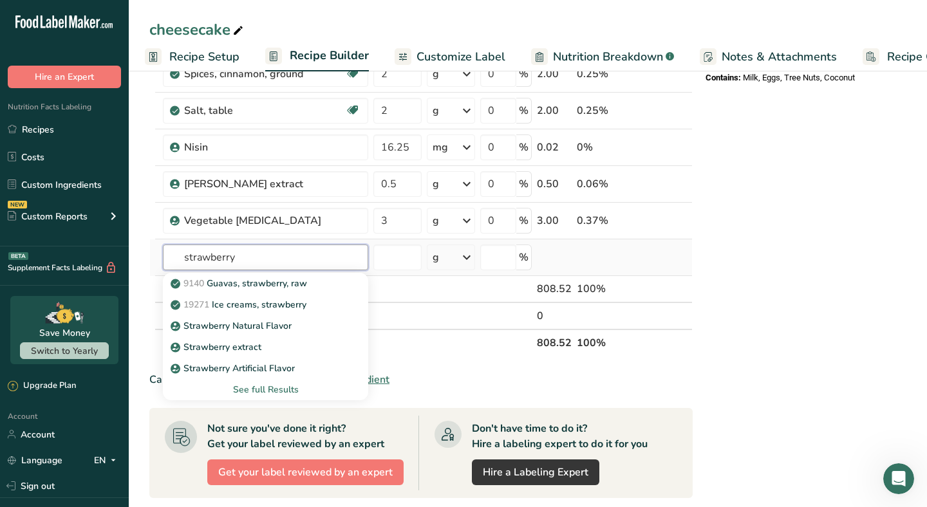
type input "strawberry"
click at [277, 387] on div "See full Results" at bounding box center [265, 390] width 185 height 14
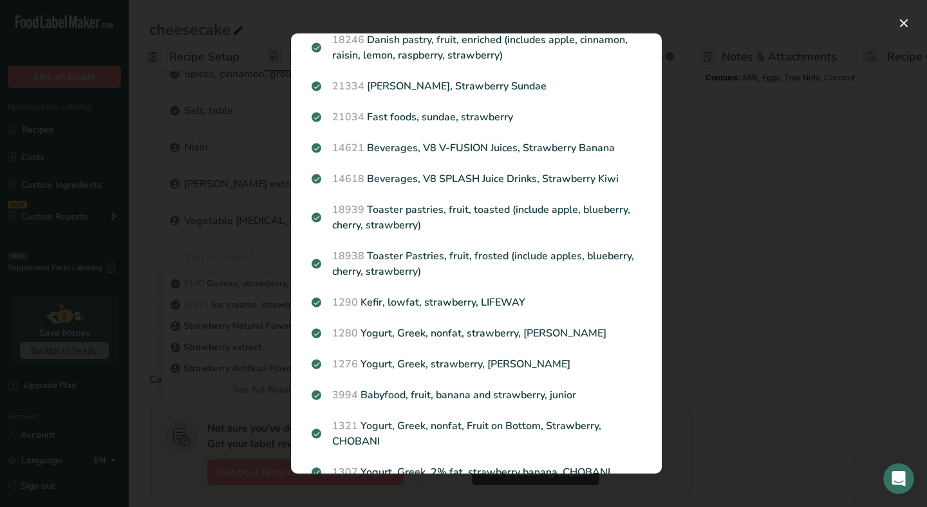
scroll to position [764, 0]
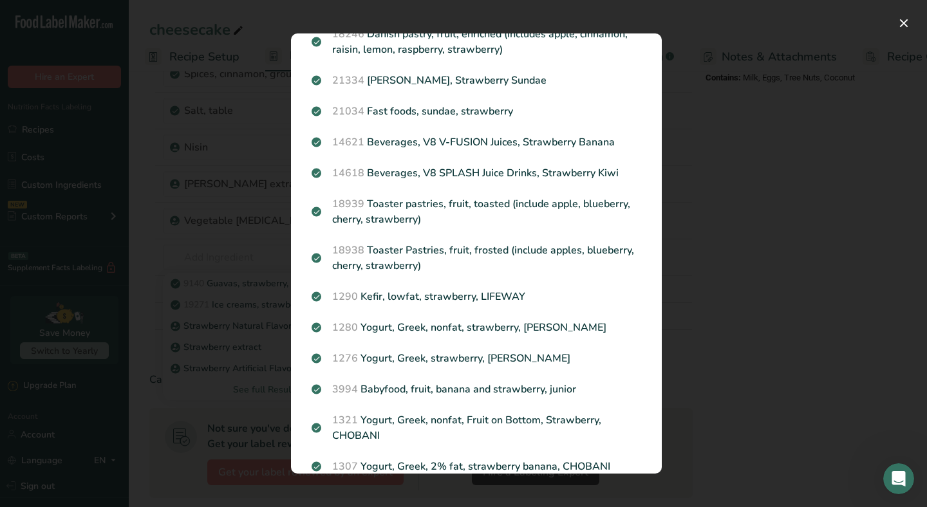
click at [212, 229] on div "Search results modal" at bounding box center [463, 253] width 927 height 507
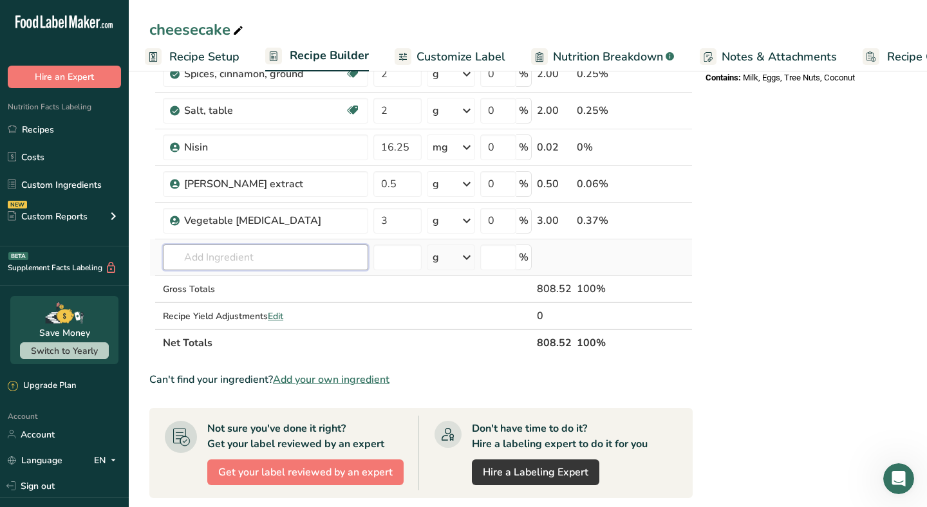
click at [203, 263] on input "text" at bounding box center [265, 258] width 205 height 26
type input "s"
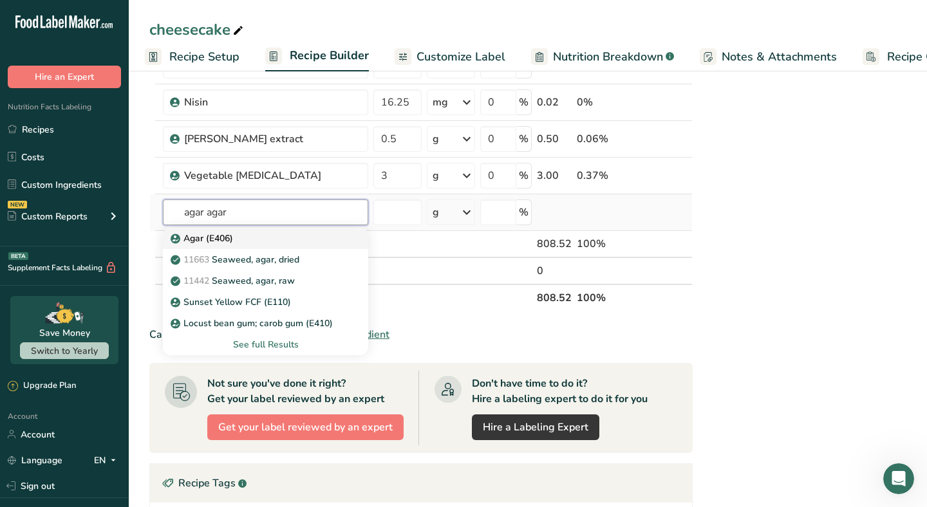
scroll to position [602, 0]
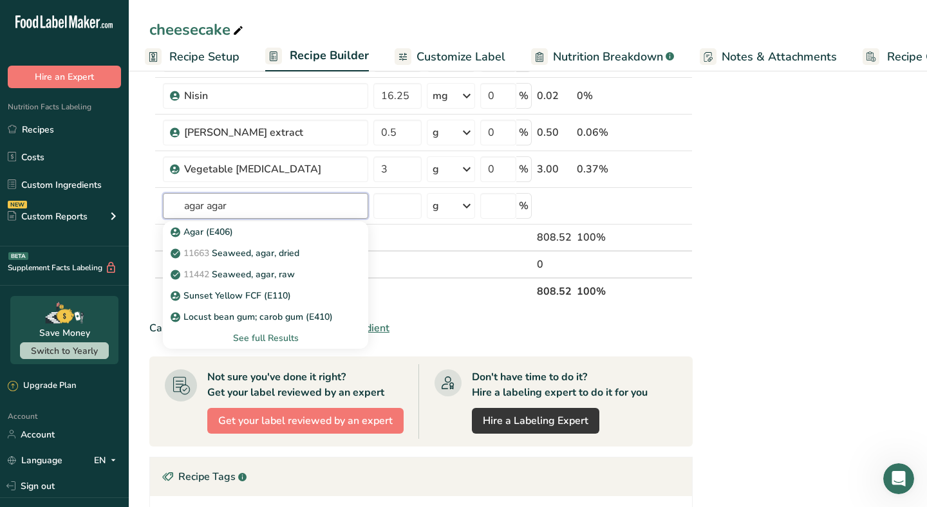
type input "agar agar"
click at [451, 297] on th "Net Totals" at bounding box center [347, 290] width 374 height 27
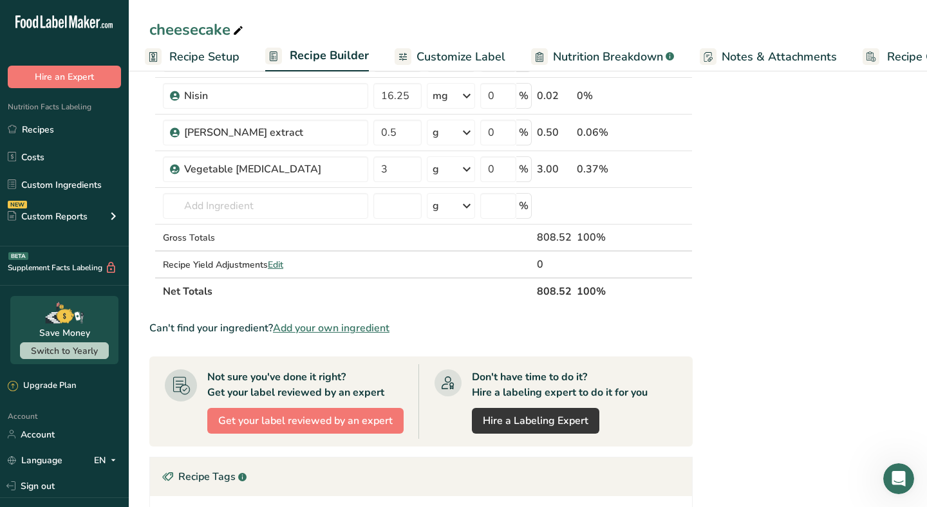
click at [324, 324] on span "Add your own ingredient" at bounding box center [331, 327] width 116 height 15
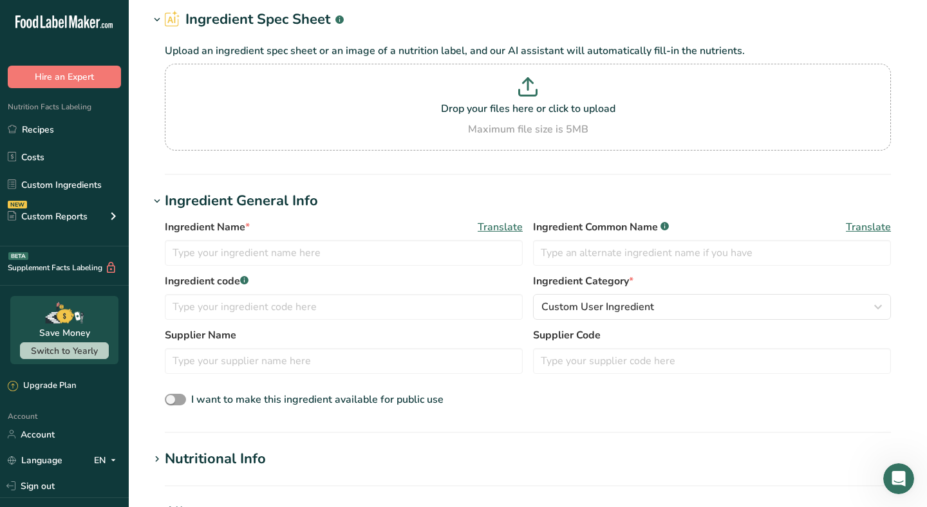
scroll to position [104, 0]
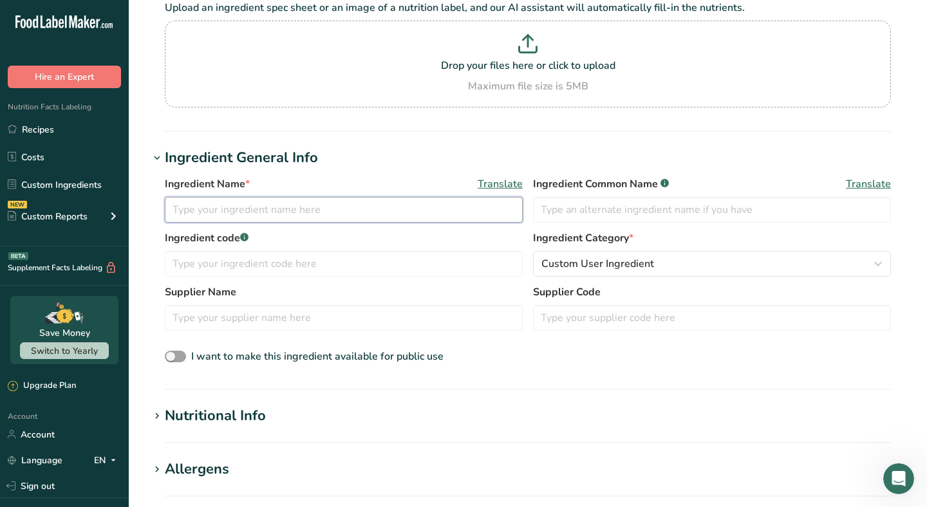
click at [300, 212] on input "text" at bounding box center [344, 210] width 358 height 26
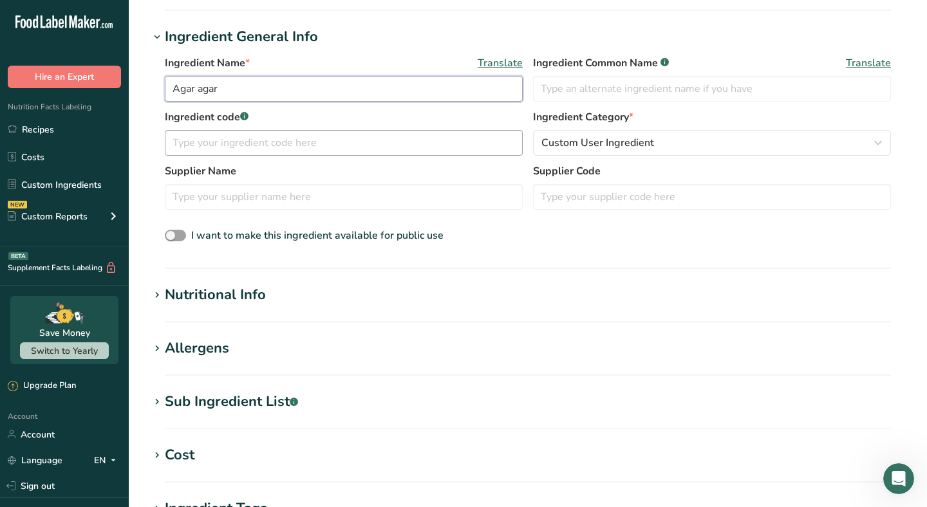
scroll to position [243, 0]
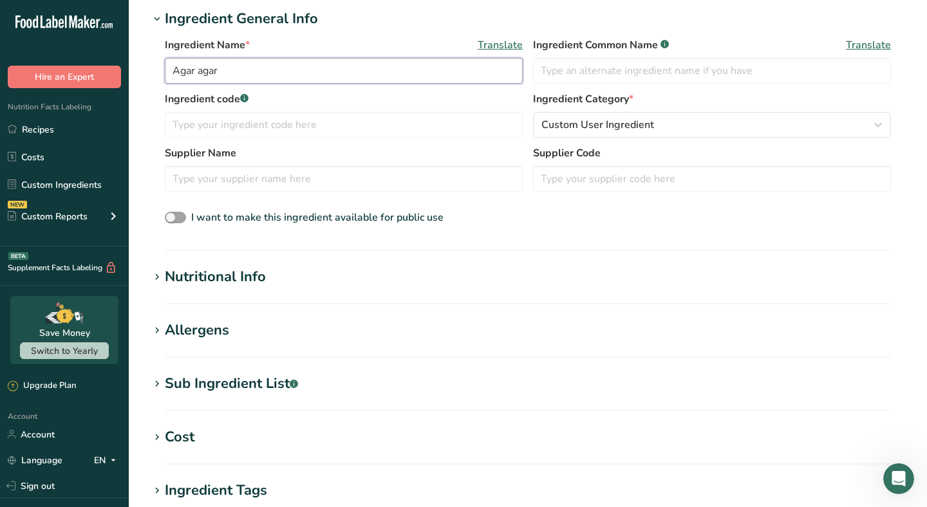
type input "Agar agar"
click at [205, 268] on div "Nutritional Info" at bounding box center [215, 276] width 101 height 21
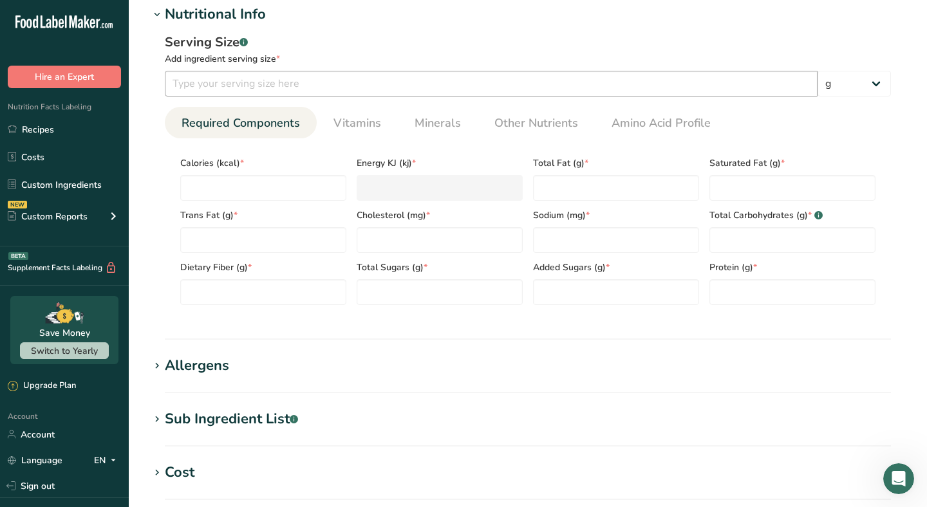
scroll to position [519, 0]
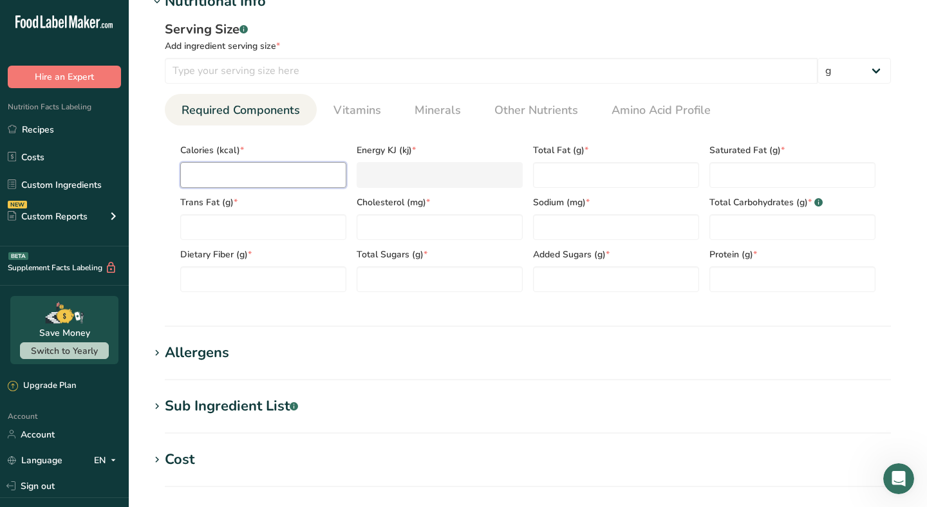
click at [289, 172] on input "number" at bounding box center [263, 175] width 166 height 26
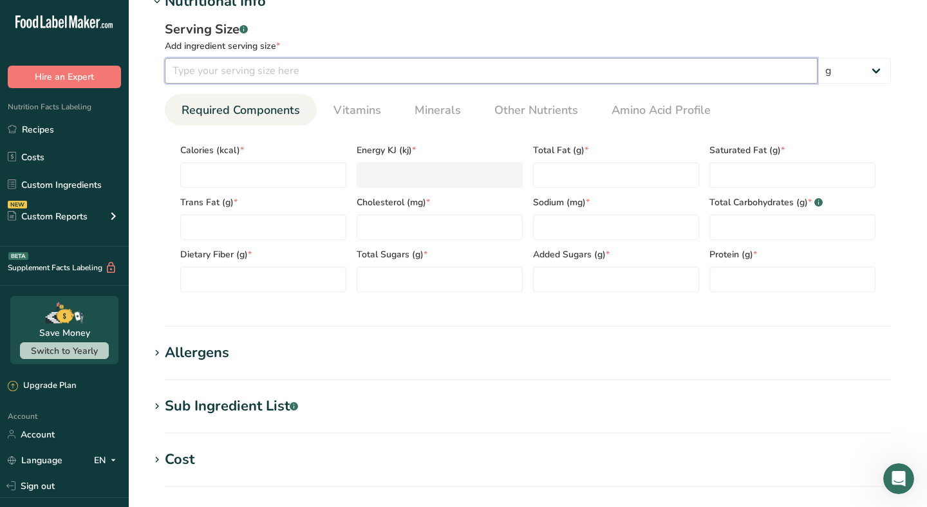
click at [216, 69] on input "number" at bounding box center [491, 71] width 652 height 26
type input "1"
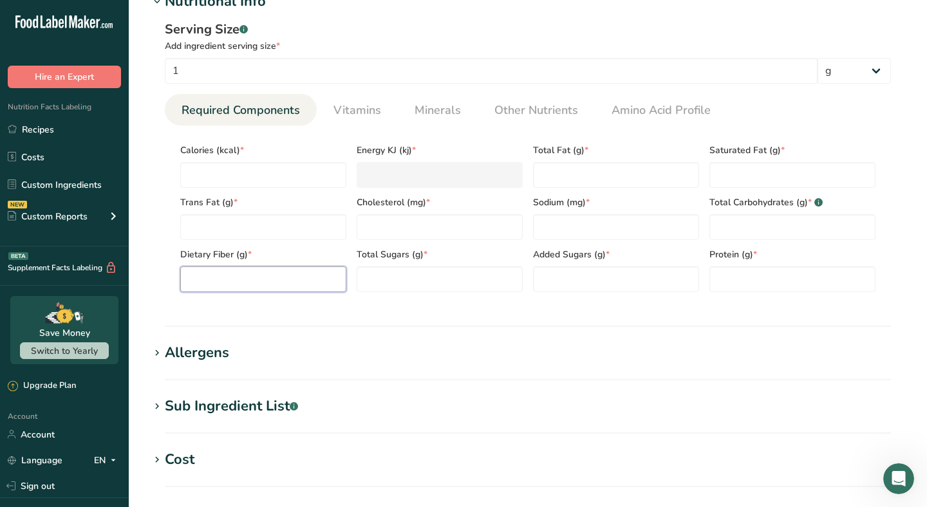
click at [239, 288] on Fiber "number" at bounding box center [263, 279] width 166 height 26
type Fiber "0.8"
click at [237, 173] on input "number" at bounding box center [263, 175] width 166 height 26
type input "0"
type KJ "0"
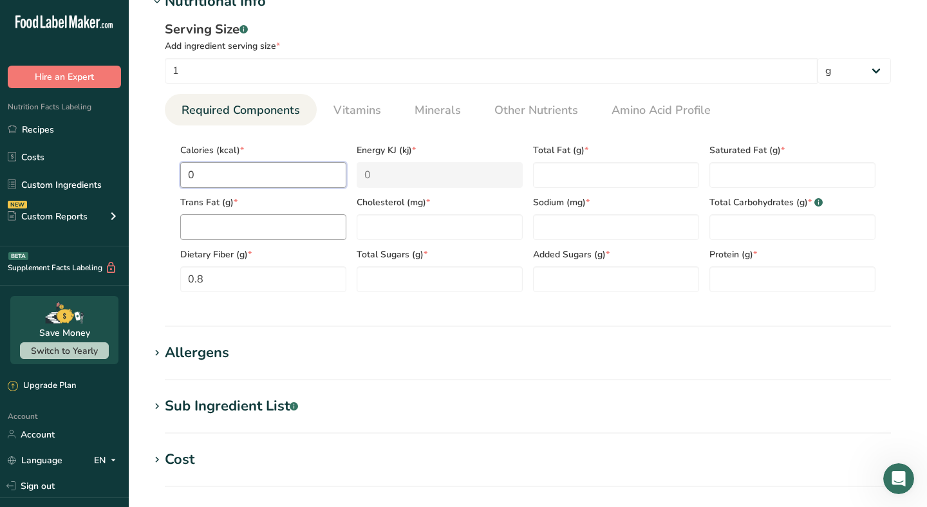
type input "0"
click at [268, 228] on Fat "number" at bounding box center [263, 227] width 166 height 26
type Fat "0"
click at [383, 237] on input "number" at bounding box center [439, 227] width 166 height 26
type input "0"
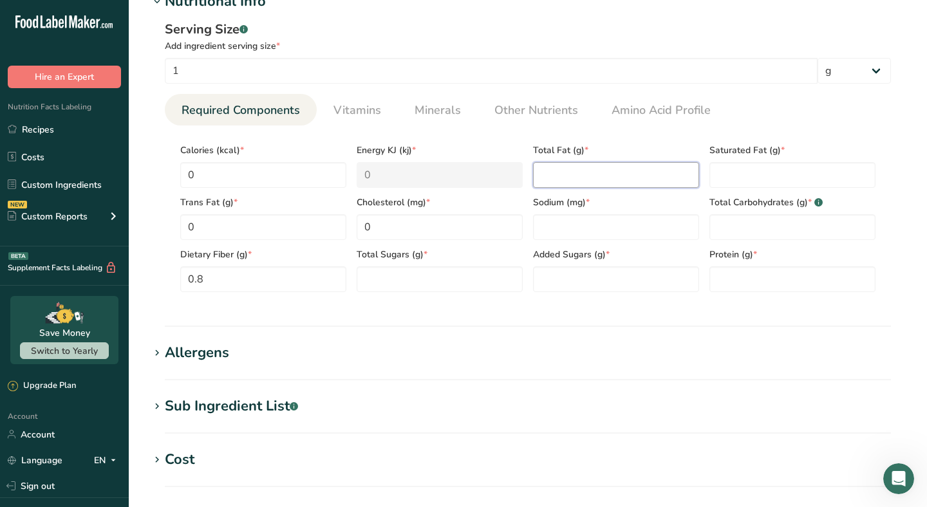
click at [577, 184] on Fat "number" at bounding box center [616, 175] width 166 height 26
type Fat "0"
click at [569, 228] on input "number" at bounding box center [616, 227] width 166 height 26
type input "0"
click at [723, 224] on Carbohydrates "number" at bounding box center [792, 227] width 166 height 26
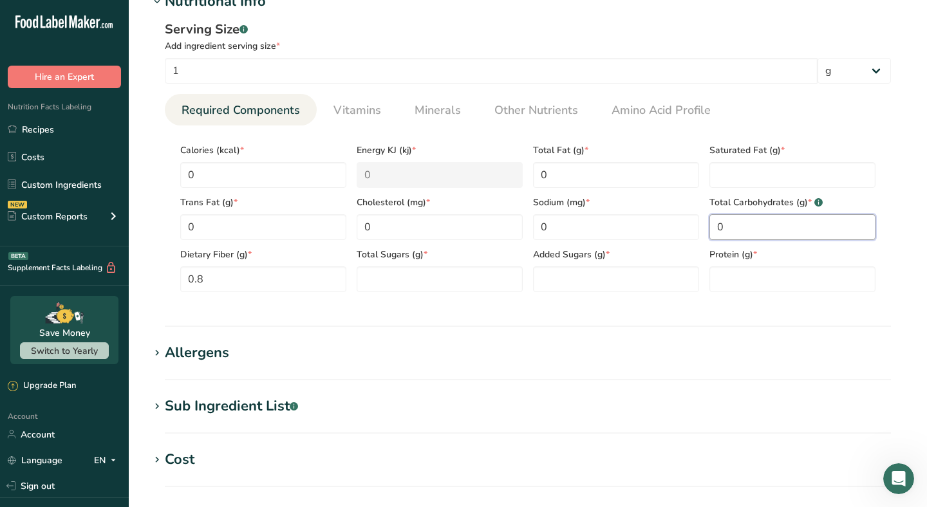
type Carbohydrates "0"
click at [724, 190] on div "Total Carbohydrates (g) * .a-a{fill:#347362;}.b-a{fill:#fff;} 0" at bounding box center [792, 214] width 176 height 52
click at [726, 178] on Fat "number" at bounding box center [792, 175] width 166 height 26
type Fat "0"
click at [614, 274] on Sugars "number" at bounding box center [616, 279] width 166 height 26
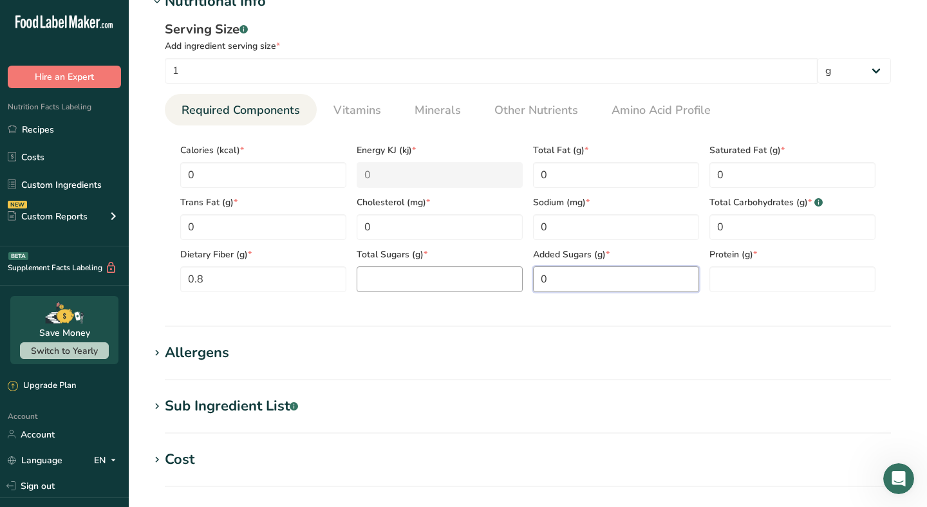
type Sugars "0"
click at [490, 275] on Sugars "number" at bounding box center [439, 279] width 166 height 26
type Sugars "0"
click at [708, 260] on div "Protein (g) *" at bounding box center [792, 266] width 176 height 52
click at [724, 269] on input "number" at bounding box center [792, 279] width 166 height 26
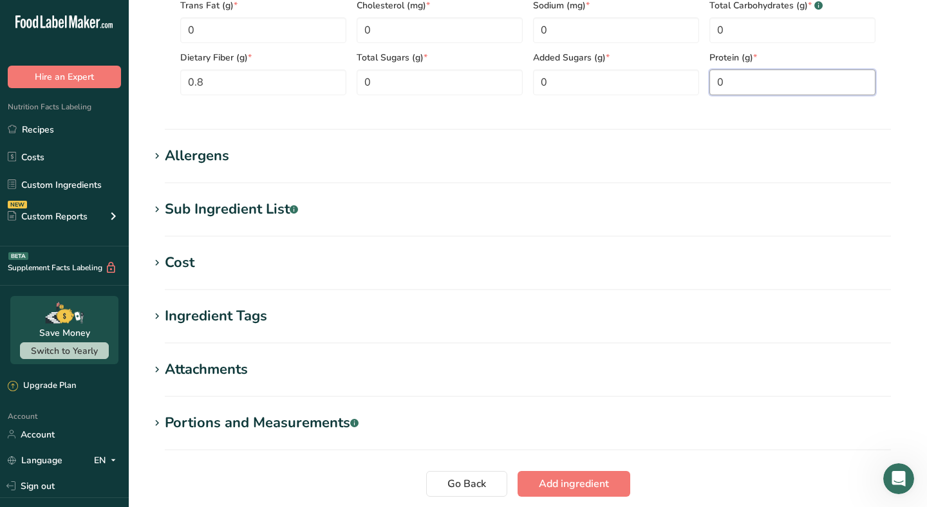
scroll to position [815, 0]
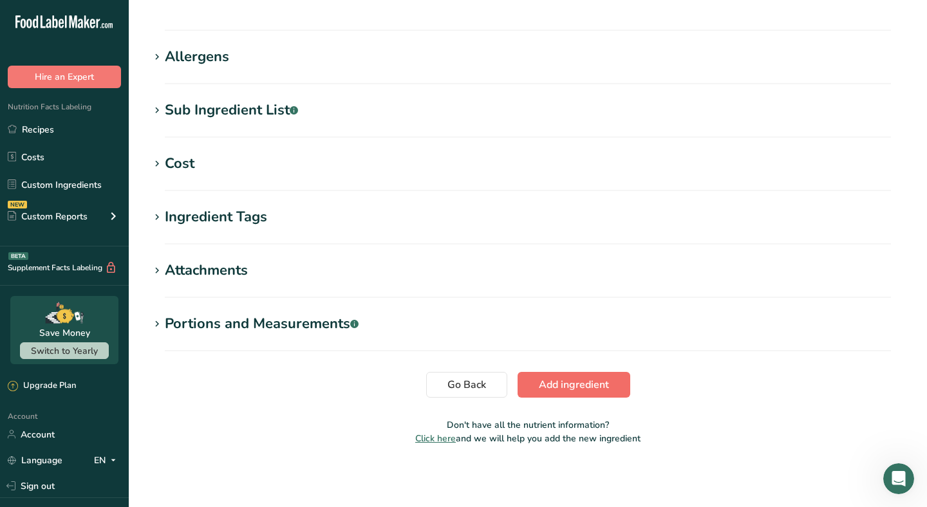
type input "0"
click at [555, 378] on span "Add ingredient" at bounding box center [574, 384] width 70 height 15
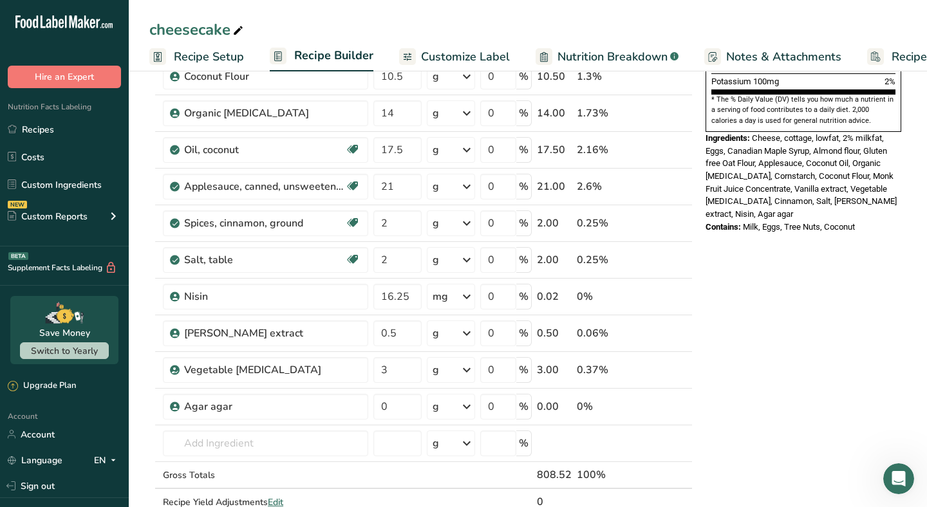
scroll to position [402, 0]
click at [383, 407] on input "0" at bounding box center [397, 406] width 48 height 26
click at [392, 406] on input "0" at bounding box center [397, 406] width 48 height 26
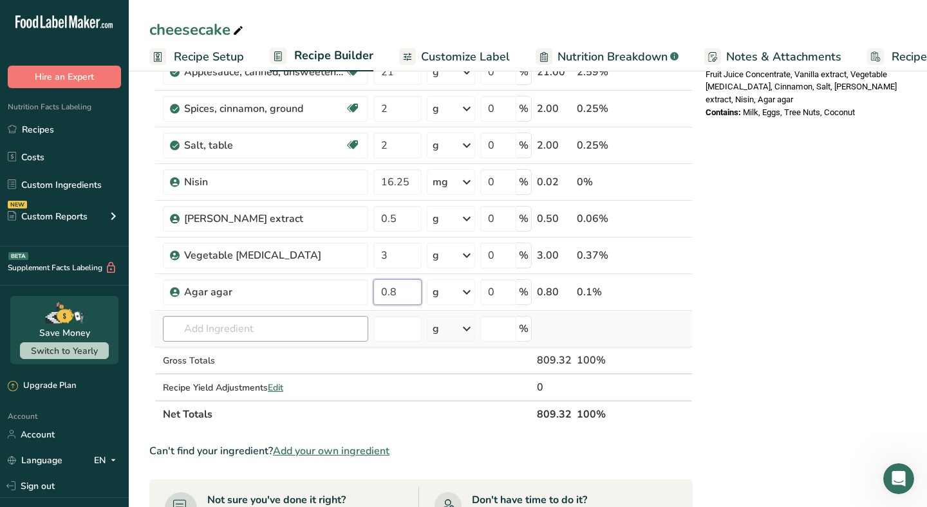
scroll to position [520, 0]
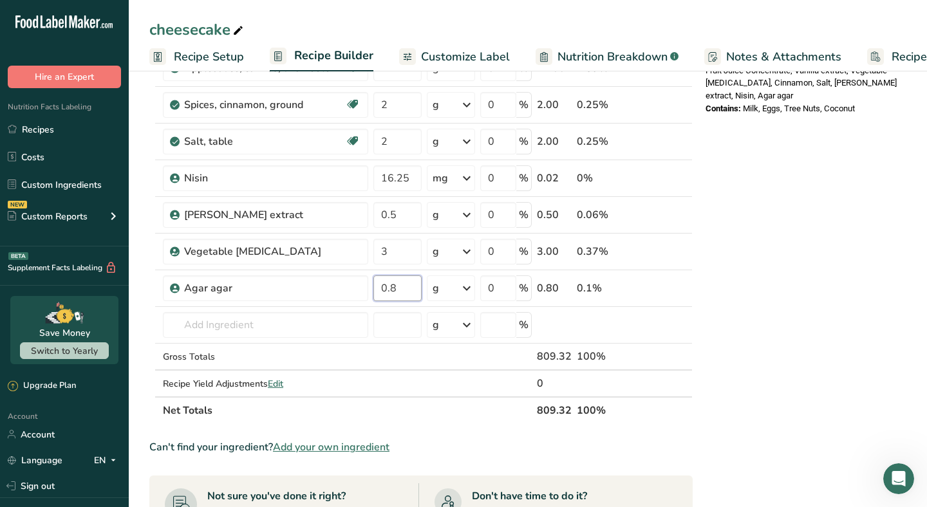
type input "0.8"
click at [137, 391] on section "Add Ingredients Manage Recipe Delete Recipe Duplicate Recipe Scale Recipe Save …" at bounding box center [528, 213] width 798 height 1332
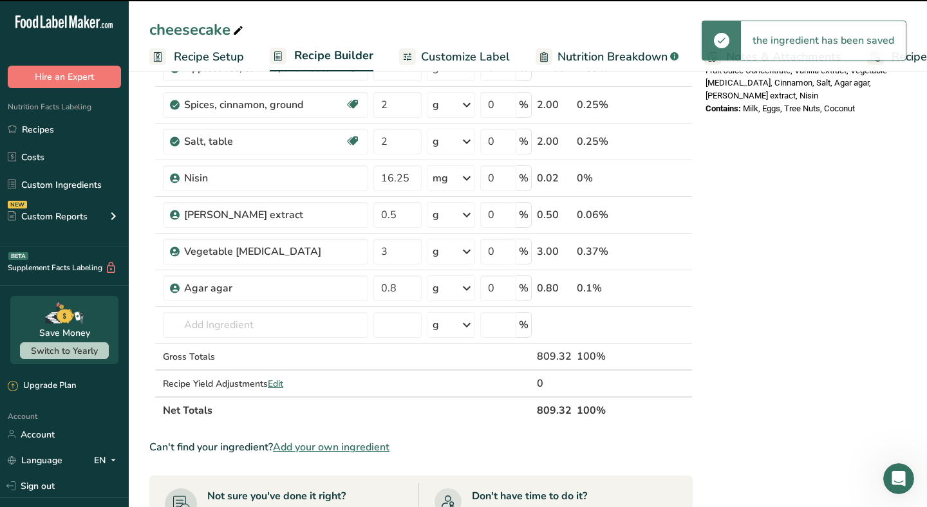
scroll to position [532, 0]
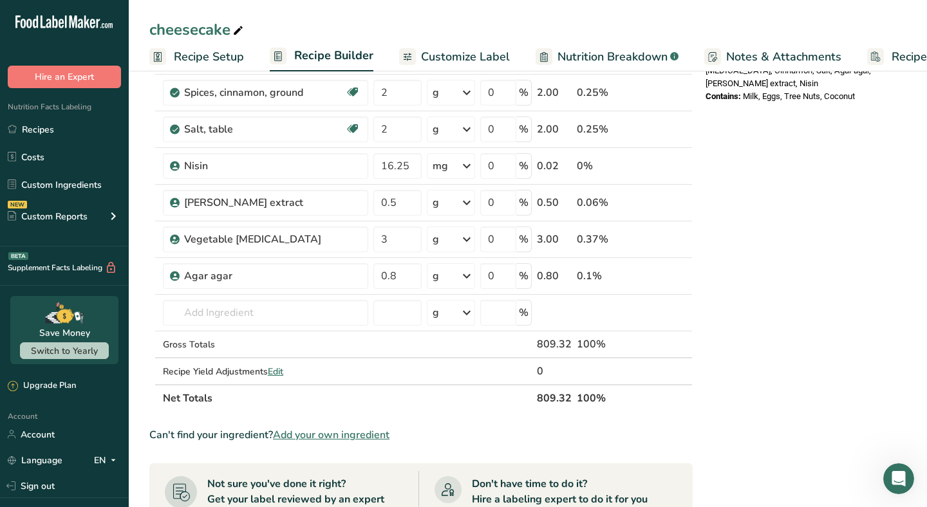
click at [319, 437] on span "Add your own ingredient" at bounding box center [331, 434] width 116 height 15
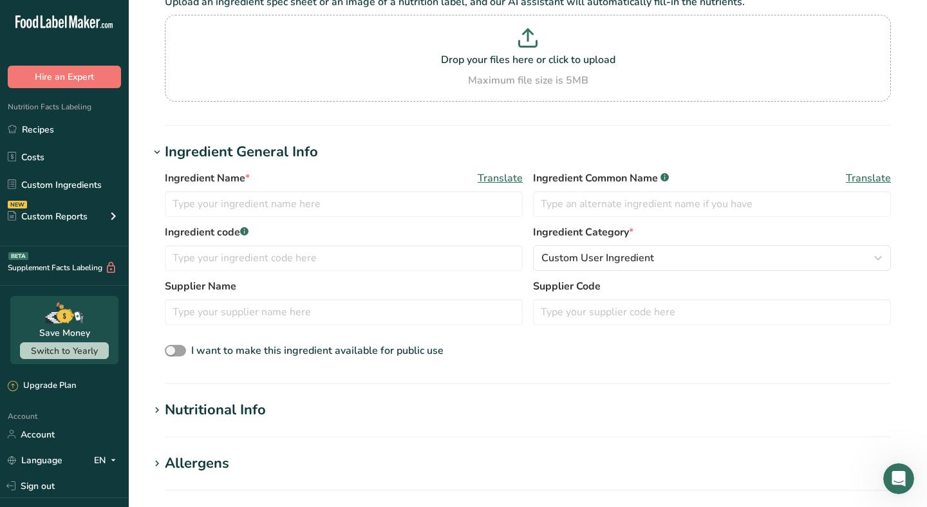
scroll to position [108, 0]
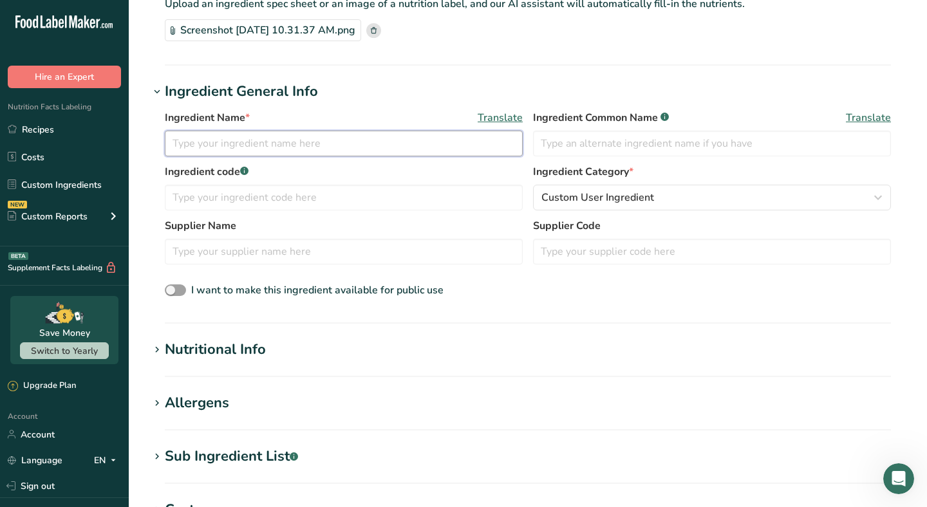
click at [235, 142] on input "text" at bounding box center [344, 144] width 358 height 26
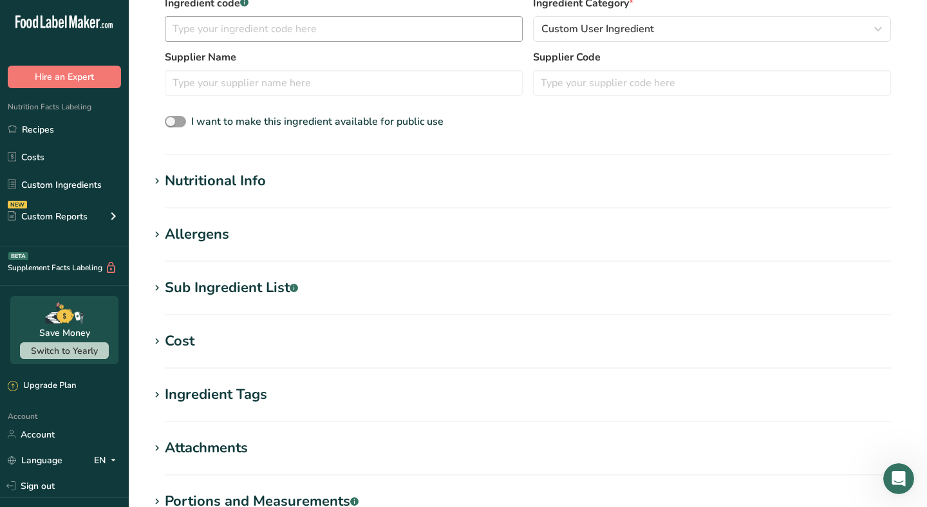
scroll to position [454, 0]
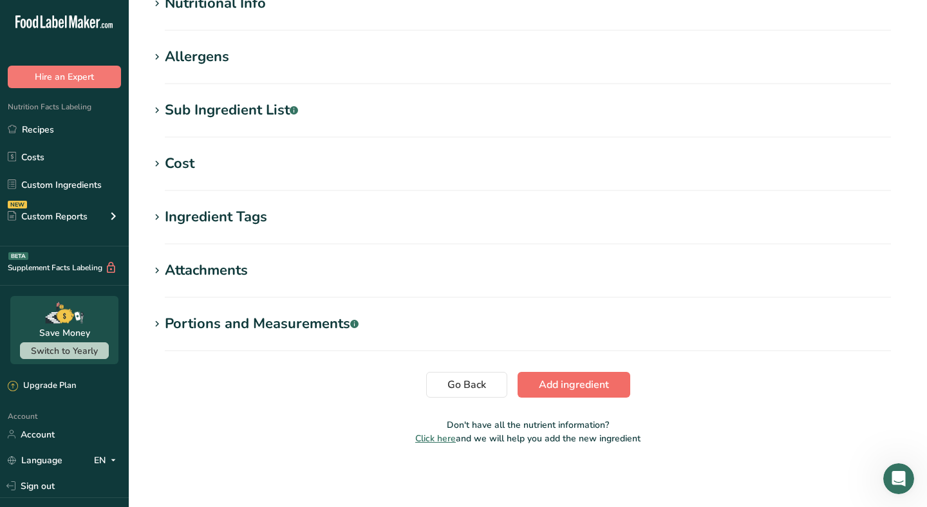
type input "Strawberry purée"
click at [568, 383] on span "Add ingredient" at bounding box center [574, 384] width 70 height 15
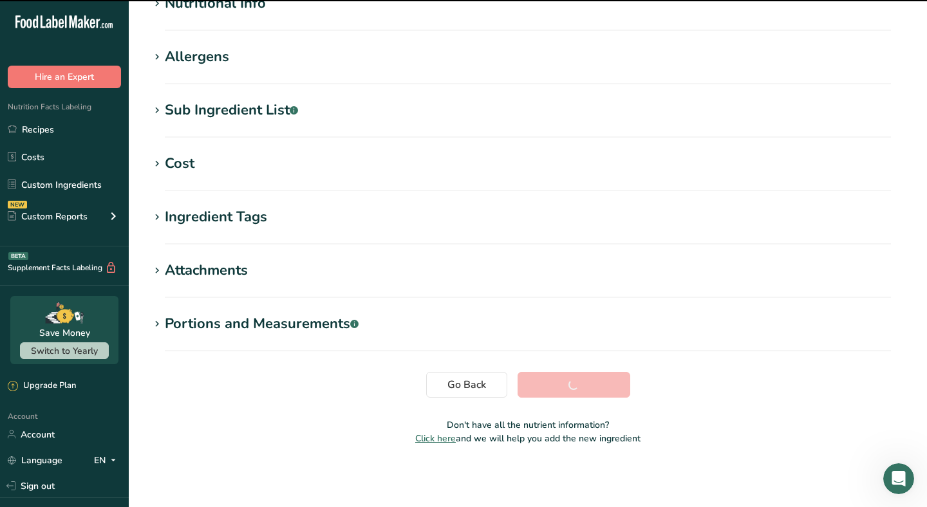
scroll to position [184, 0]
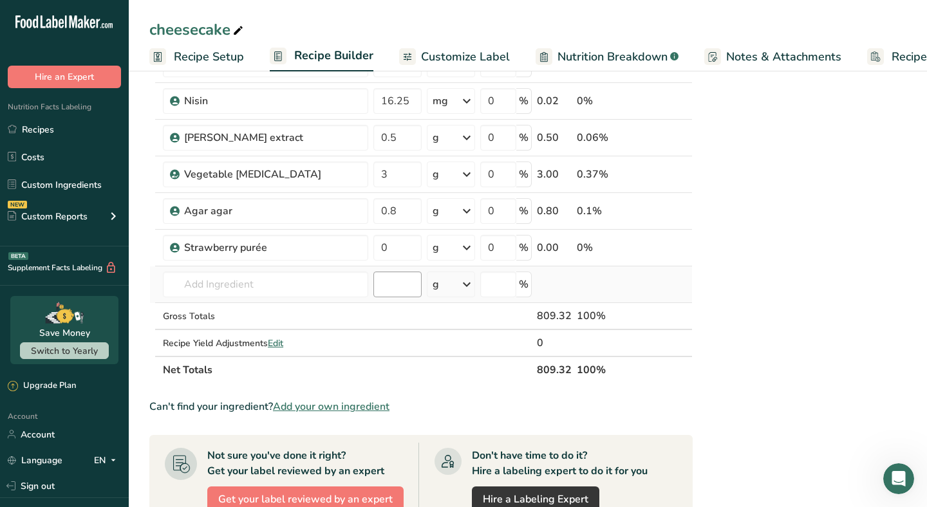
scroll to position [600, 0]
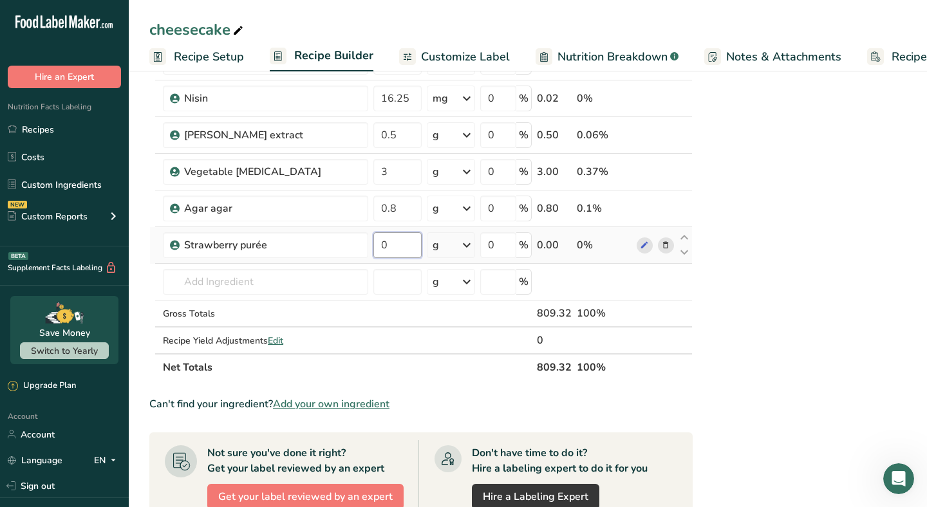
click at [390, 248] on input "0" at bounding box center [397, 245] width 48 height 26
type input "125"
click at [789, 188] on div "Nutrition Facts 1 Serving Per Container Serving Size 80g Amount Per Serving Cal…" at bounding box center [803, 151] width 206 height 1327
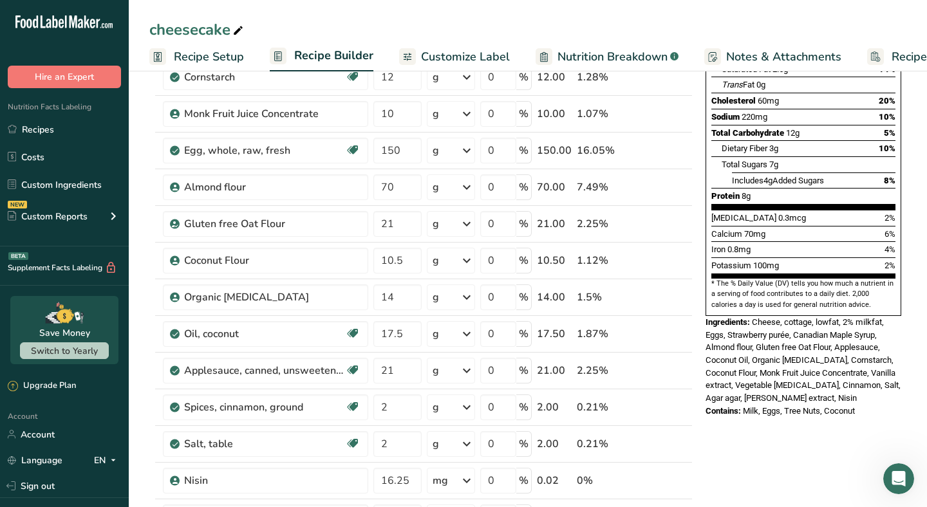
scroll to position [185, 0]
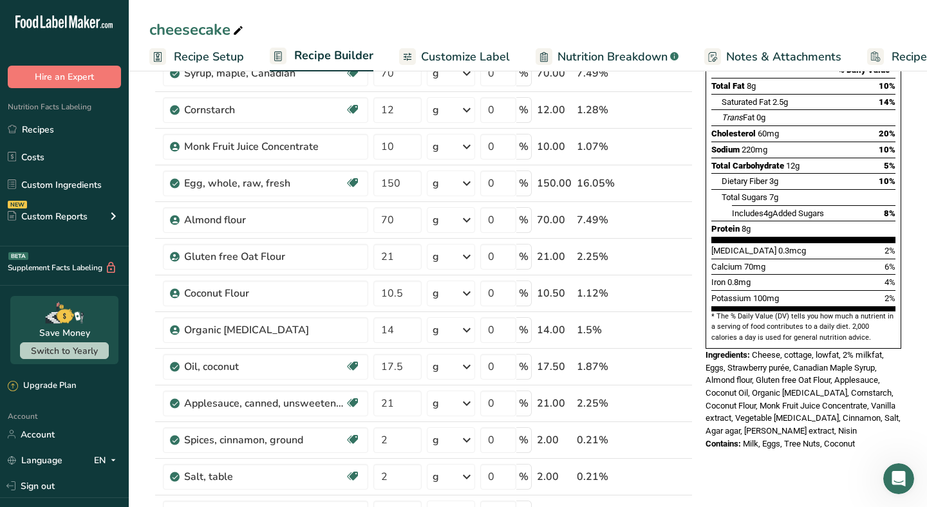
click at [614, 57] on span "Nutrition Breakdown" at bounding box center [612, 56] width 110 height 17
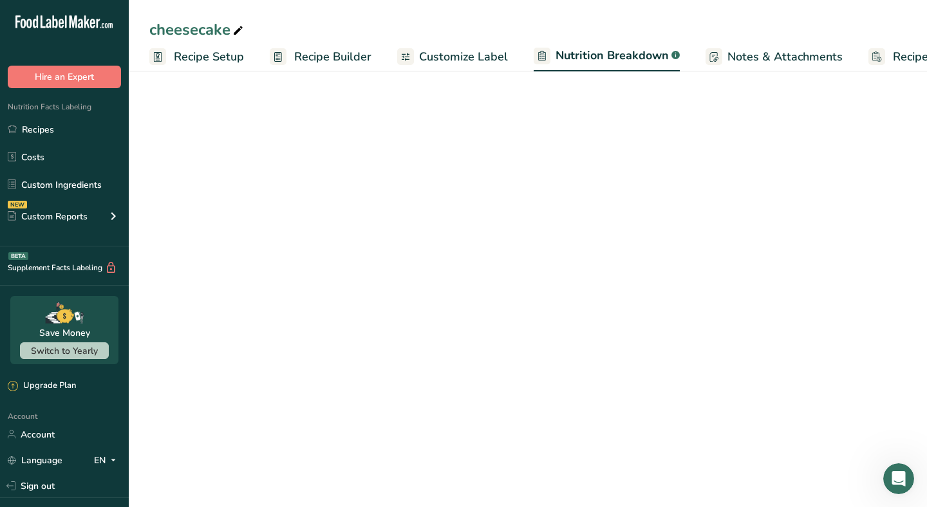
scroll to position [0, 64]
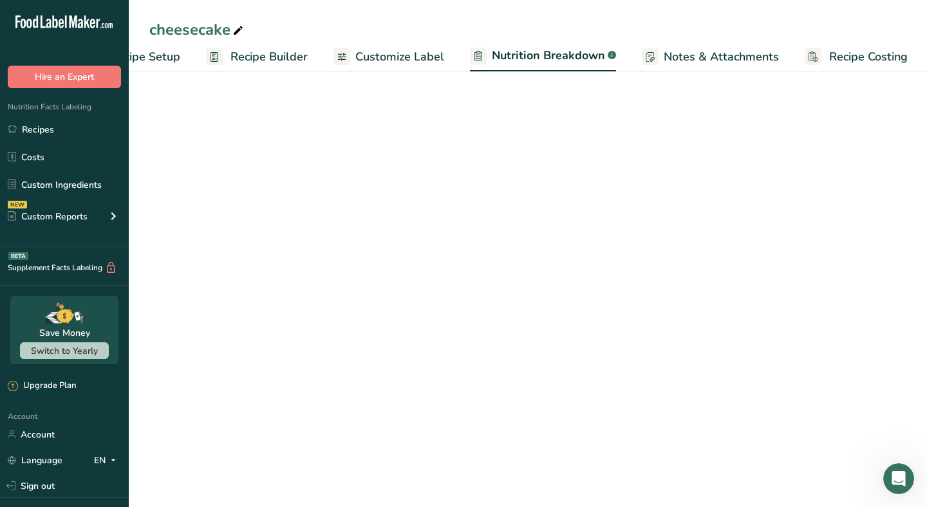
select select "Calories"
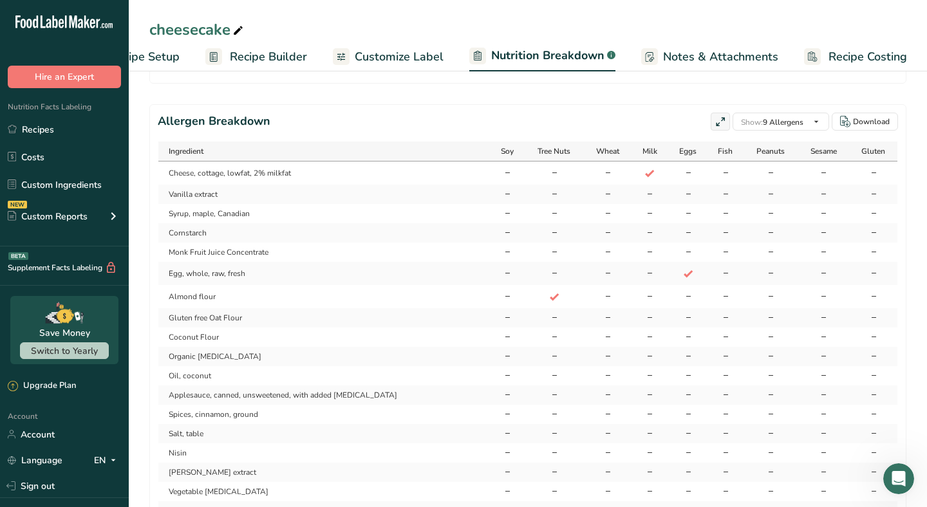
scroll to position [1137, 0]
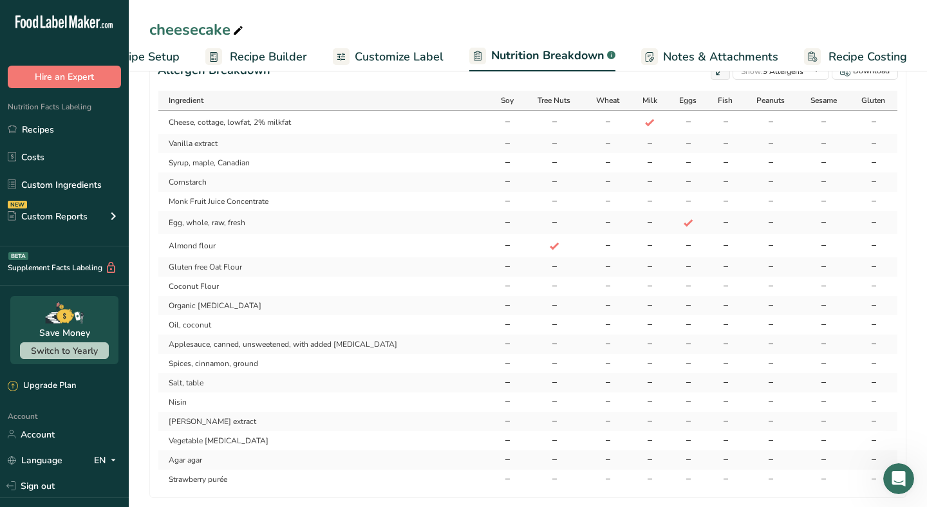
click at [387, 55] on span "Customize Label" at bounding box center [399, 56] width 89 height 17
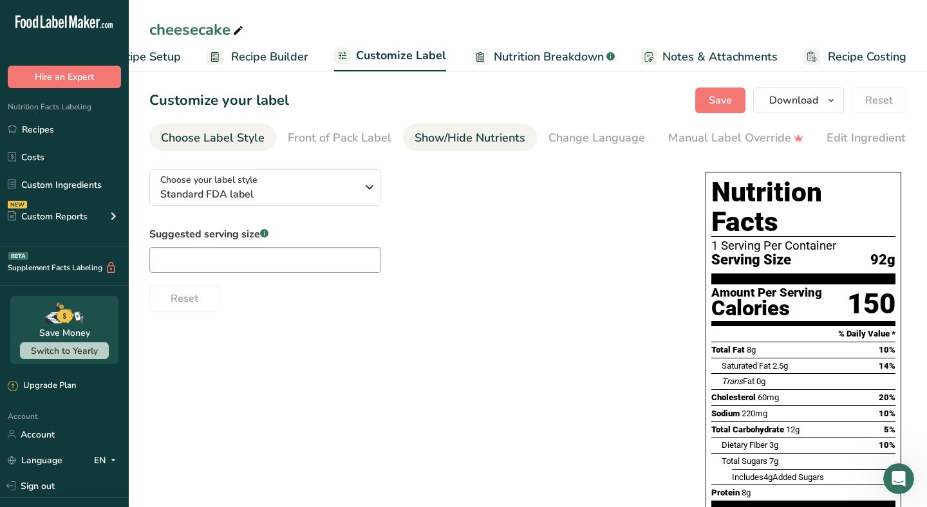
click at [443, 128] on link "Show/Hide Nutrients" at bounding box center [469, 138] width 111 height 29
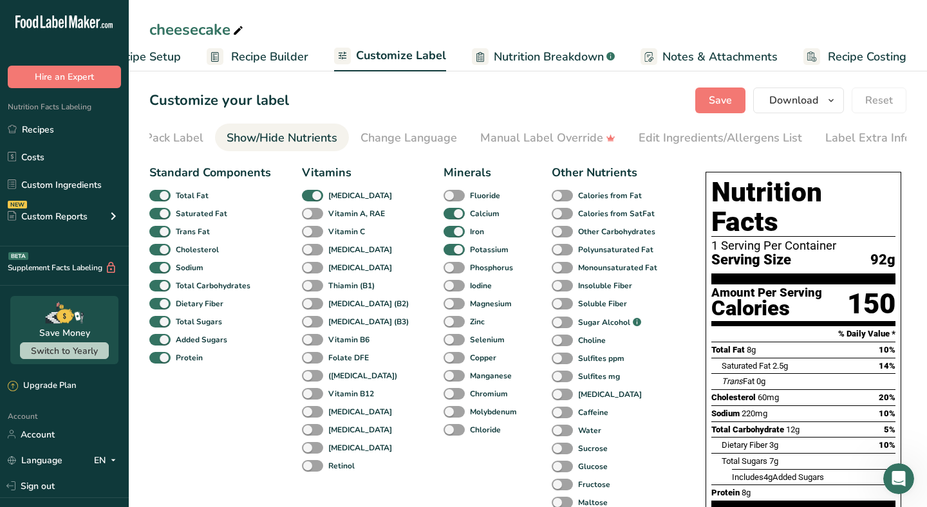
scroll to position [0, 194]
click at [165, 342] on span at bounding box center [159, 340] width 21 height 12
click at [158, 342] on input "Added Sugars" at bounding box center [153, 339] width 8 height 8
checkbox input "false"
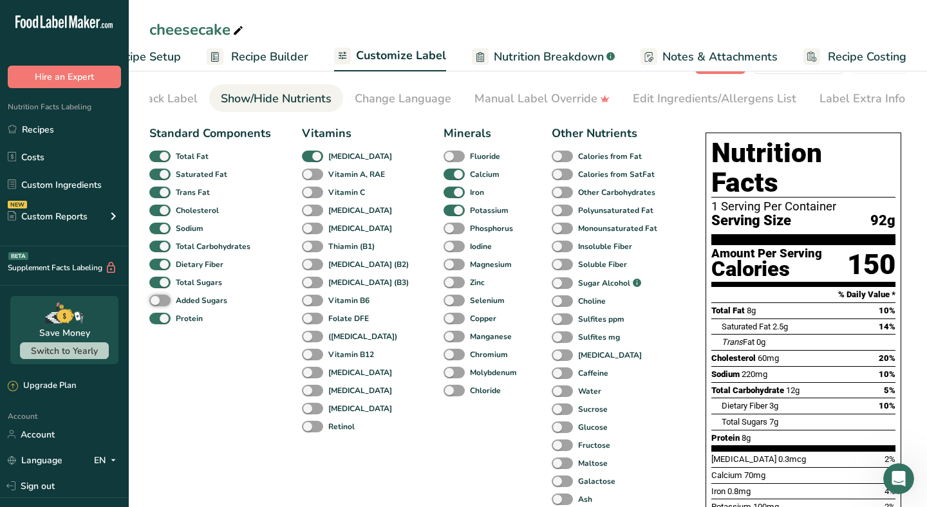
scroll to position [41, 0]
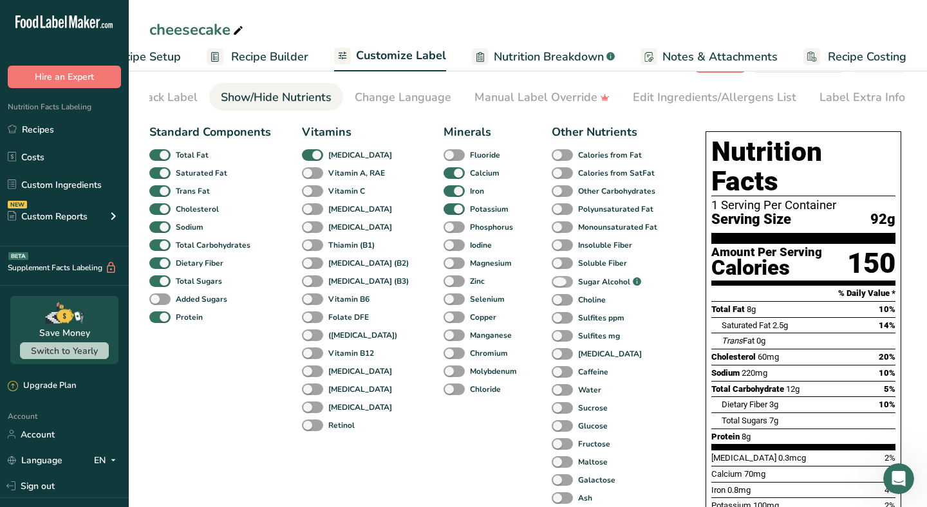
click at [551, 279] on span at bounding box center [561, 282] width 21 height 12
click at [551, 279] on input "Sugar Alcohol .a-a{fill:#347362;}.b-a{fill:#fff;}" at bounding box center [555, 282] width 8 height 8
checkbox input "true"
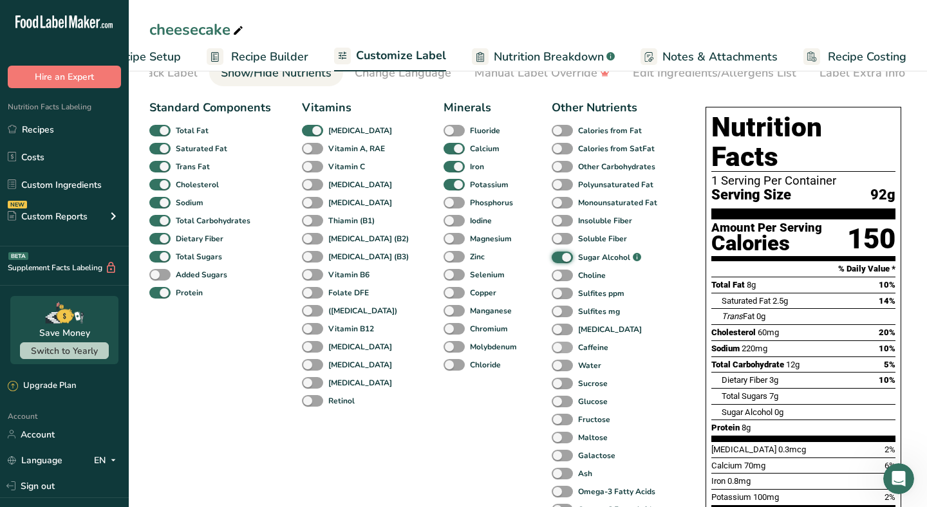
scroll to position [0, 0]
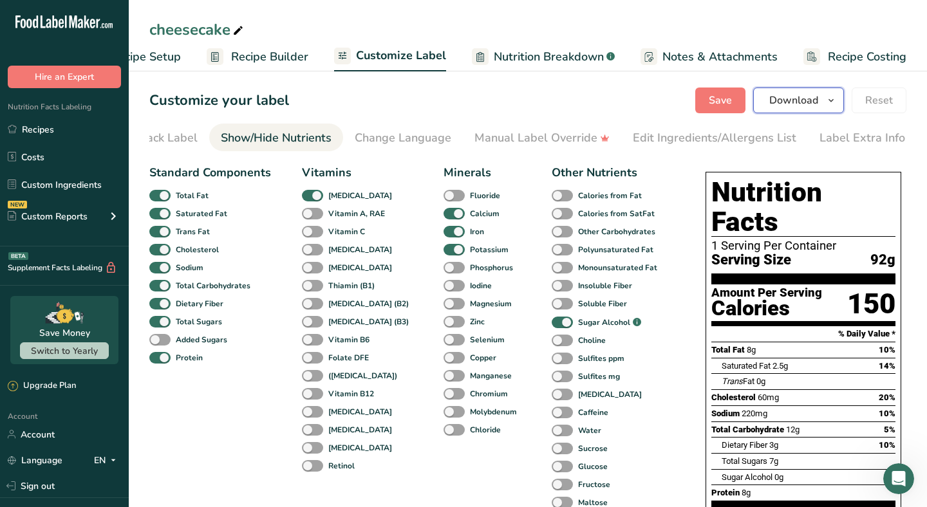
click at [797, 103] on span "Download" at bounding box center [793, 100] width 49 height 15
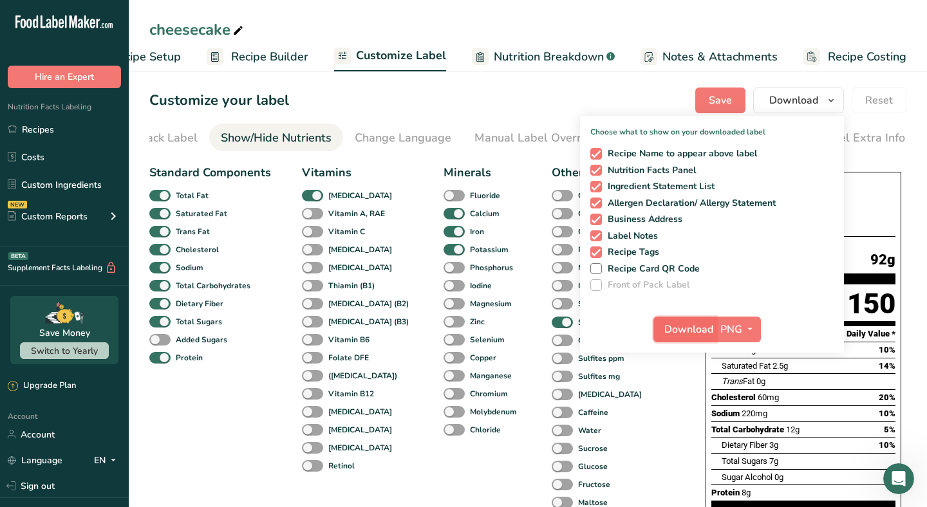
click at [684, 330] on span "Download" at bounding box center [688, 329] width 49 height 15
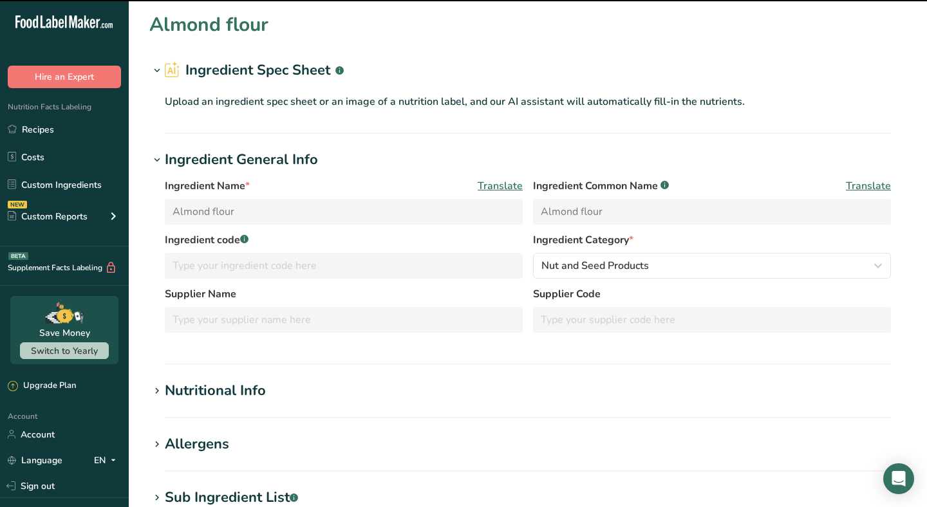
scroll to position [50, 0]
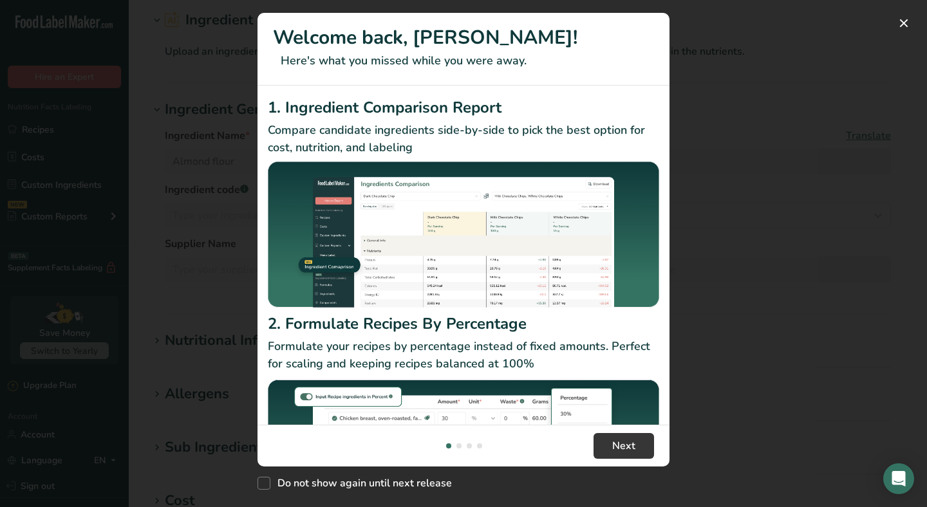
click at [815, 80] on div "New Features" at bounding box center [463, 253] width 927 height 507
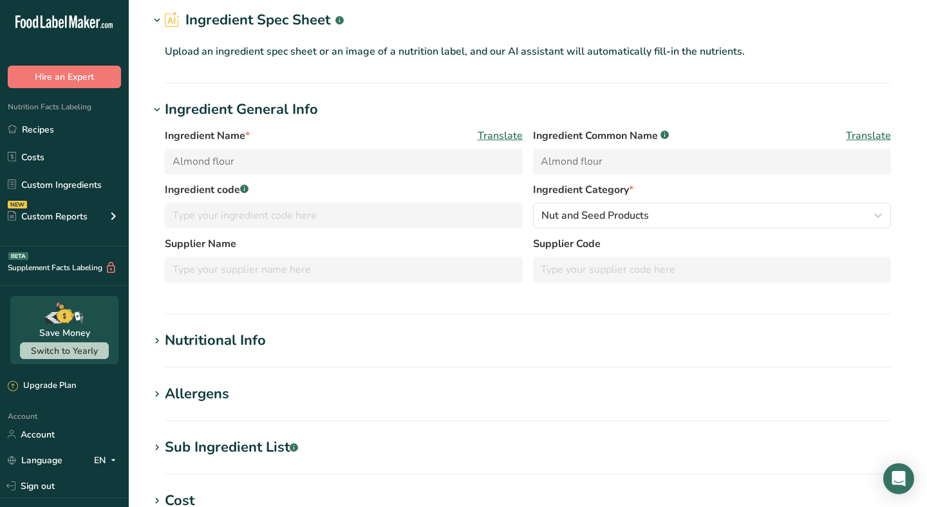
click at [241, 340] on div "Nutritional Info" at bounding box center [215, 340] width 101 height 21
